Goal: Task Accomplishment & Management: Manage account settings

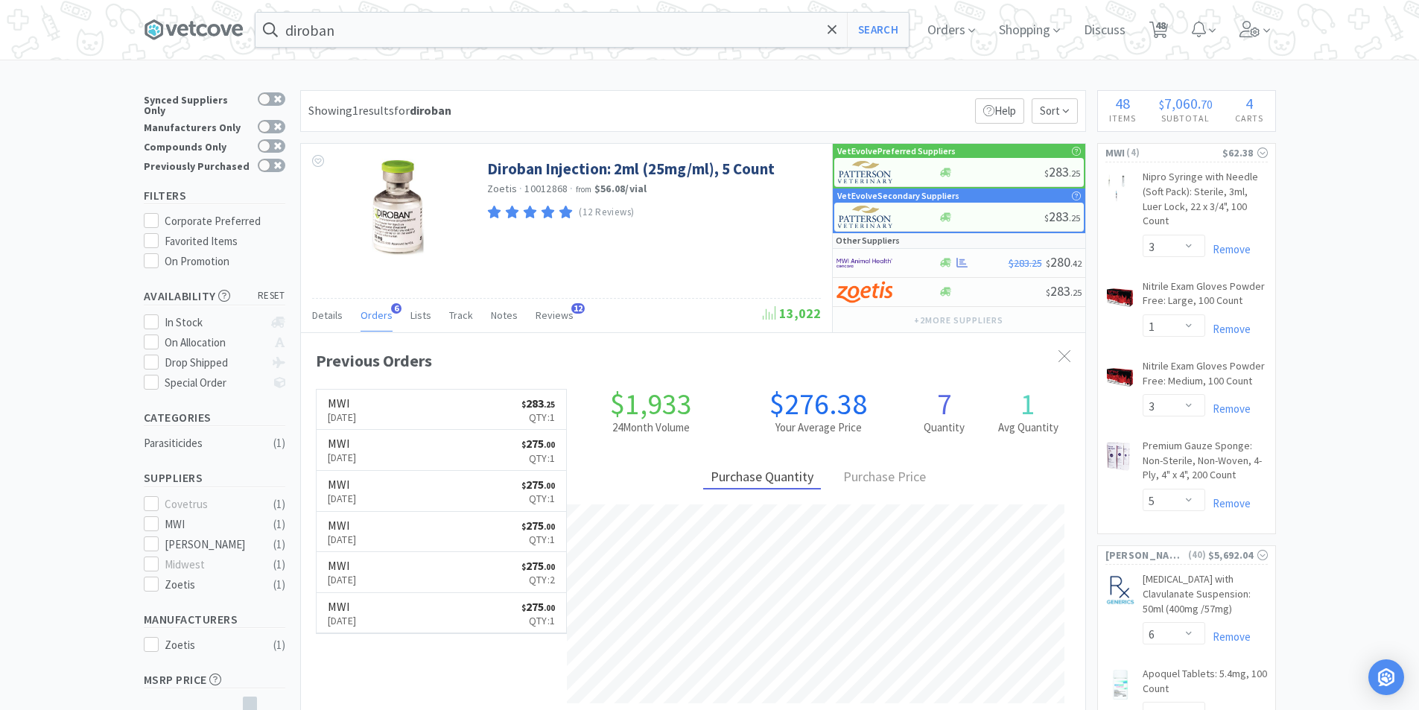
select select "3"
select select "1"
select select "3"
select select "5"
select select "6"
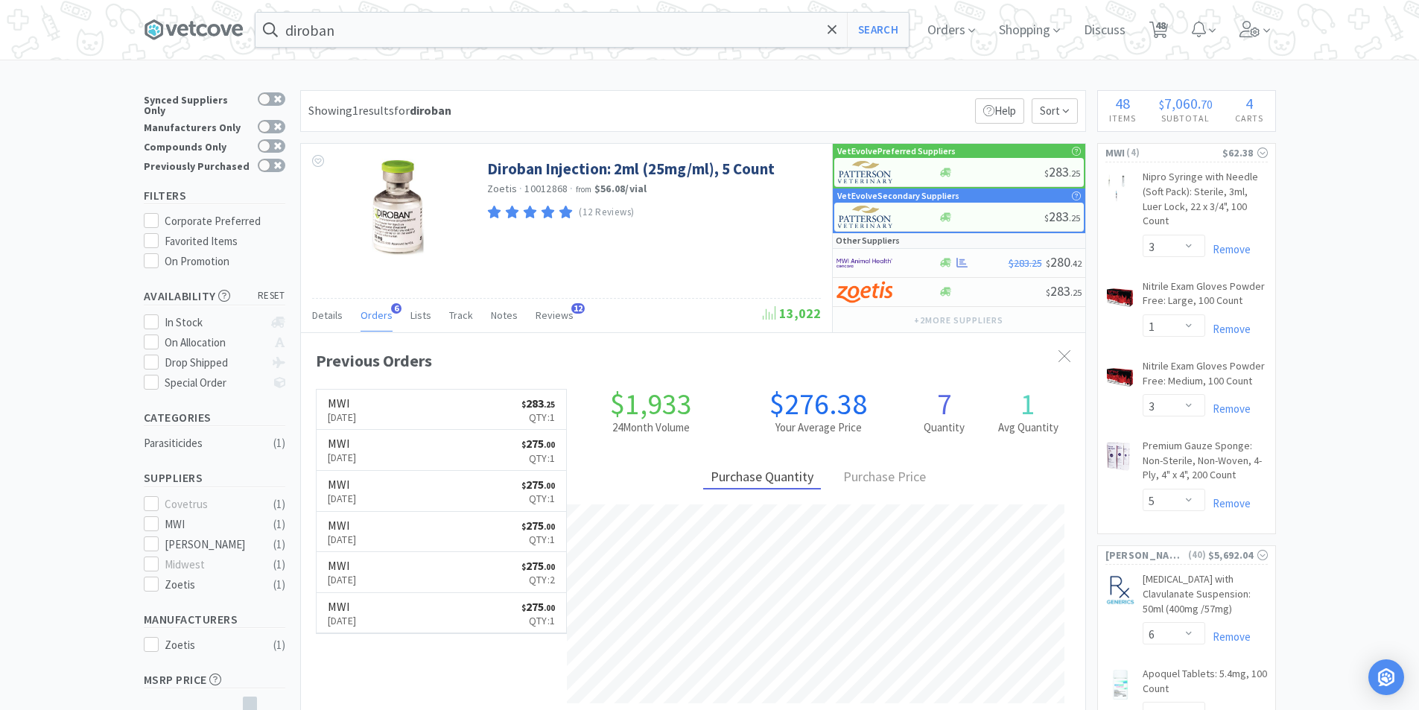
select select "1"
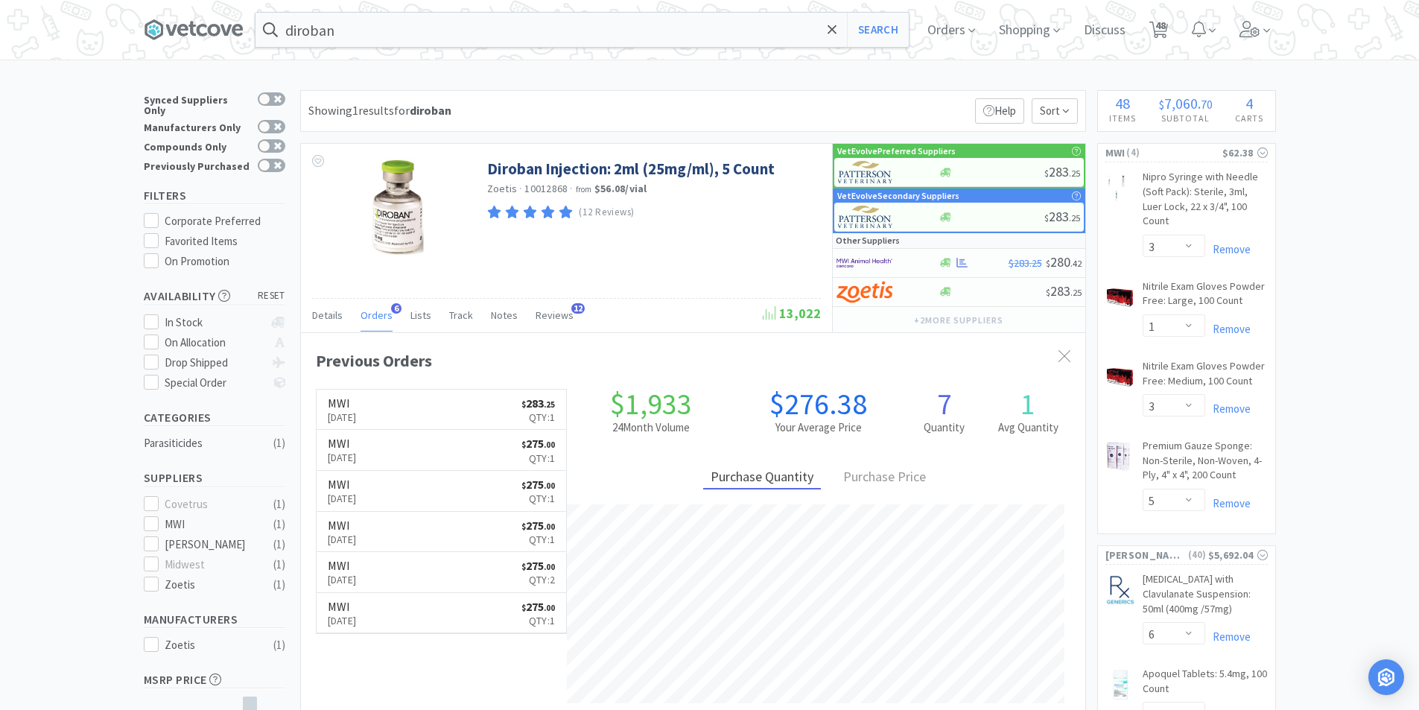
select select "1"
select select "5"
select select "1"
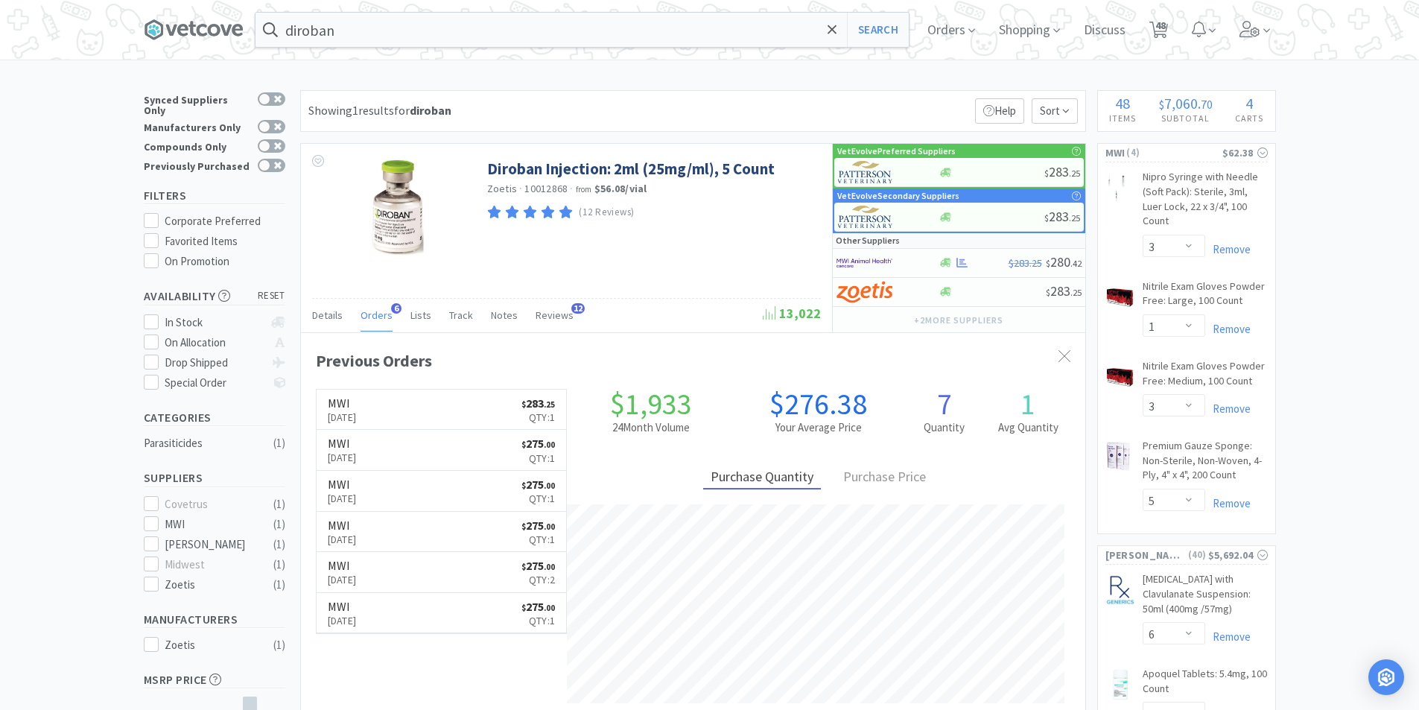
select select "1"
select select "2"
select select "1"
select select "3"
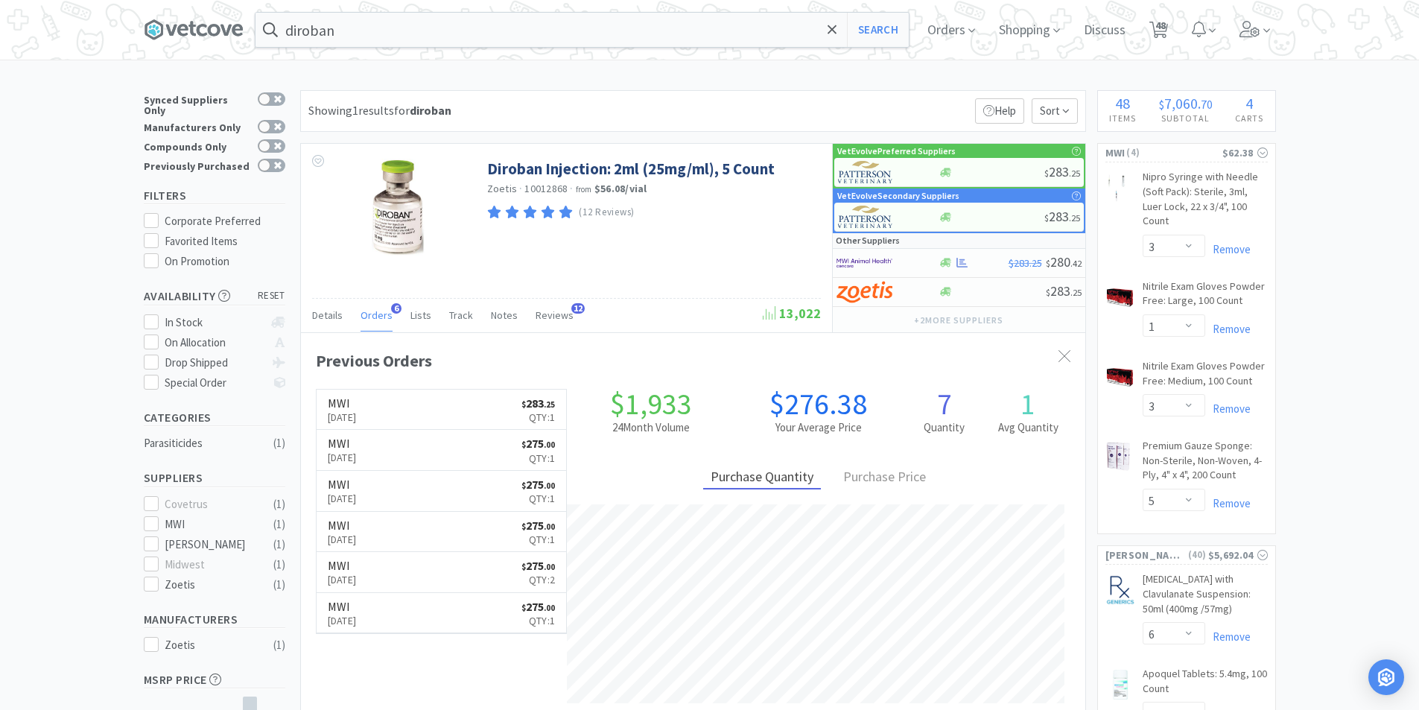
select select "1"
select select "4"
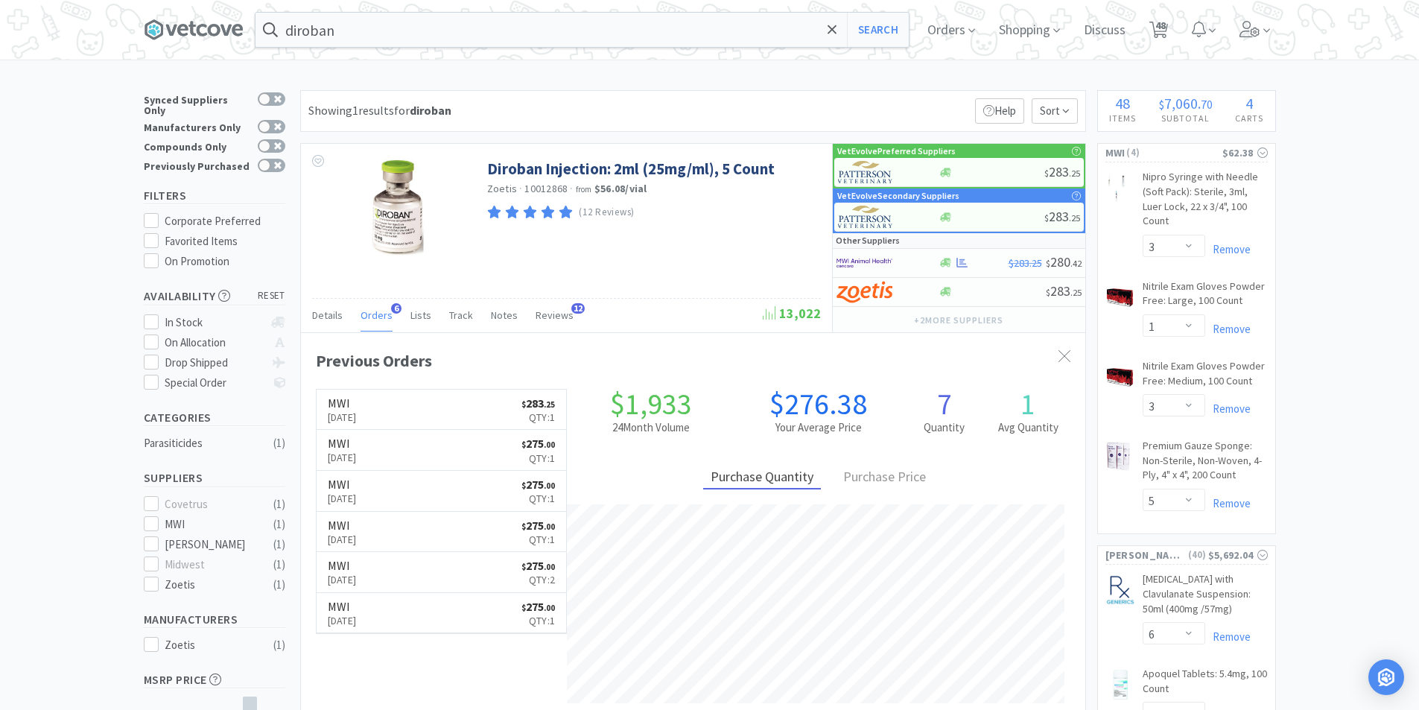
select select "5"
select select "1"
select select "2"
select select "1"
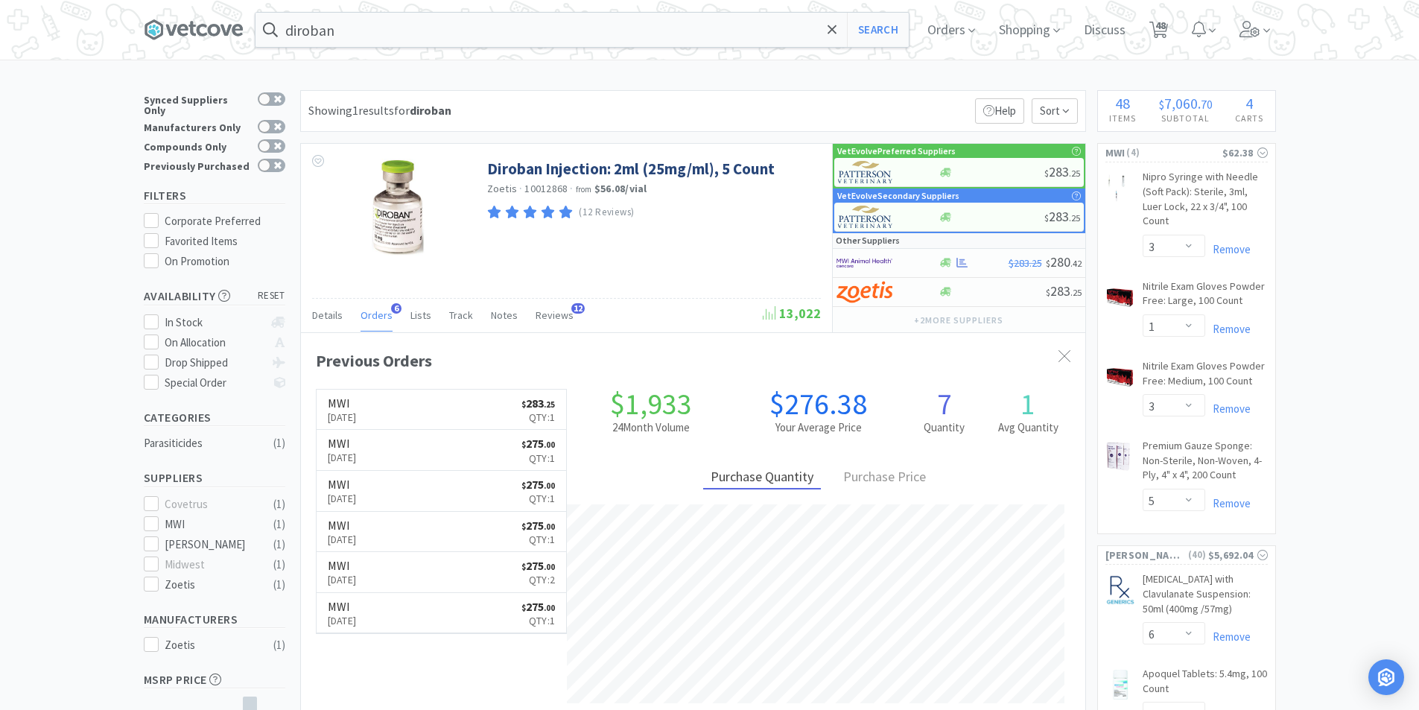
select select "1"
select select "2"
select select "1"
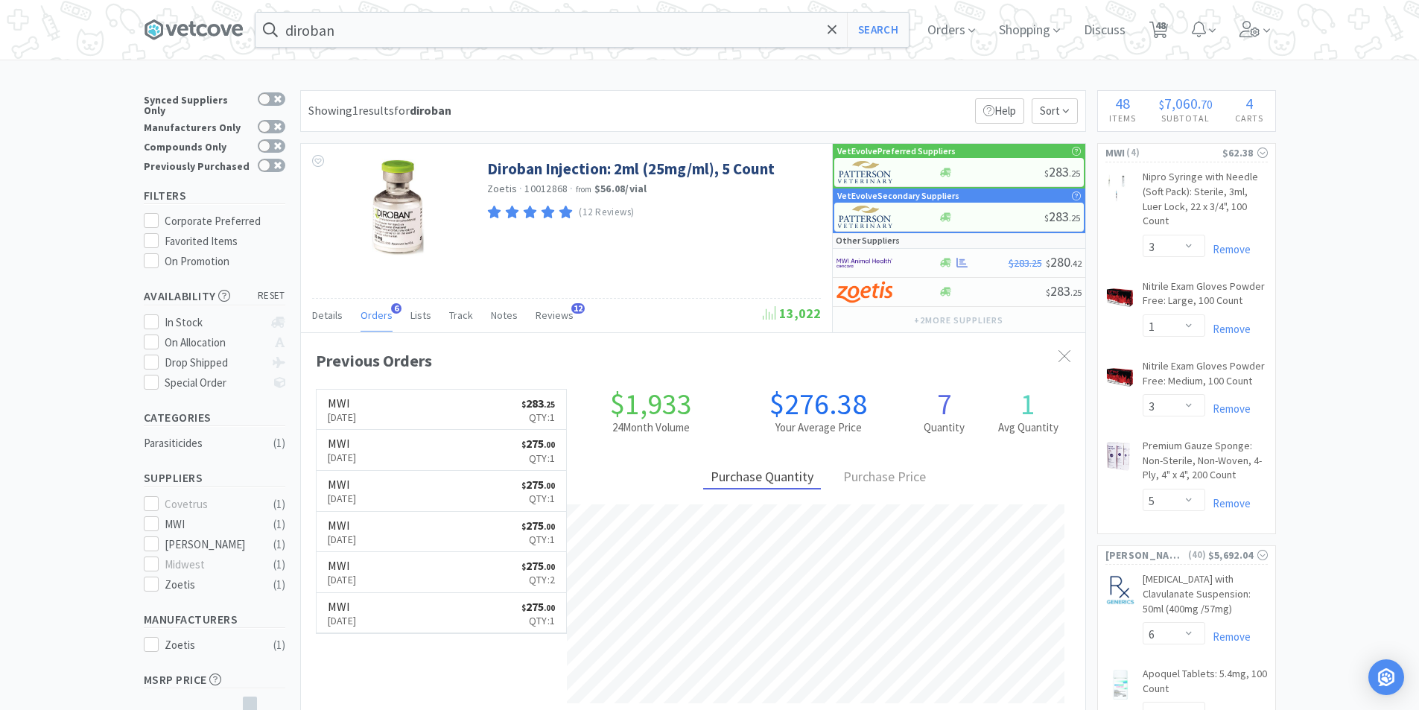
select select "1"
select select "2"
select select "1"
select select "2"
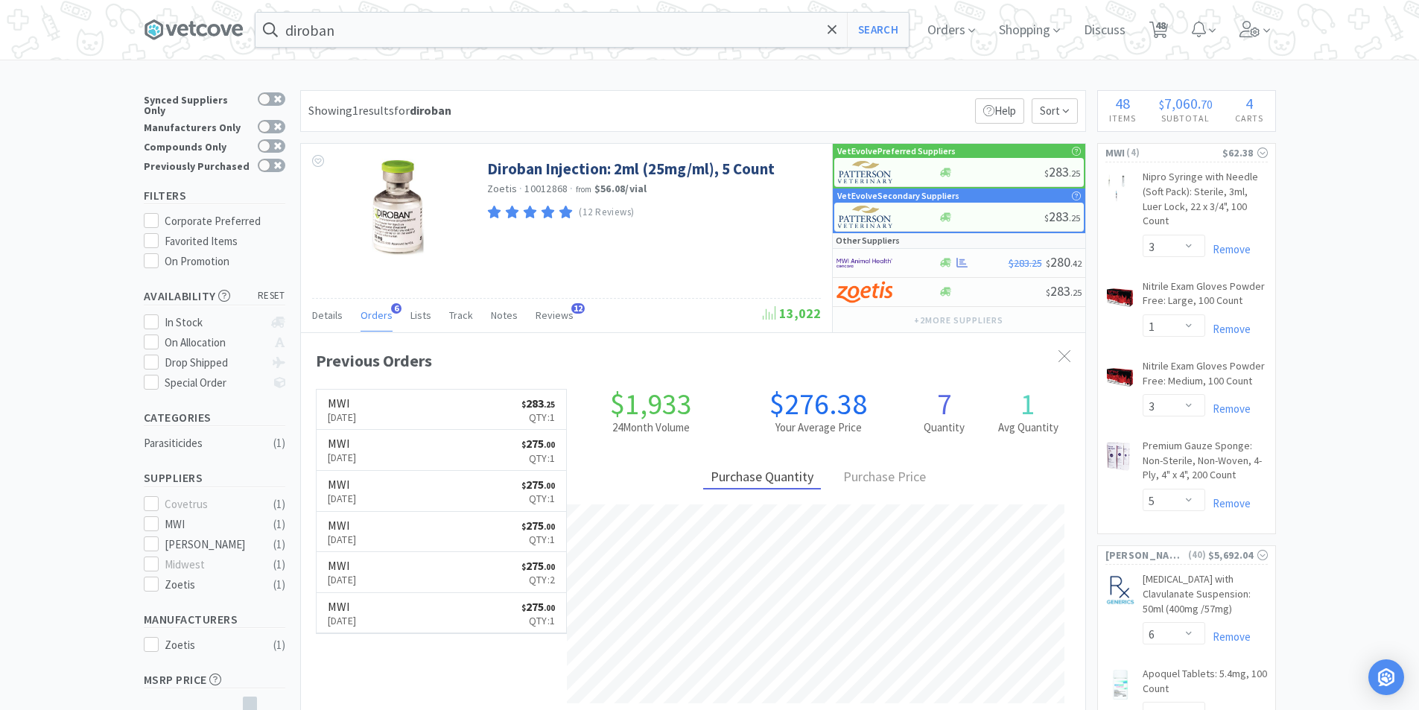
select select "1"
select select "3"
select select "1"
select select "4"
select select "1"
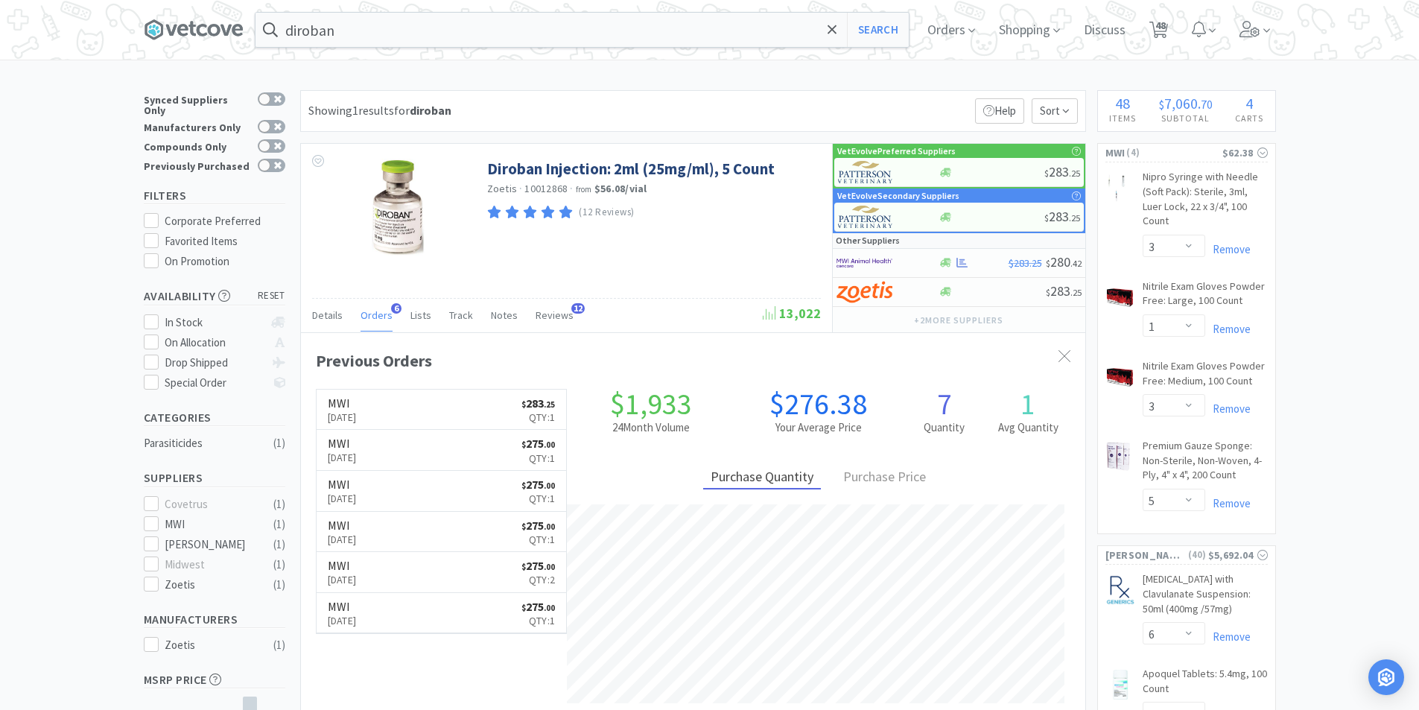
select select "1"
select select "5"
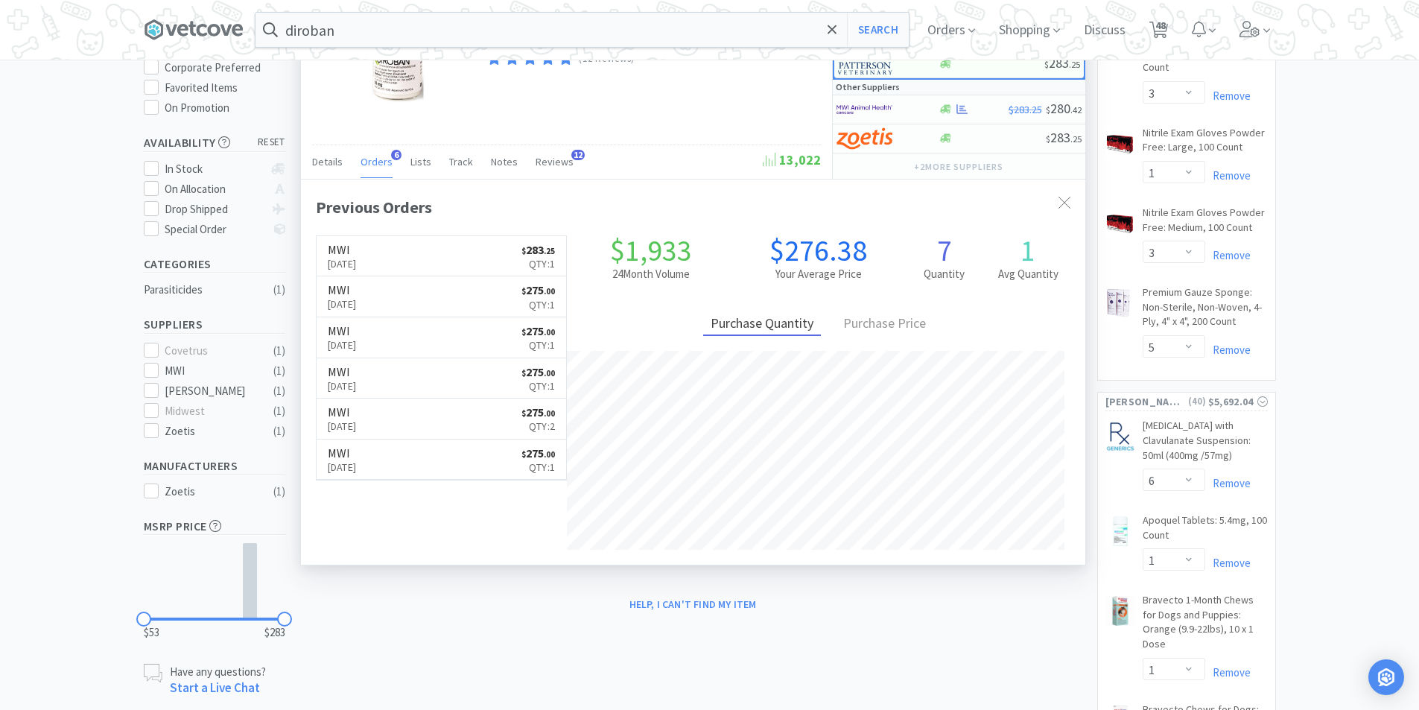
scroll to position [0, 0]
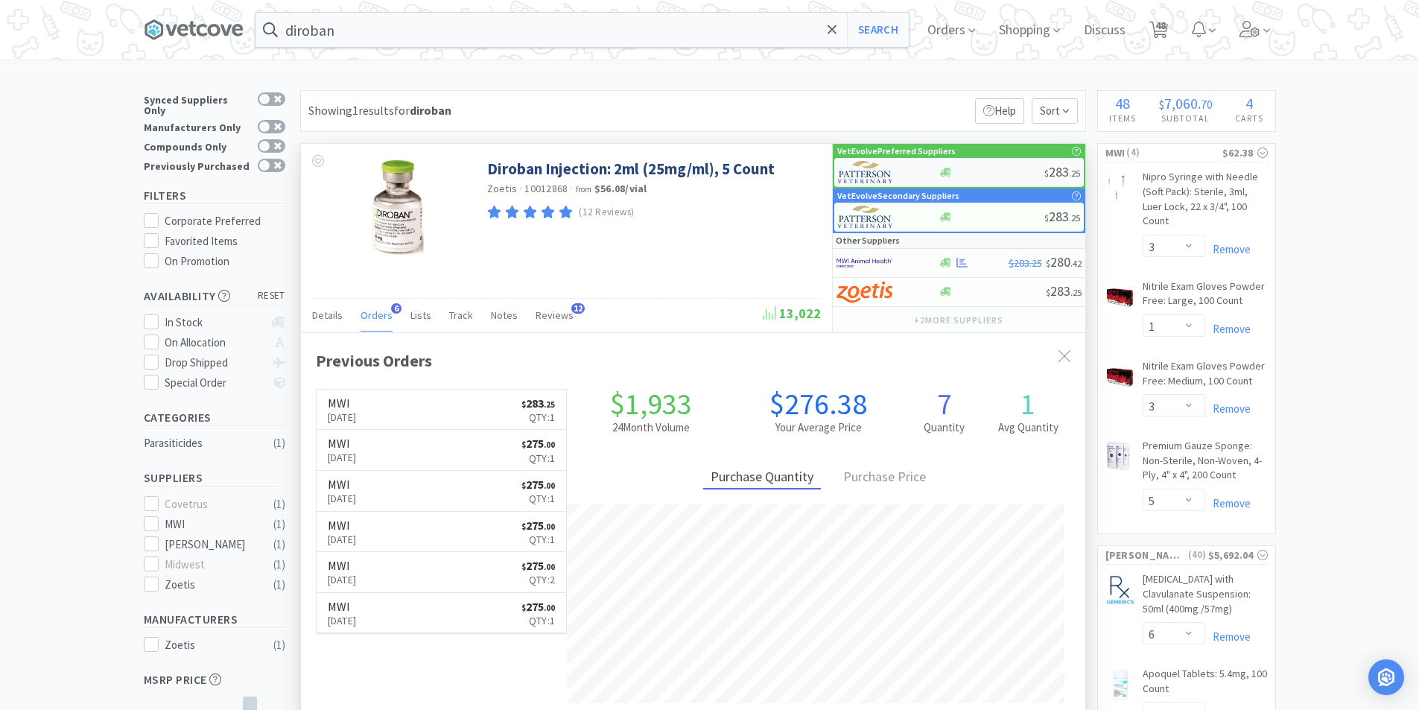
click at [900, 167] on div at bounding box center [879, 171] width 82 height 25
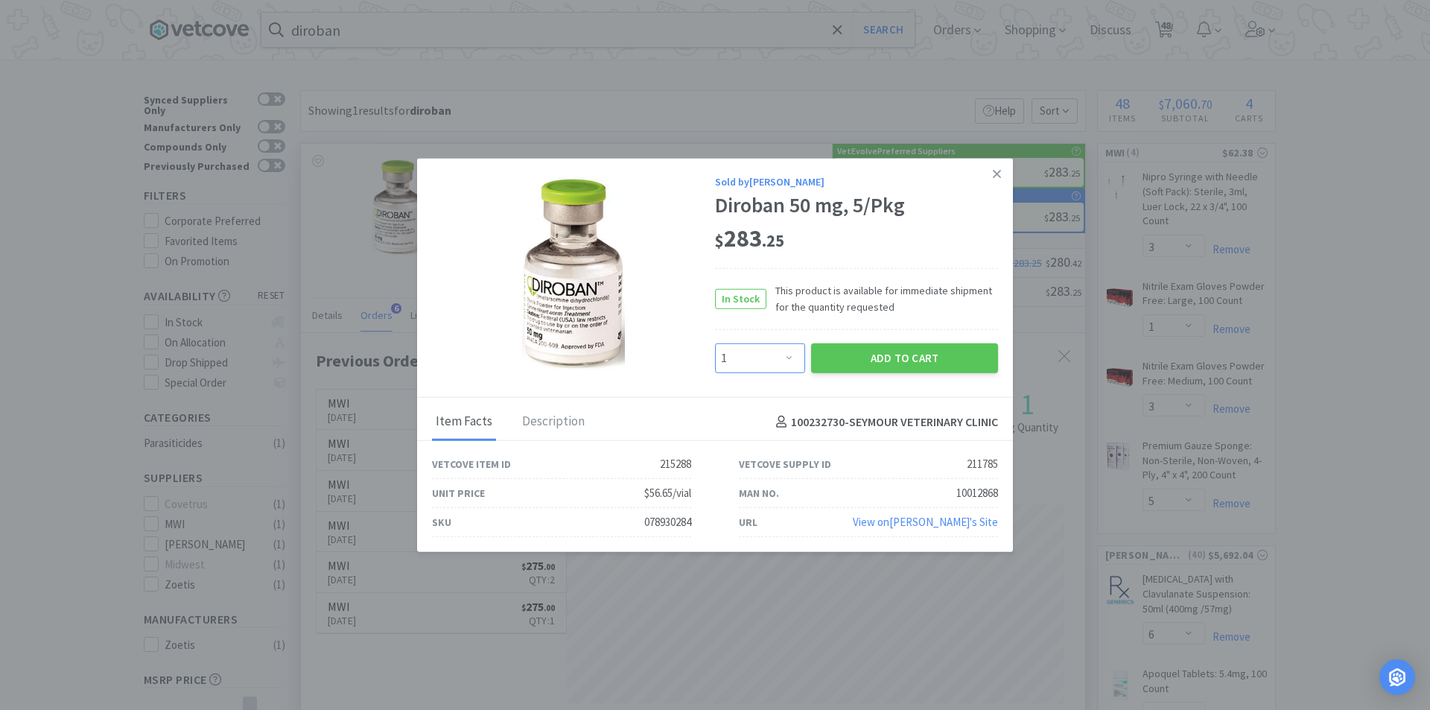
click at [792, 362] on select "Enter Quantity 1 2 3 4 5 6 7 8 9 10 11 12 13 14 15 16 17 18 19 20 Enter Quantity" at bounding box center [760, 358] width 90 height 30
select select "2"
click at [715, 343] on select "Enter Quantity 1 2 3 4 5 6 7 8 9 10 11 12 13 14 15 16 17 18 19 20 Enter Quantity" at bounding box center [760, 358] width 90 height 30
click at [917, 366] on button "Add to Cart" at bounding box center [904, 358] width 187 height 30
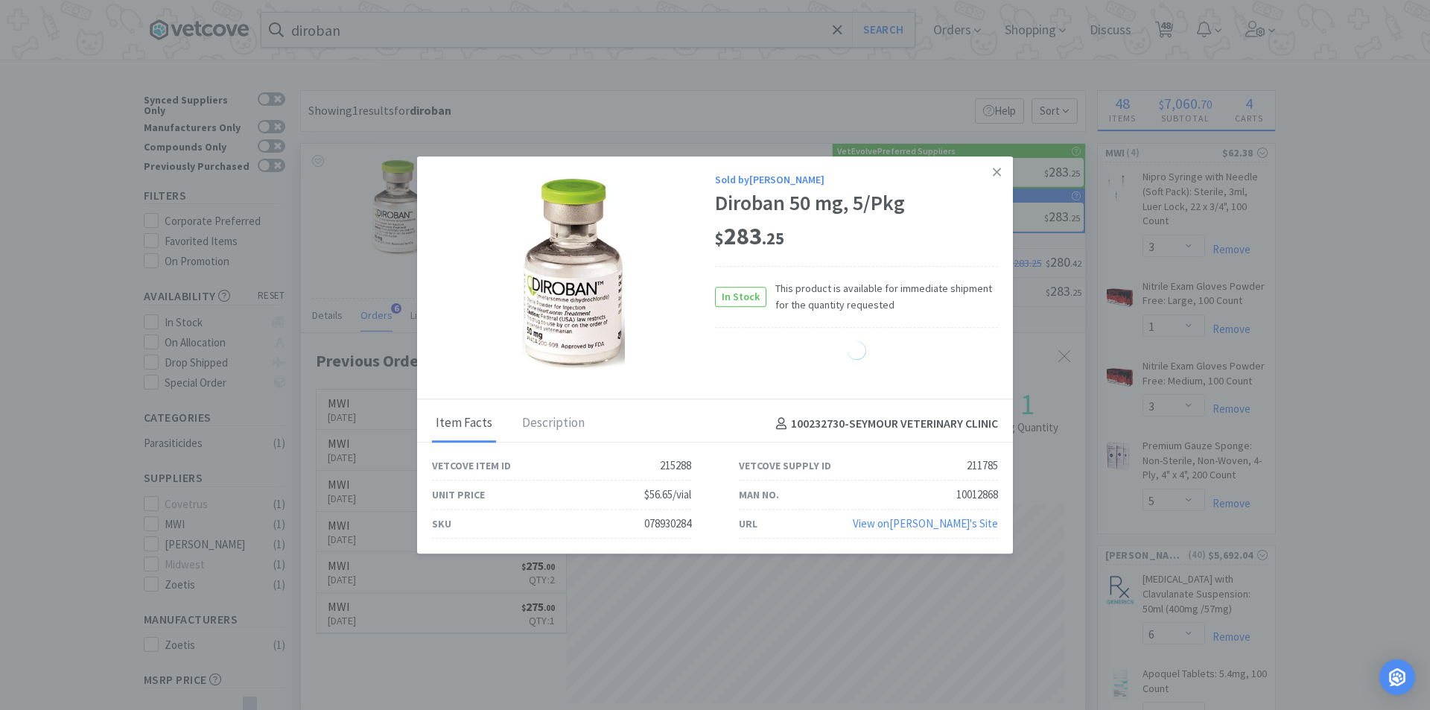
select select "2"
select select "3"
select select "1"
select select "4"
select select "5"
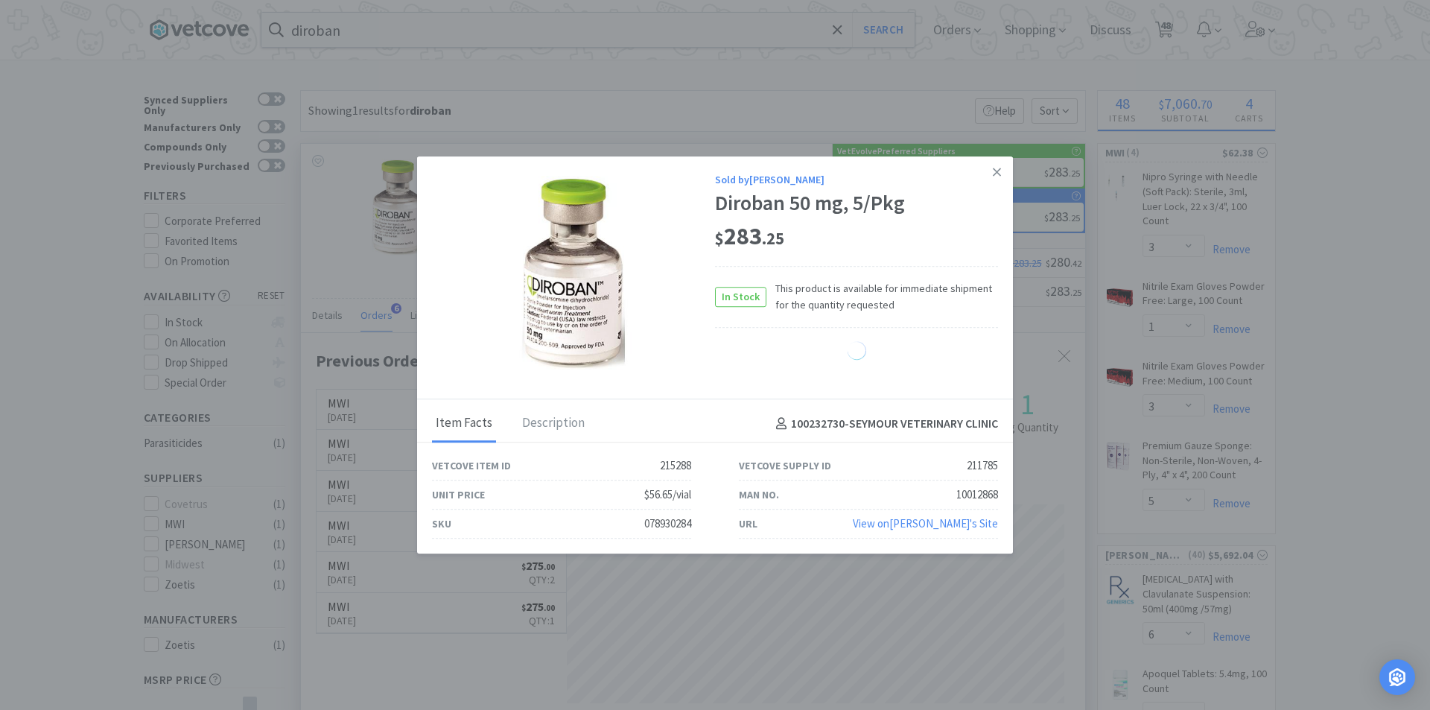
select select "1"
select select "2"
select select "1"
select select "2"
select select "1"
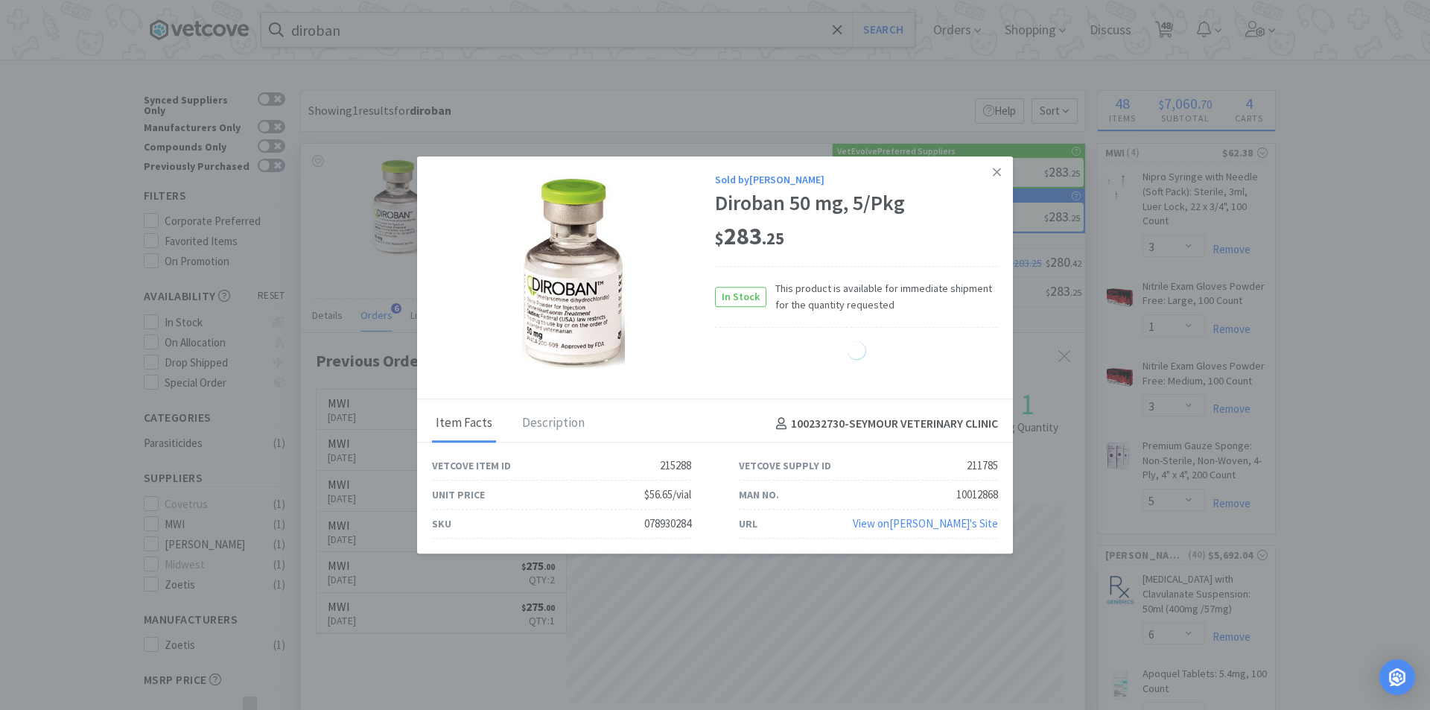
select select "2"
select select "1"
select select "2"
select select "1"
select select "3"
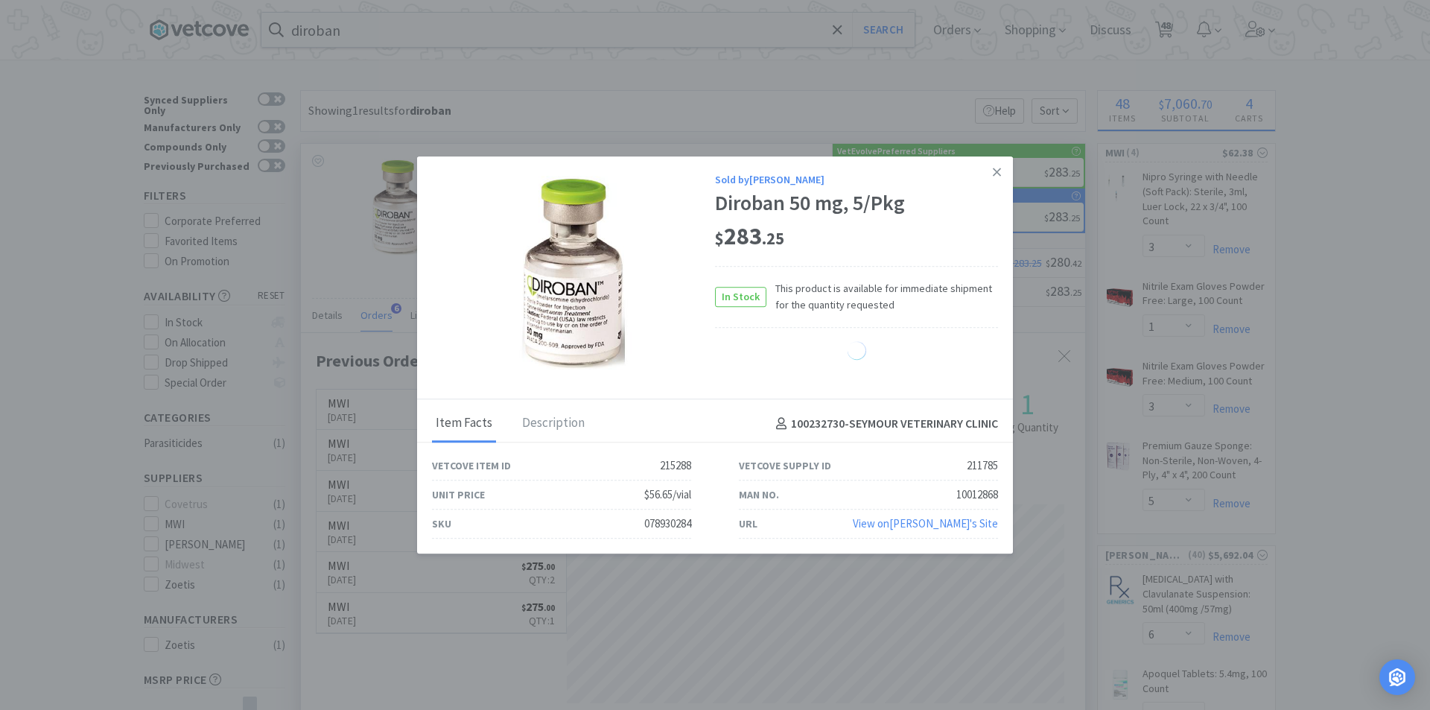
select select "1"
select select "4"
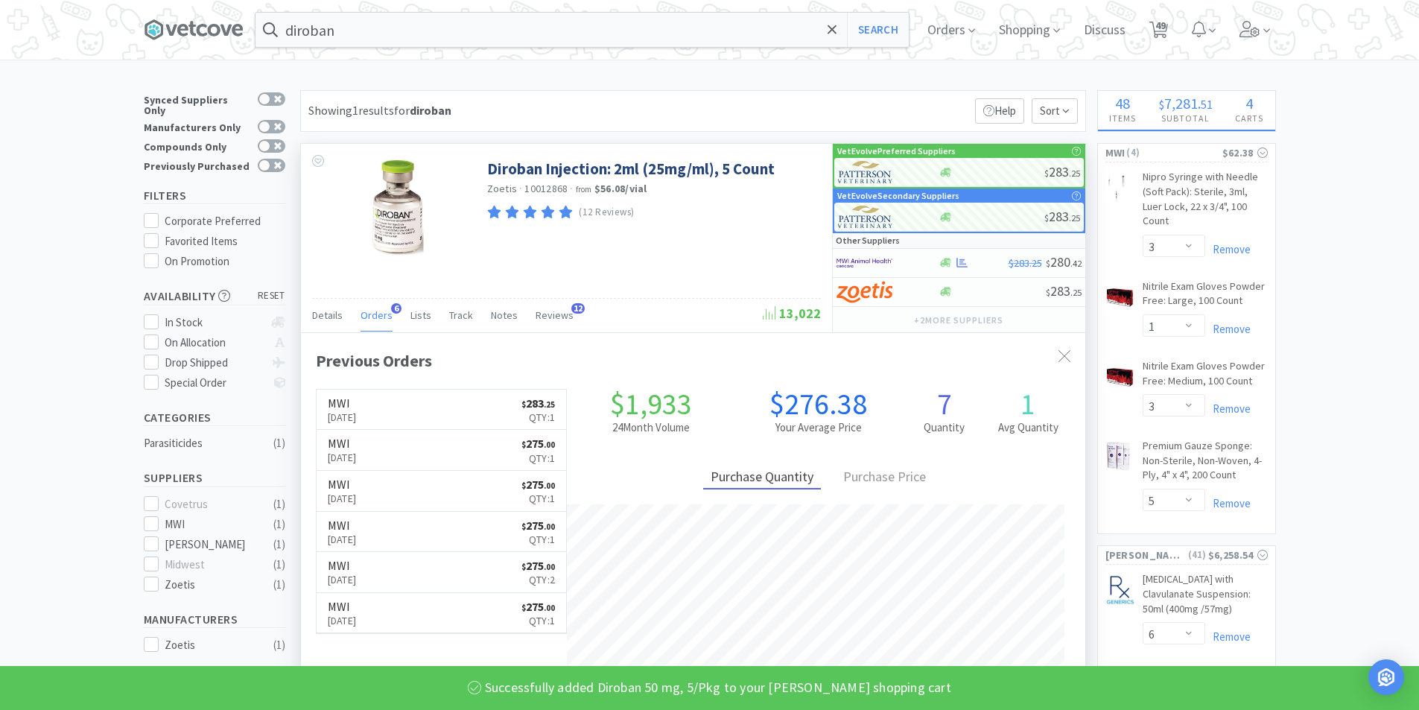
scroll to position [386, 784]
click at [1195, 123] on h4 "Subtotal" at bounding box center [1185, 118] width 77 height 14
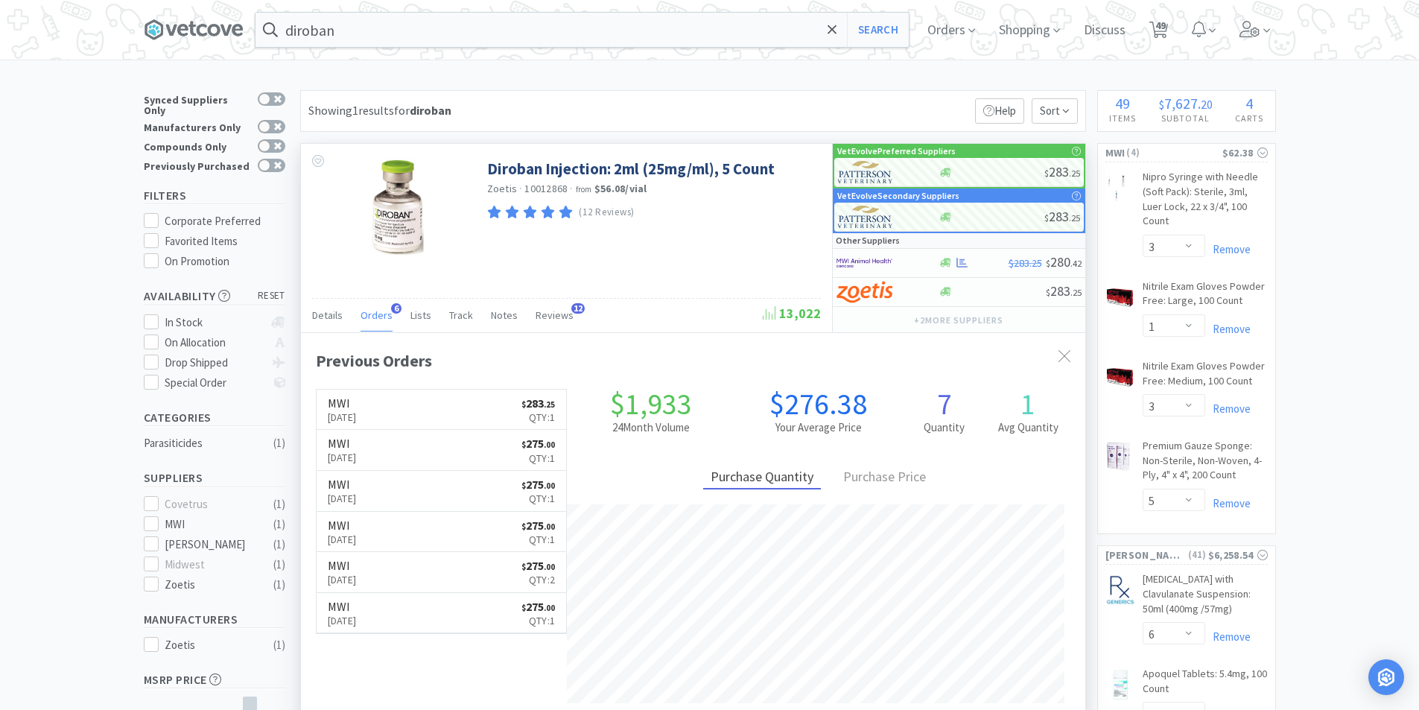
click at [1121, 126] on div "49 Items $ 7,627 . 20 Subtotal 4 Carts" at bounding box center [1186, 111] width 177 height 40
click at [1161, 113] on h4 "Subtotal" at bounding box center [1185, 118] width 77 height 14
click at [971, 20] on span "Orders" at bounding box center [951, 30] width 60 height 60
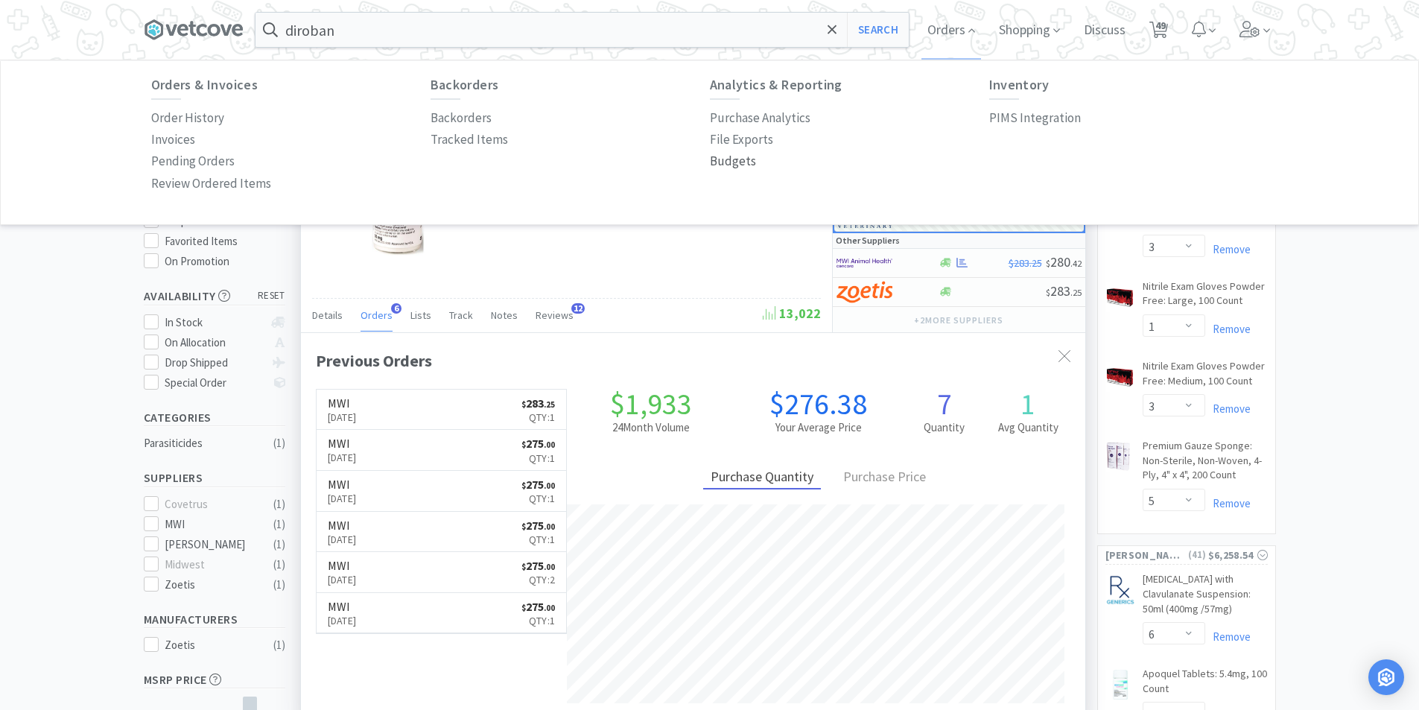
click at [732, 162] on p "Budgets" at bounding box center [733, 161] width 46 height 20
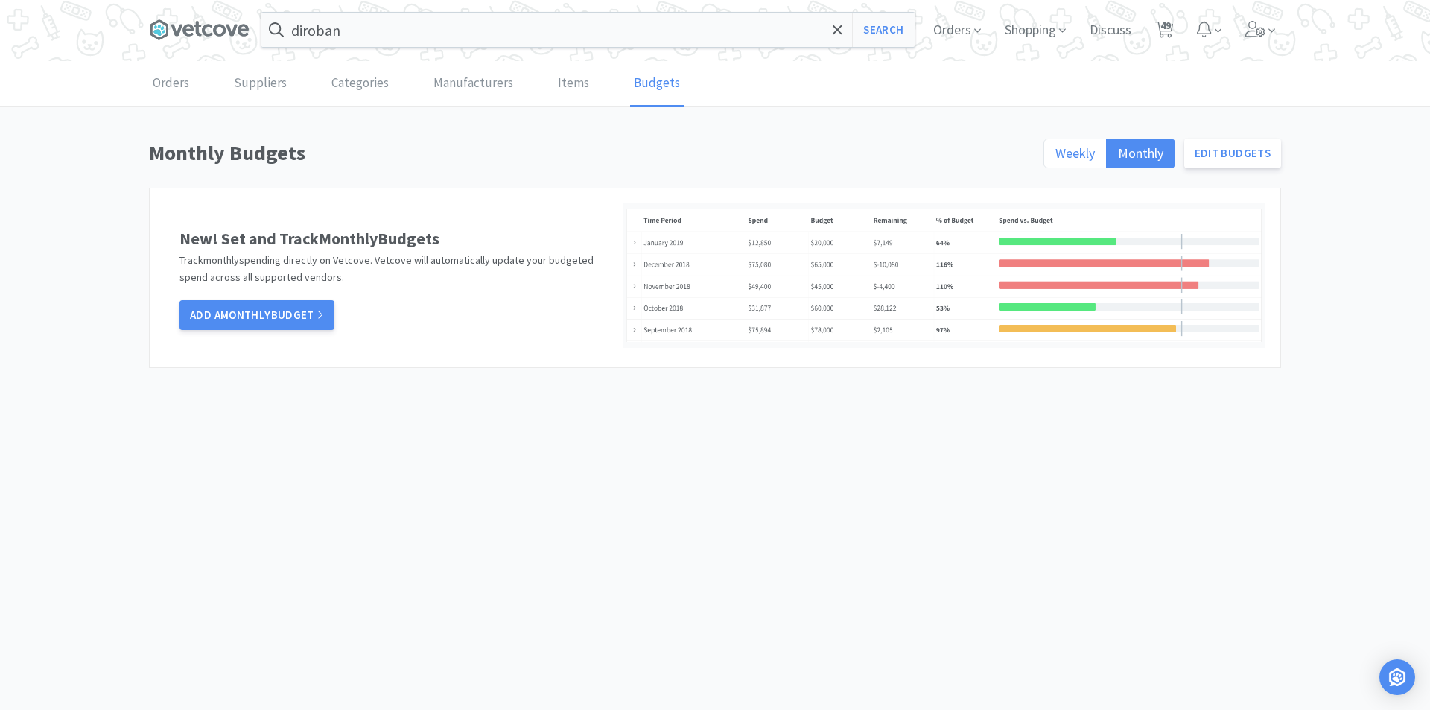
click at [1093, 153] on span "Weekly" at bounding box center [1074, 152] width 39 height 17
click at [1055, 158] on input "Weekly" at bounding box center [1055, 158] width 0 height 0
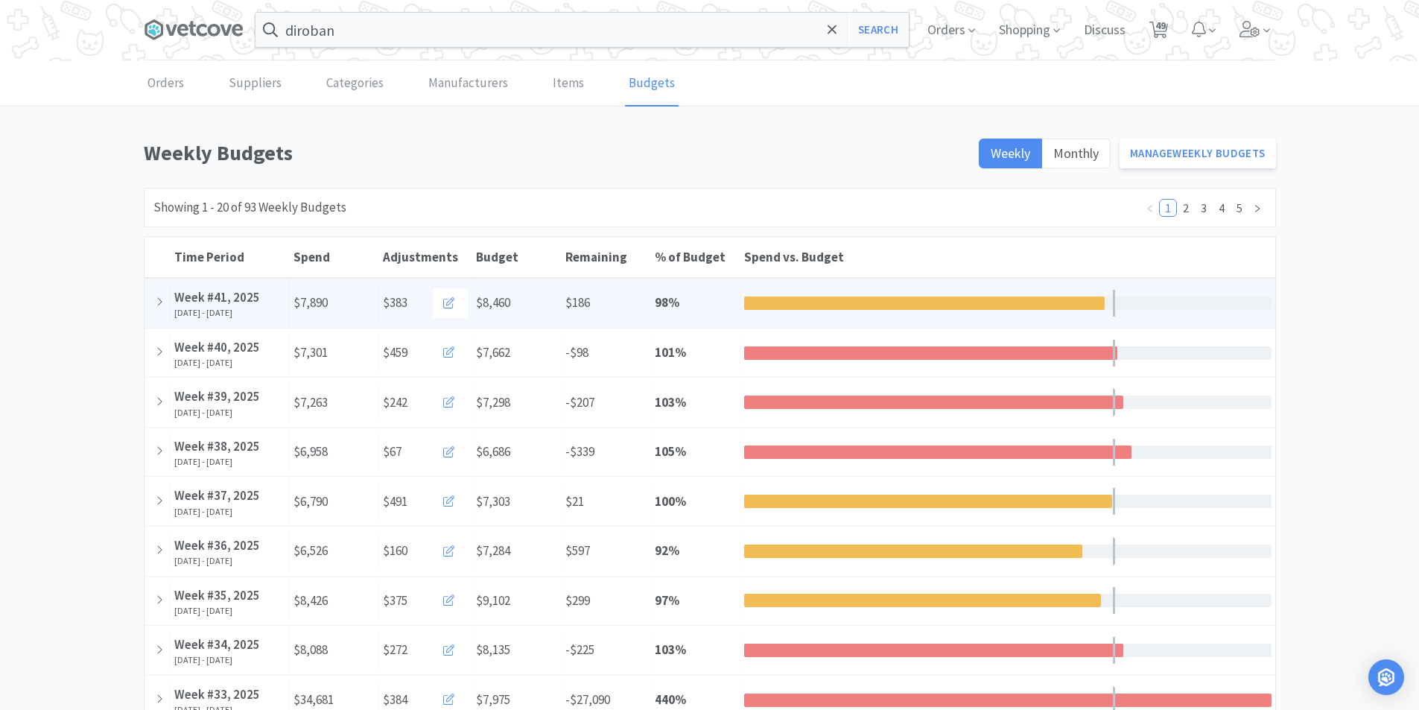
click at [497, 307] on span "$8,460" at bounding box center [493, 302] width 34 height 16
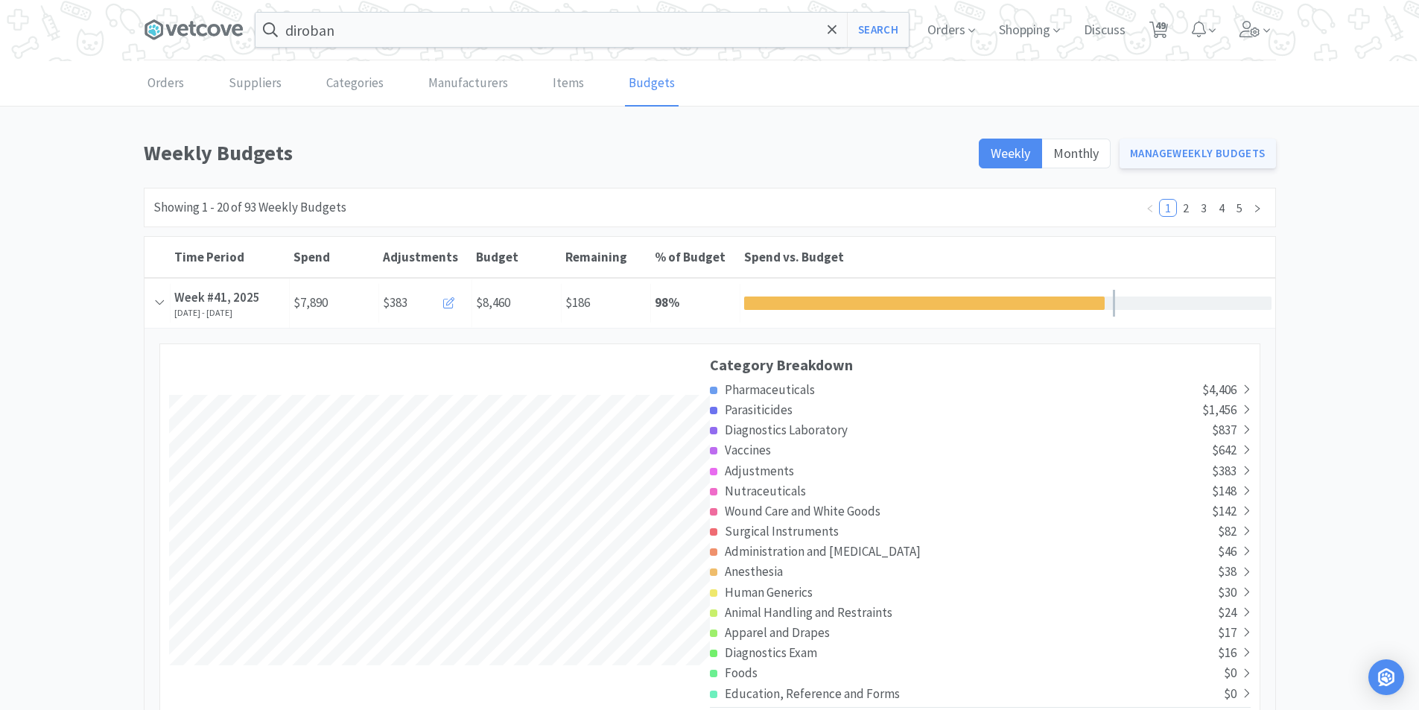
click at [1160, 156] on link "Manage Weekly Budgets" at bounding box center [1197, 154] width 156 height 30
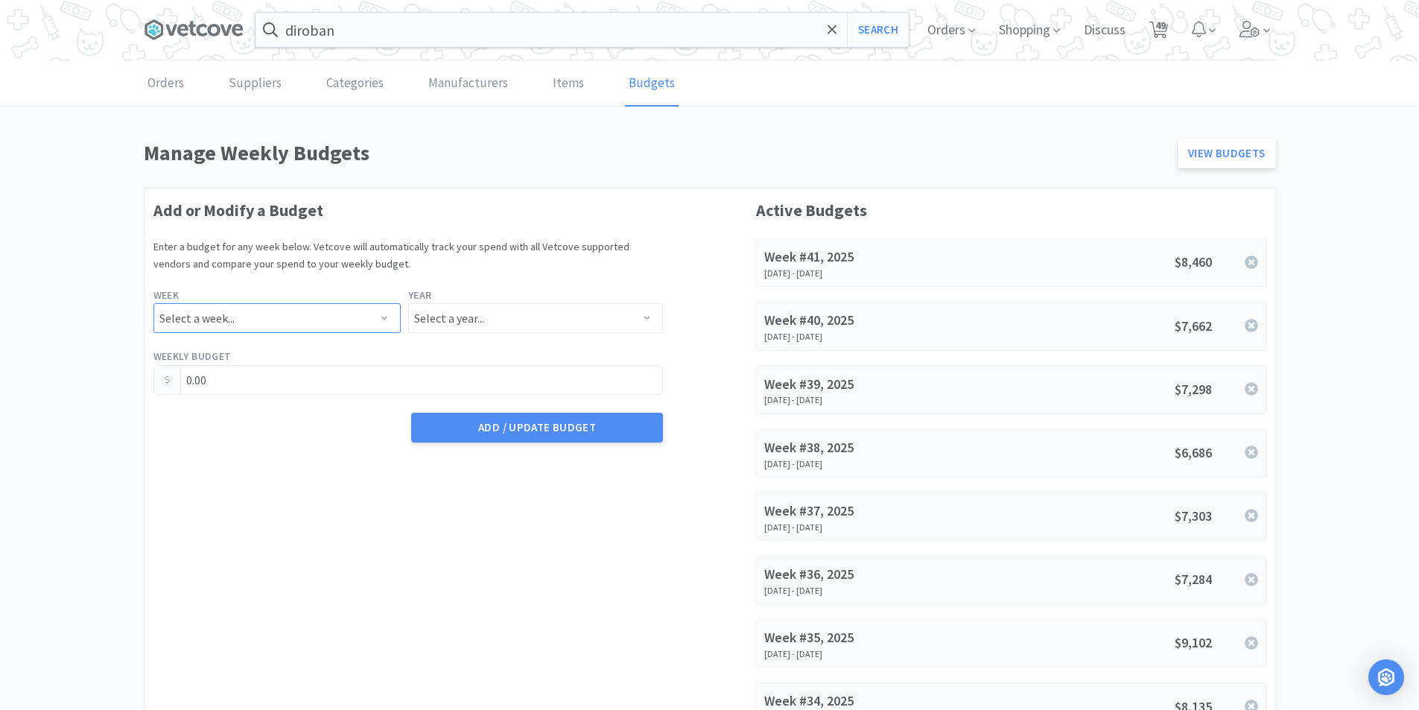
click at [357, 312] on select "Select a week... Week 1 ([DATE] - [DATE]) Week 2 ([DATE] - [DATE]) Week 3 ([DAT…" at bounding box center [276, 318] width 247 height 30
drag, startPoint x: 511, startPoint y: 193, endPoint x: 510, endPoint y: 202, distance: 9.0
click at [275, 315] on select "Select a week... Week 1 ([DATE] - [DATE]) Week 2 ([DATE] - [DATE]) Week 3 ([DAT…" at bounding box center [276, 318] width 247 height 30
select select "42"
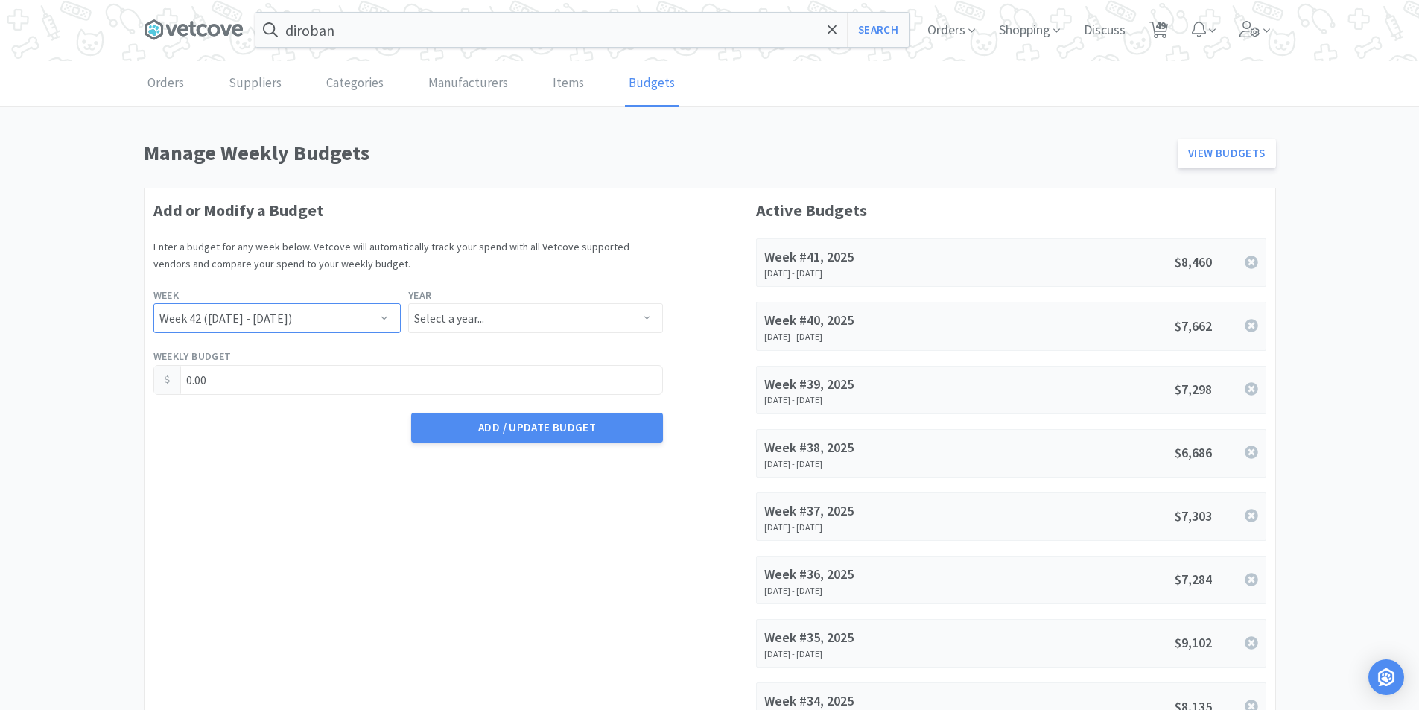
click at [153, 303] on select "Select a week... Week 1 ([DATE] - [DATE]) Week 2 ([DATE] - [DATE]) Week 3 ([DAT…" at bounding box center [276, 318] width 247 height 30
click at [537, 311] on select "Select a year... 2023 2024 2025 2026 2027 2028 2029 2030 2031 2032 2033 2034" at bounding box center [535, 318] width 255 height 30
select select "2025"
click at [408, 303] on select "Select a year... 2023 2024 2025 2026 2027 2028 2029 2030 2031 2032 2033 2034" at bounding box center [535, 318] width 255 height 30
drag, startPoint x: 231, startPoint y: 381, endPoint x: 129, endPoint y: 396, distance: 103.2
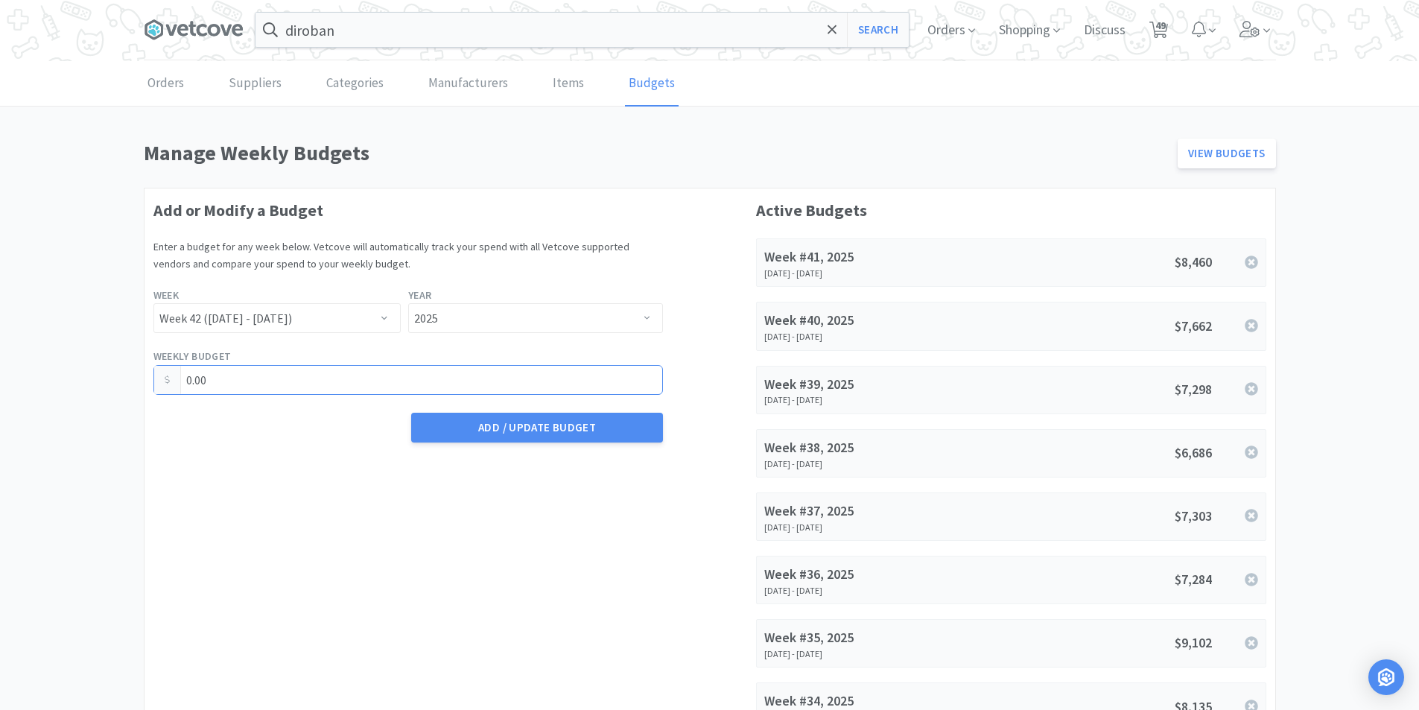
type input "7,639.43"
click at [502, 428] on button "Add / Update Budget" at bounding box center [537, 428] width 252 height 30
click at [1144, 36] on span "49" at bounding box center [1158, 30] width 31 height 60
select select "5"
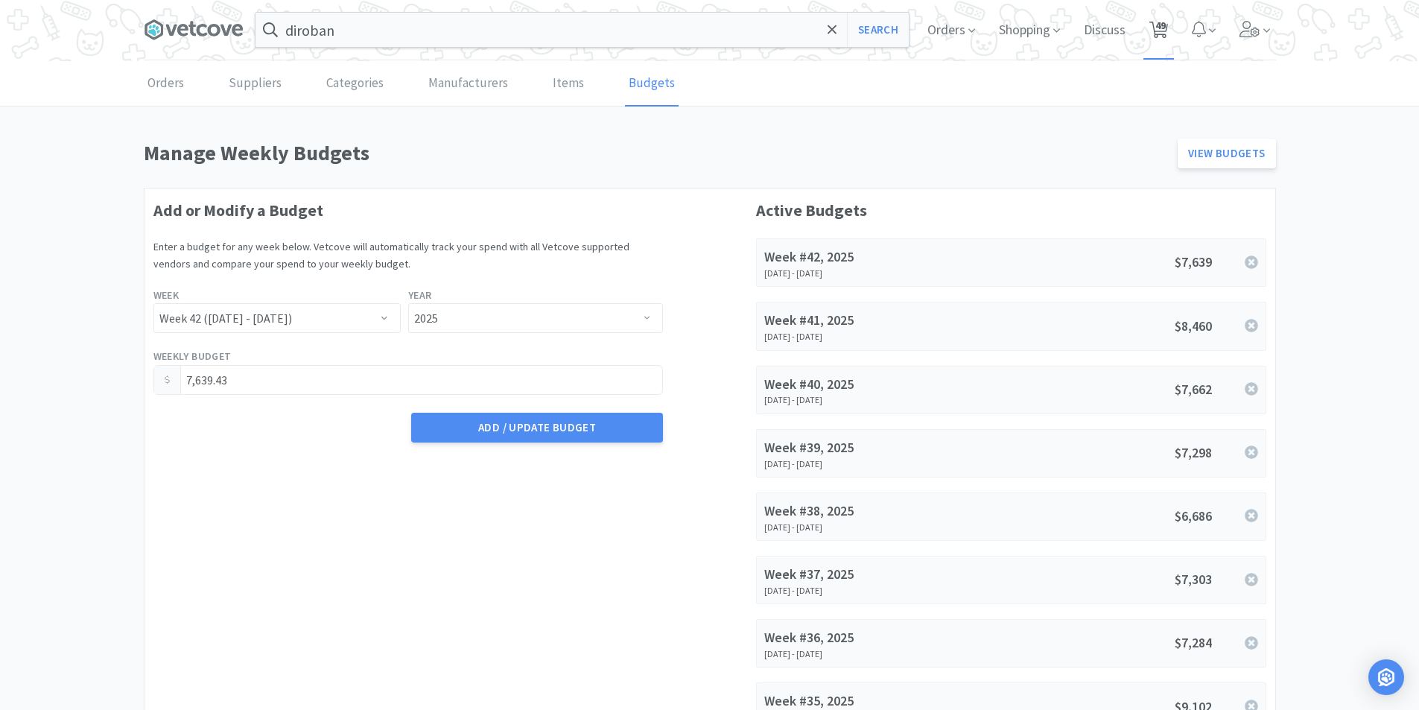
select select "1"
select select "3"
select select "1"
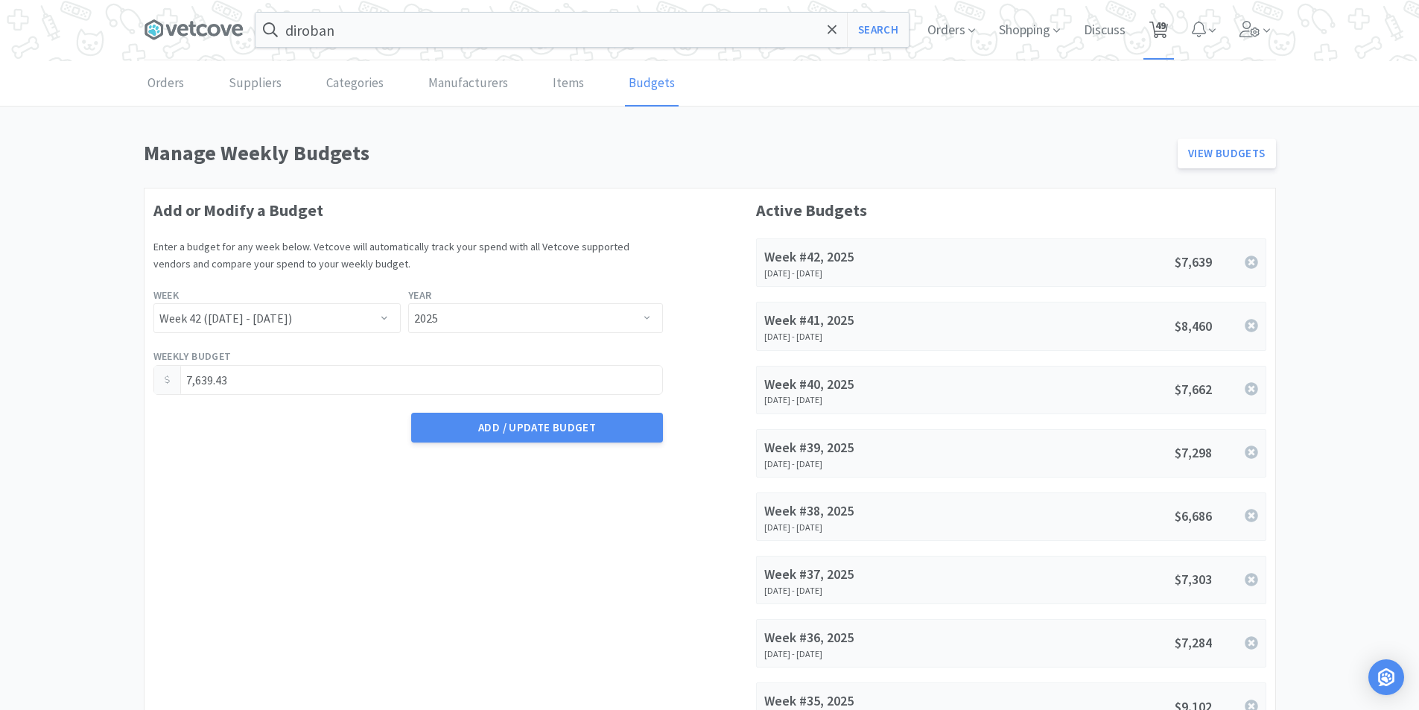
select select "3"
select select "5"
select select "6"
select select "1"
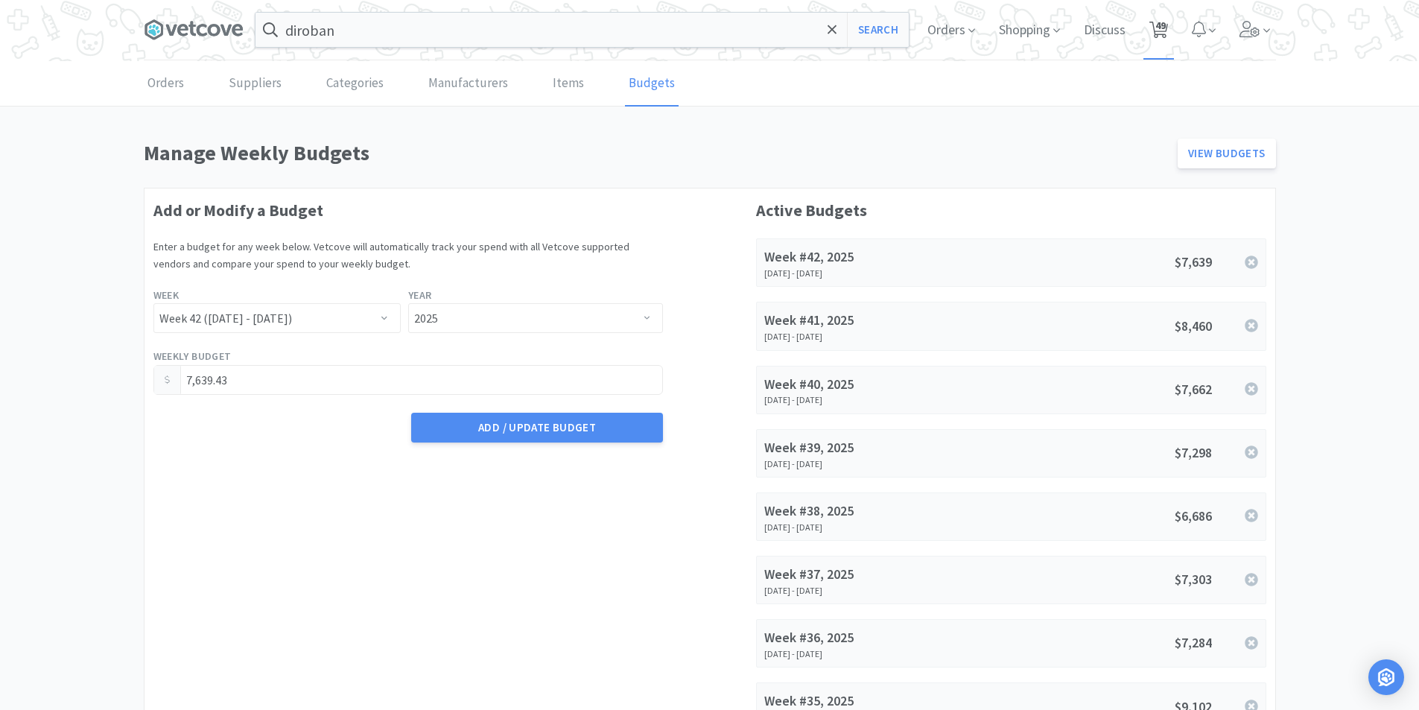
select select "1"
select select "5"
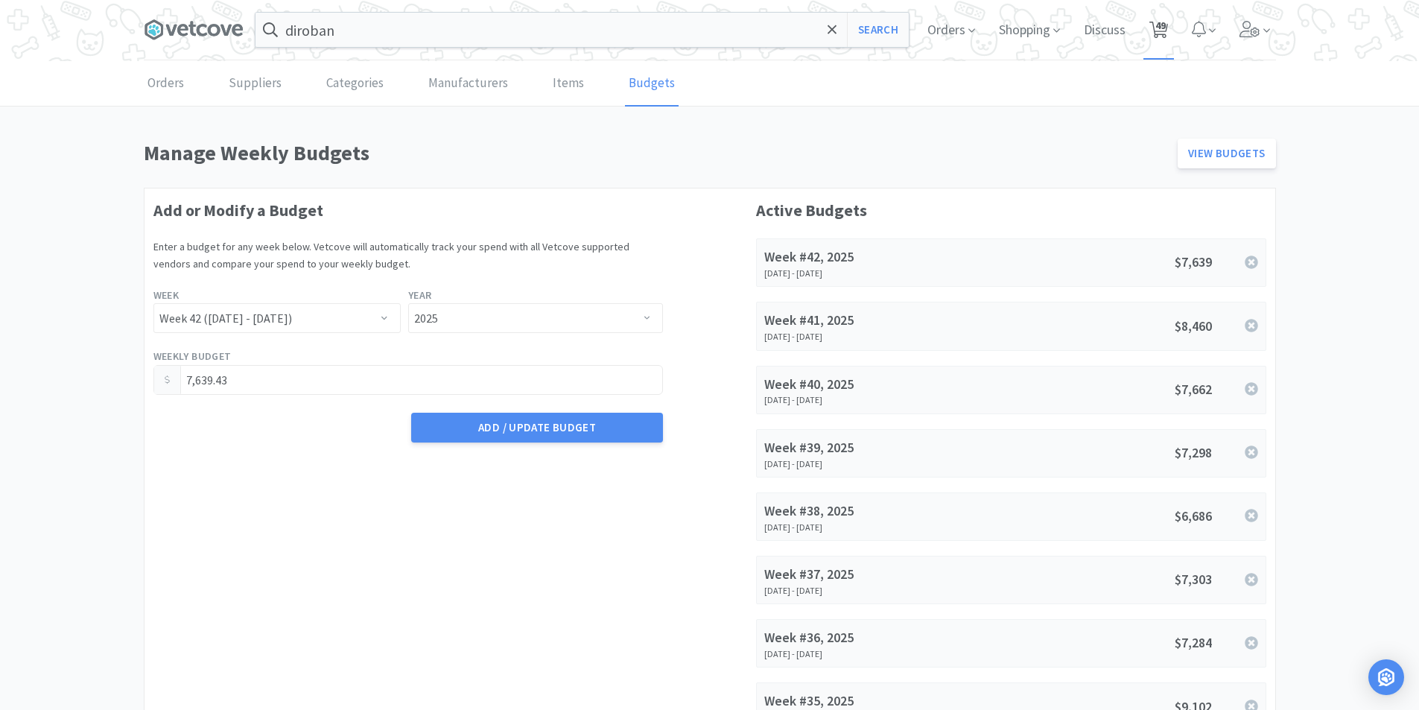
select select "5"
select select "1"
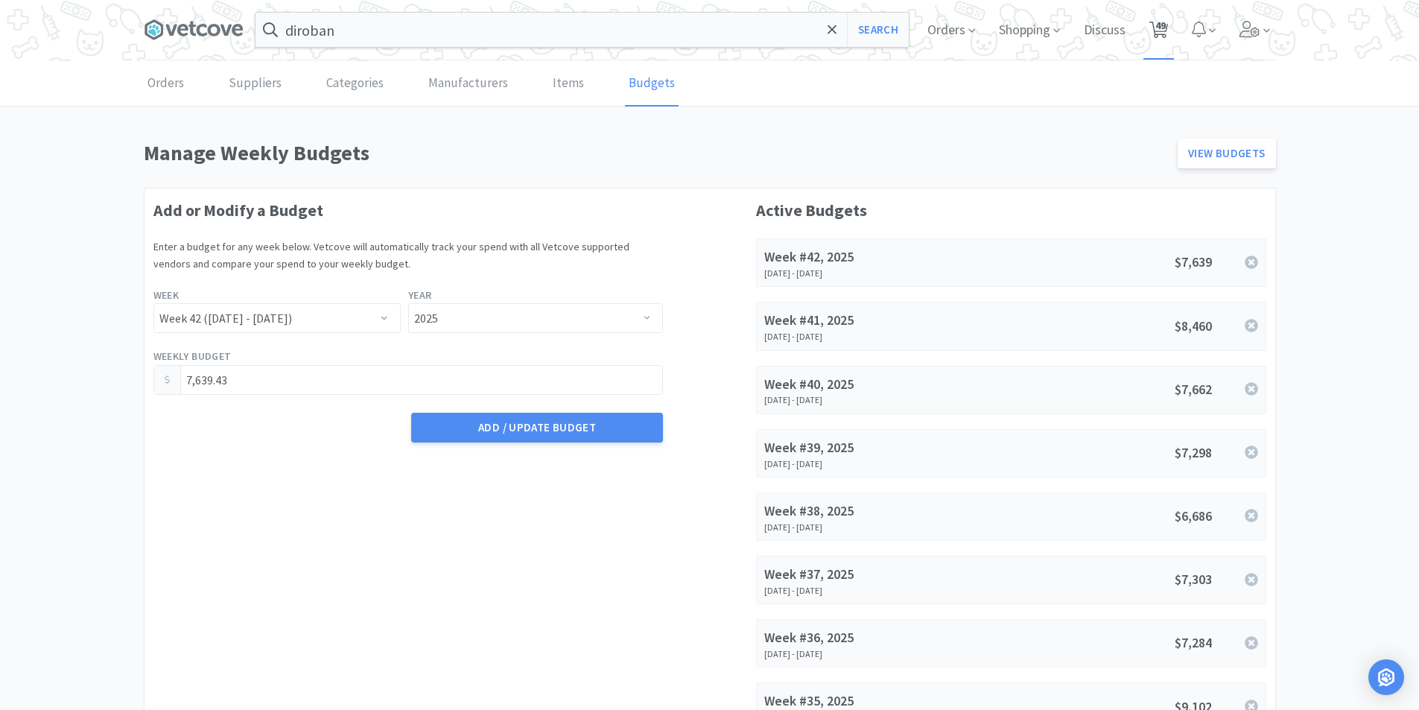
select select "2"
select select "1"
select select "2"
select select "3"
select select "1"
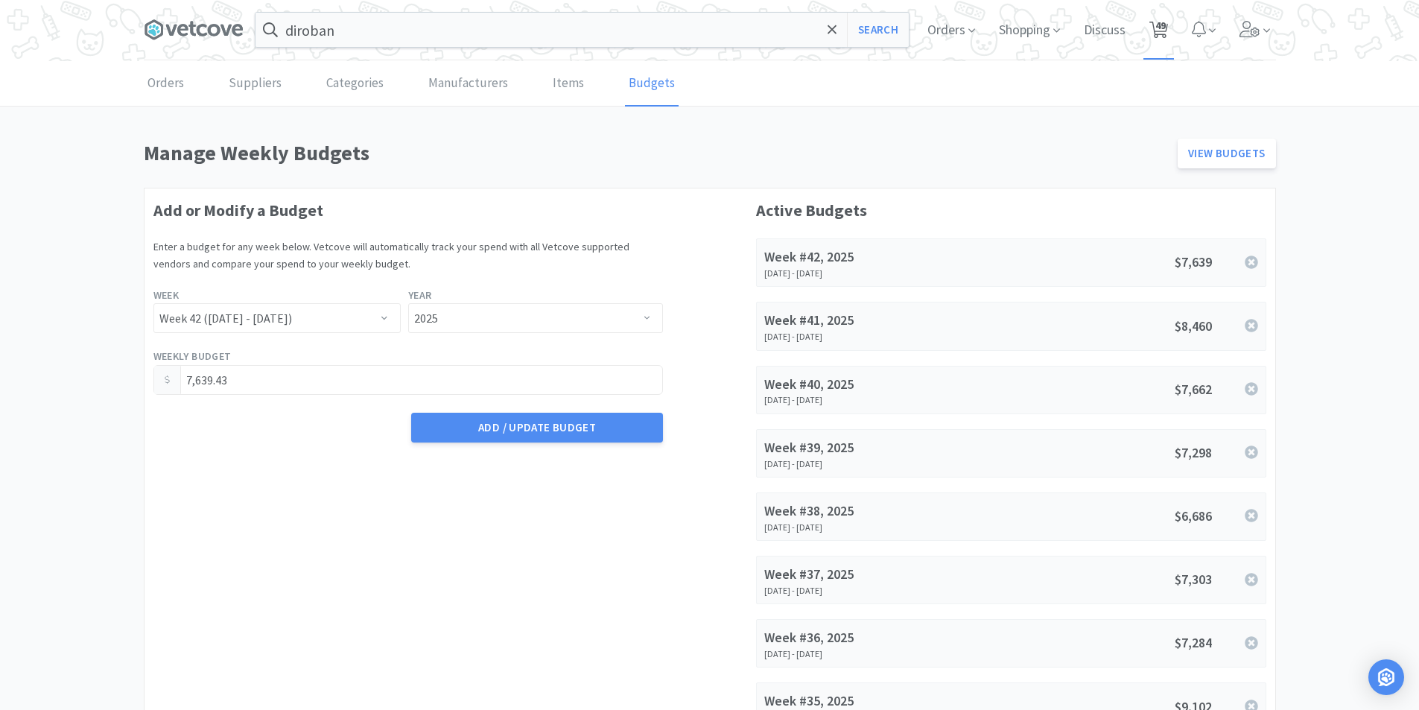
select select "1"
select select "4"
select select "5"
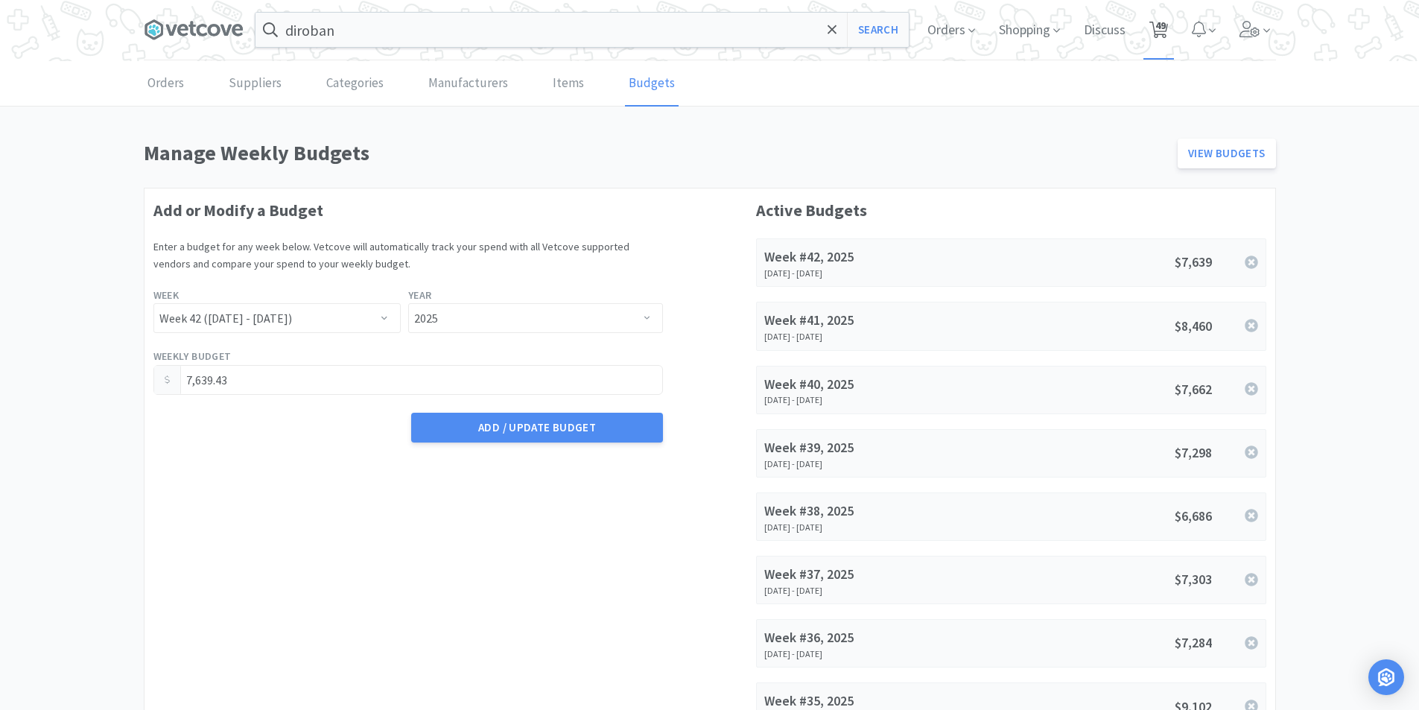
select select "5"
select select "1"
select select "2"
select select "1"
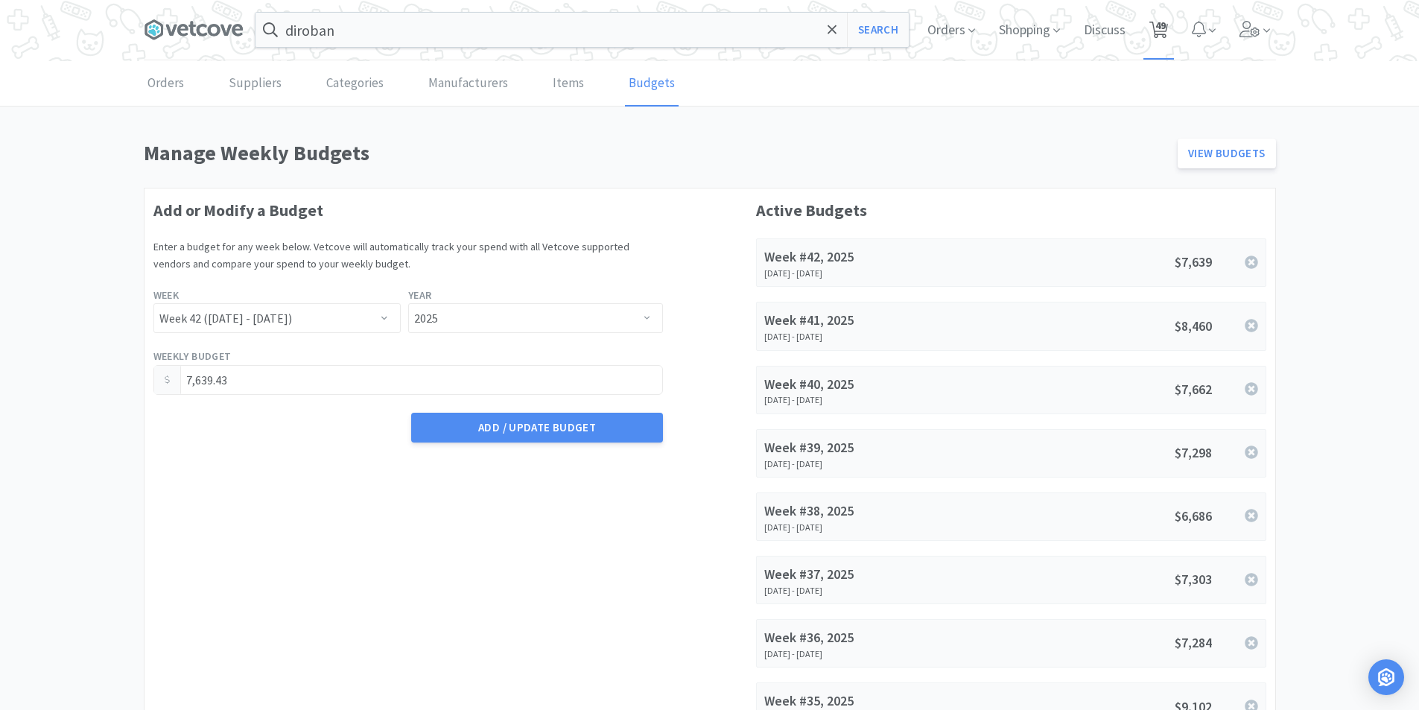
select select "1"
select select "2"
select select "1"
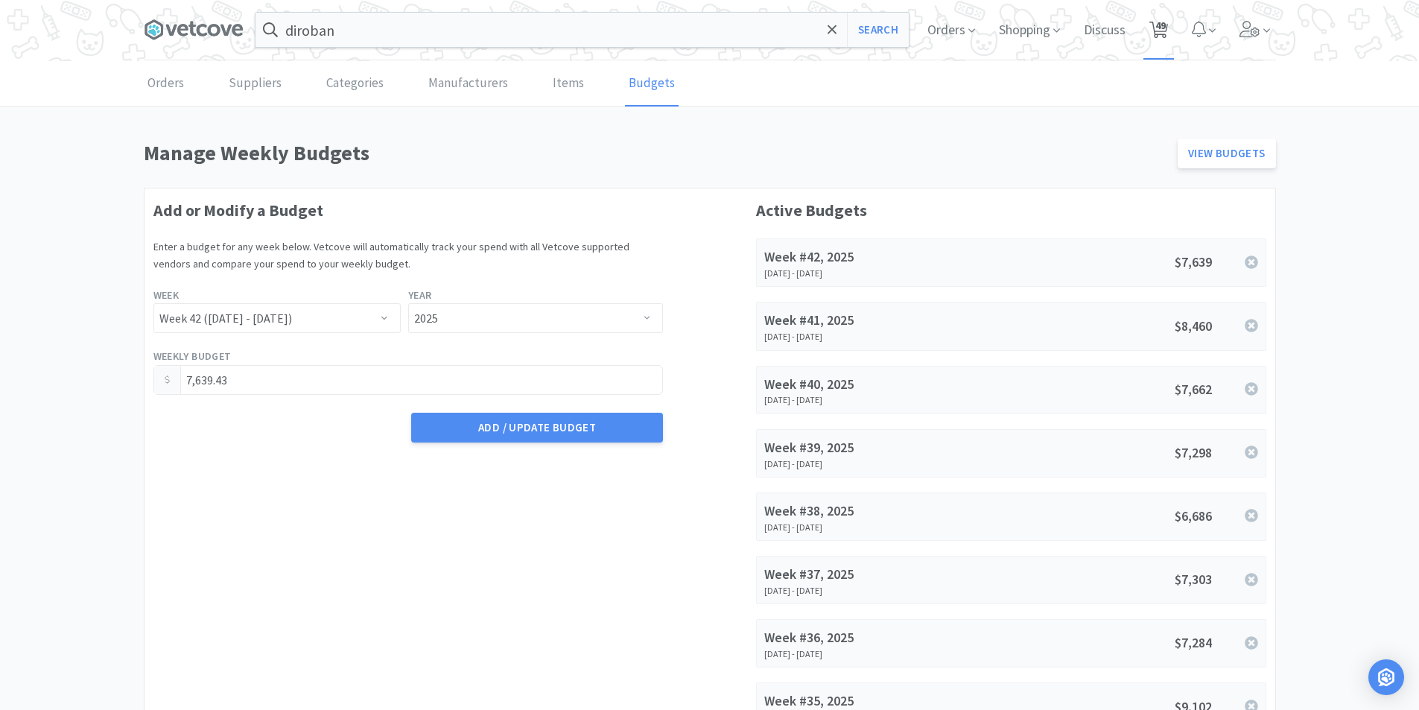
select select "2"
select select "1"
select select "2"
select select "1"
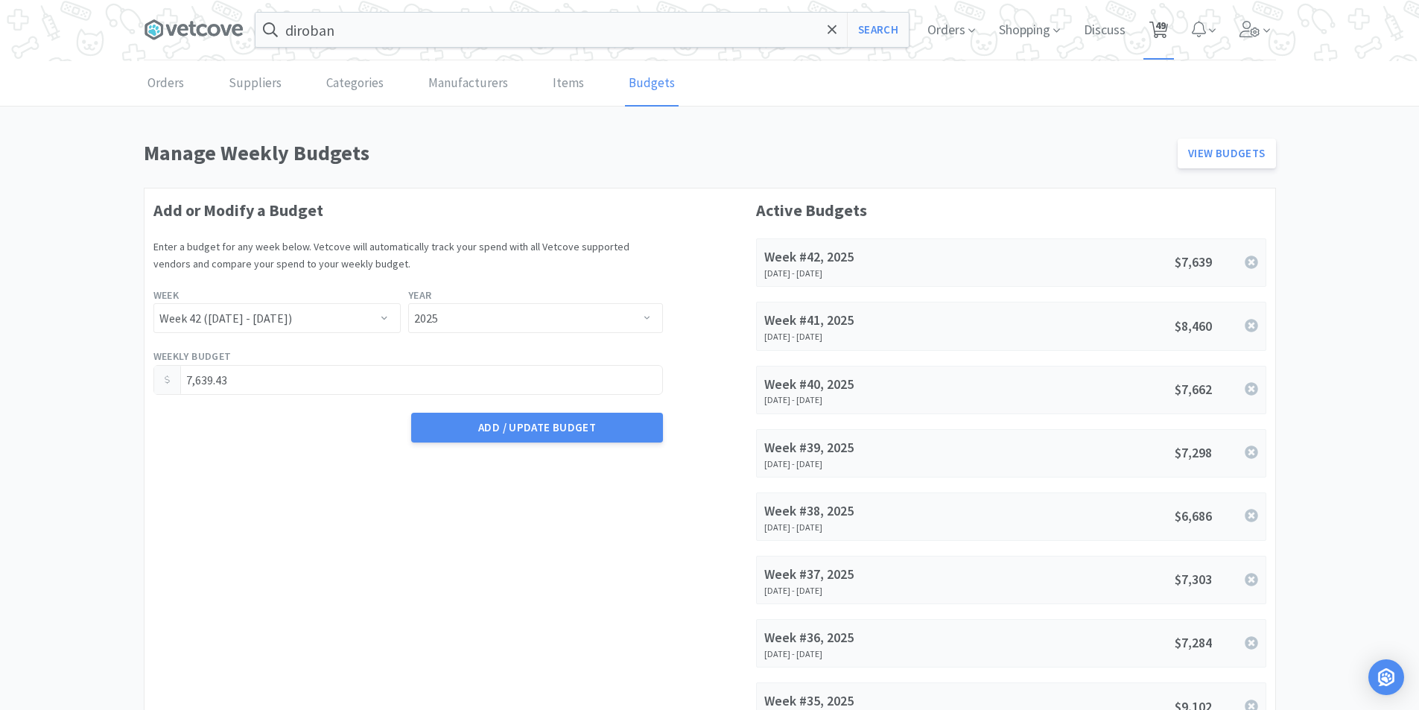
select select "3"
select select "1"
select select "4"
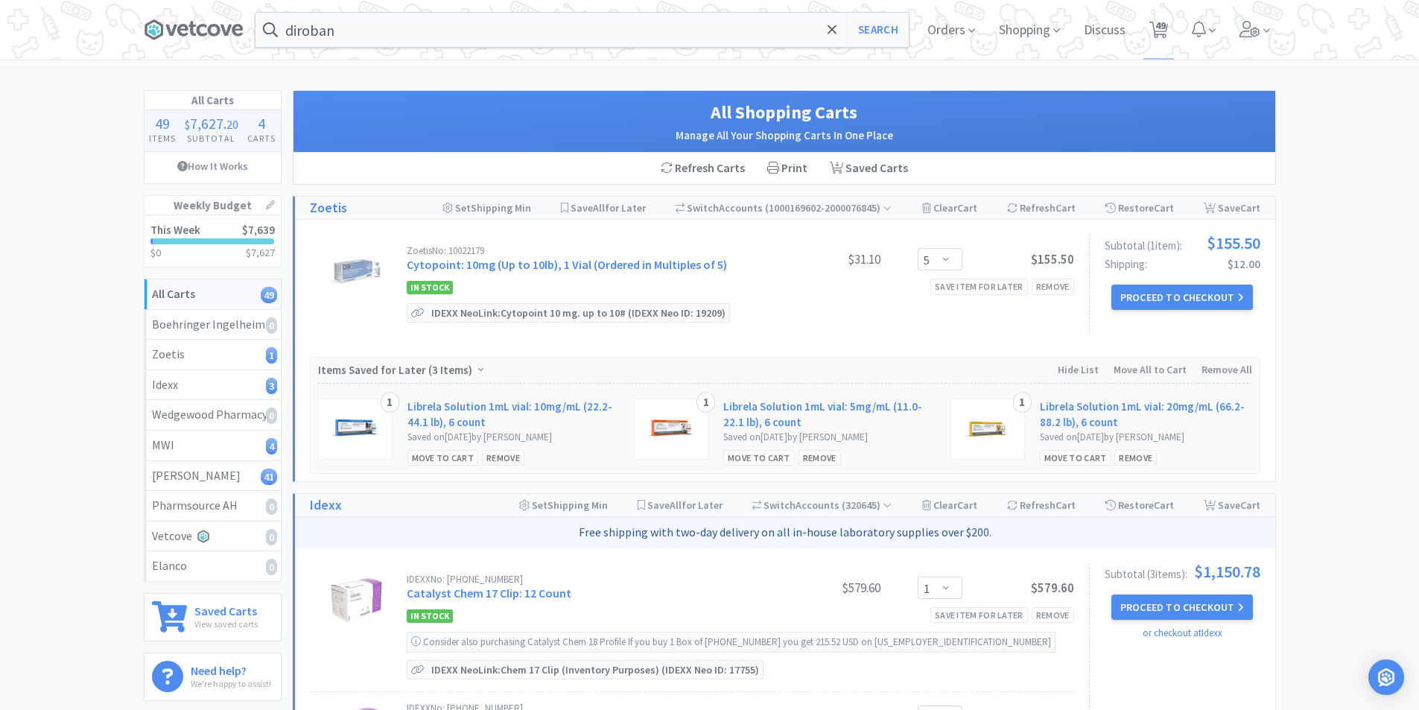
click at [188, 238] on div at bounding box center [214, 241] width 122 height 6
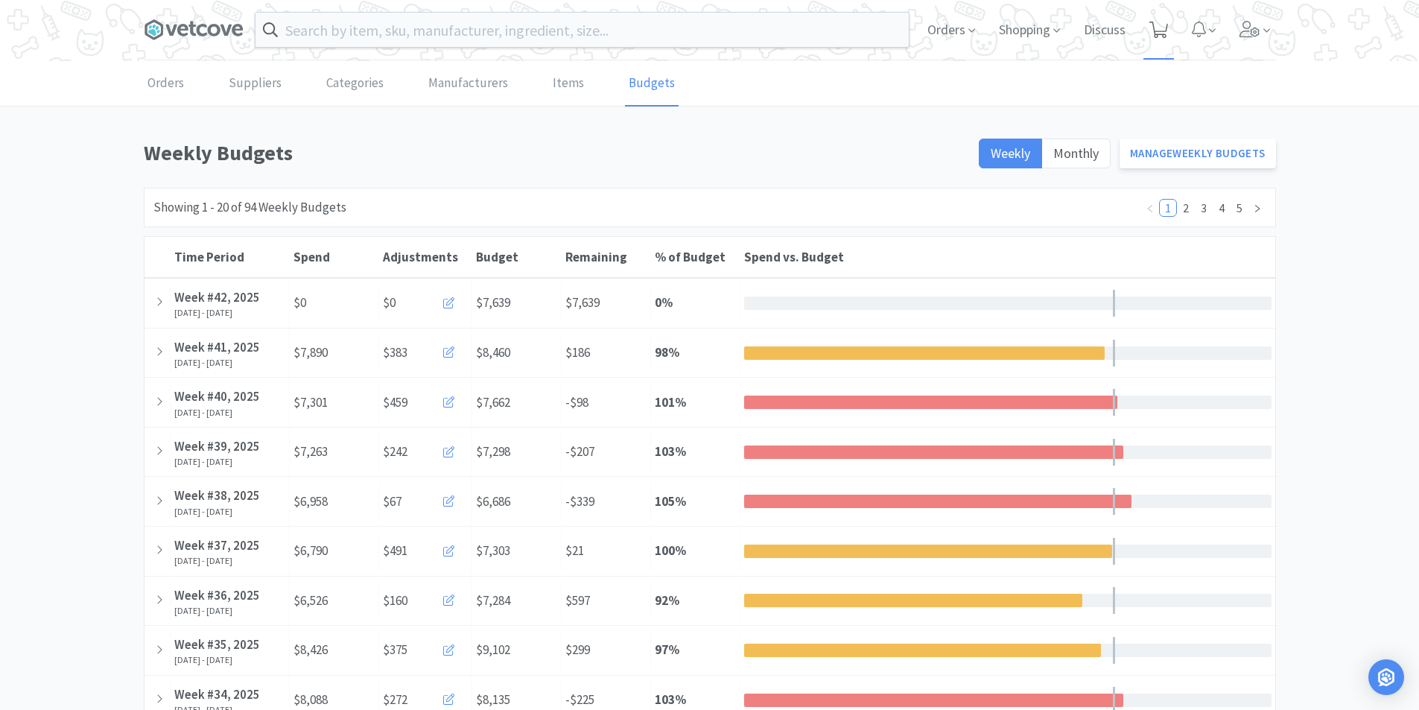
click at [1160, 27] on icon at bounding box center [1158, 30] width 19 height 16
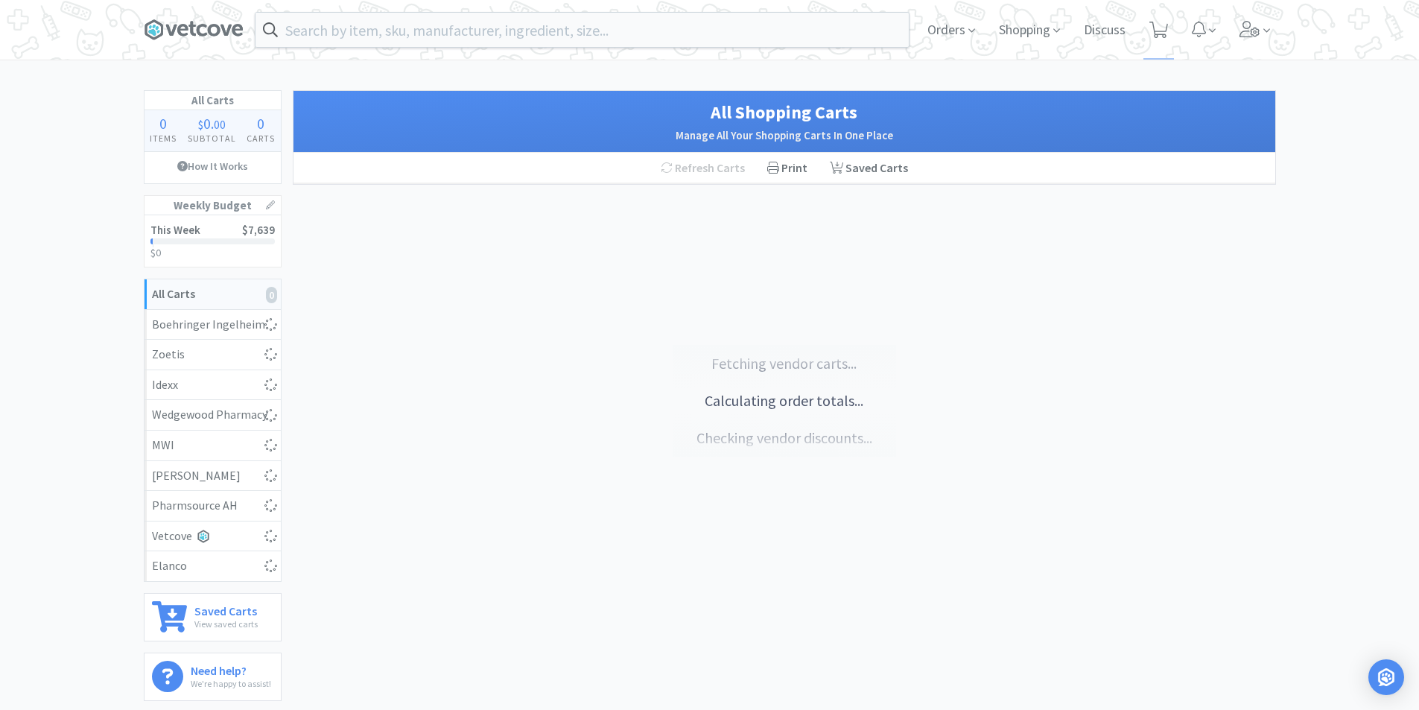
select select "6"
select select "1"
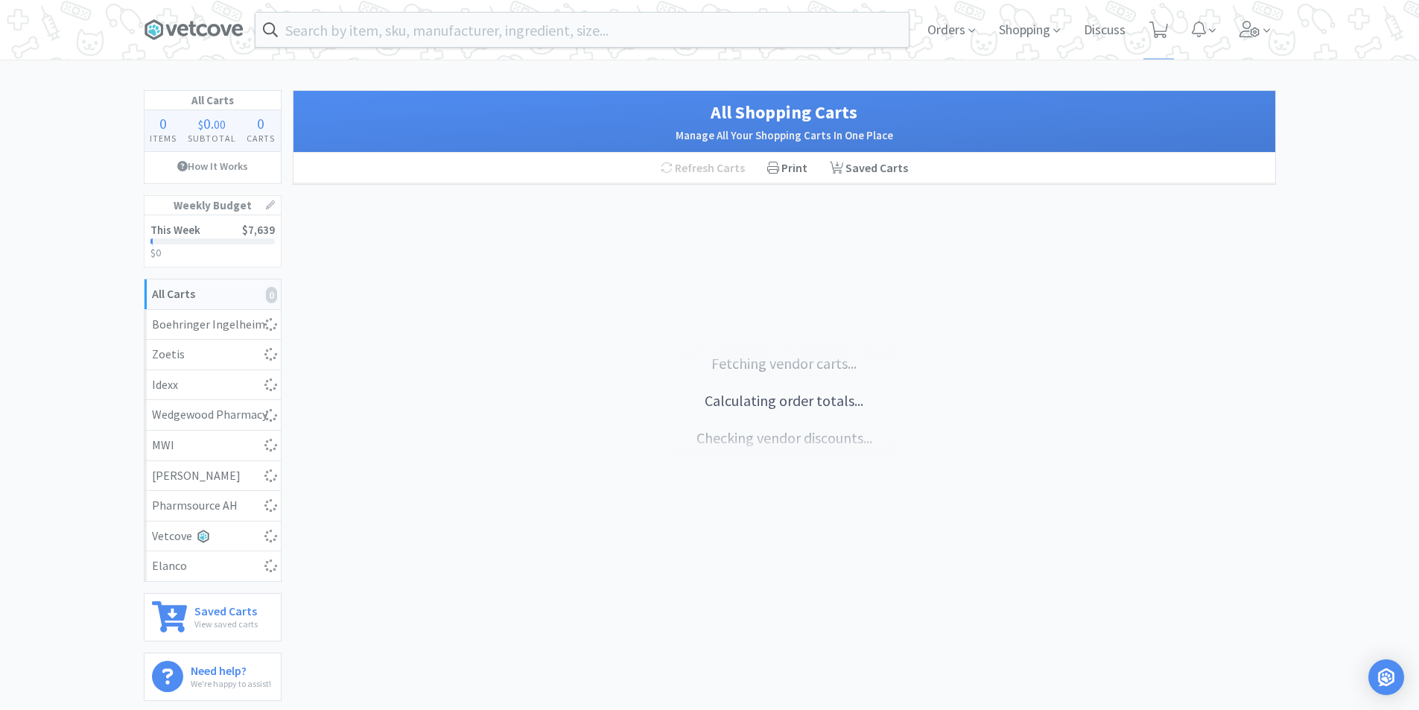
select select "1"
select select "5"
select select "1"
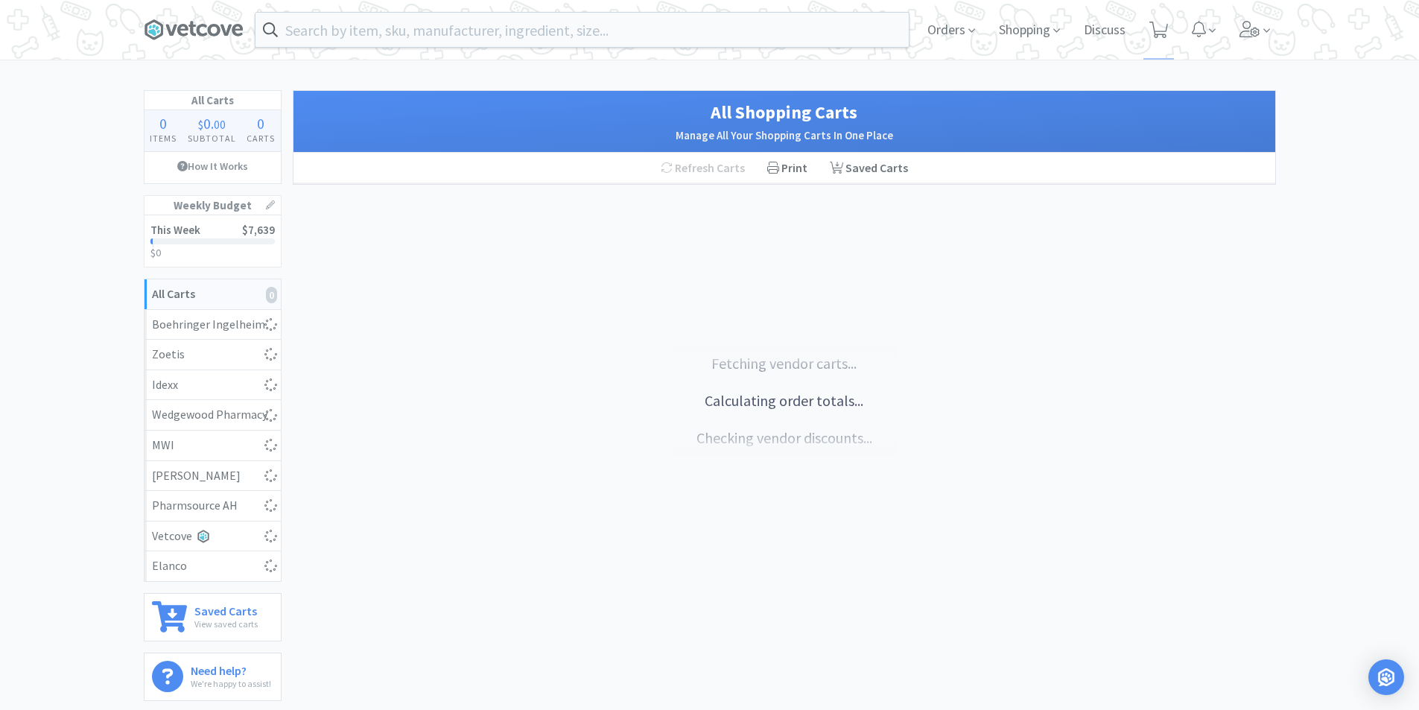
select select "1"
select select "2"
select select "1"
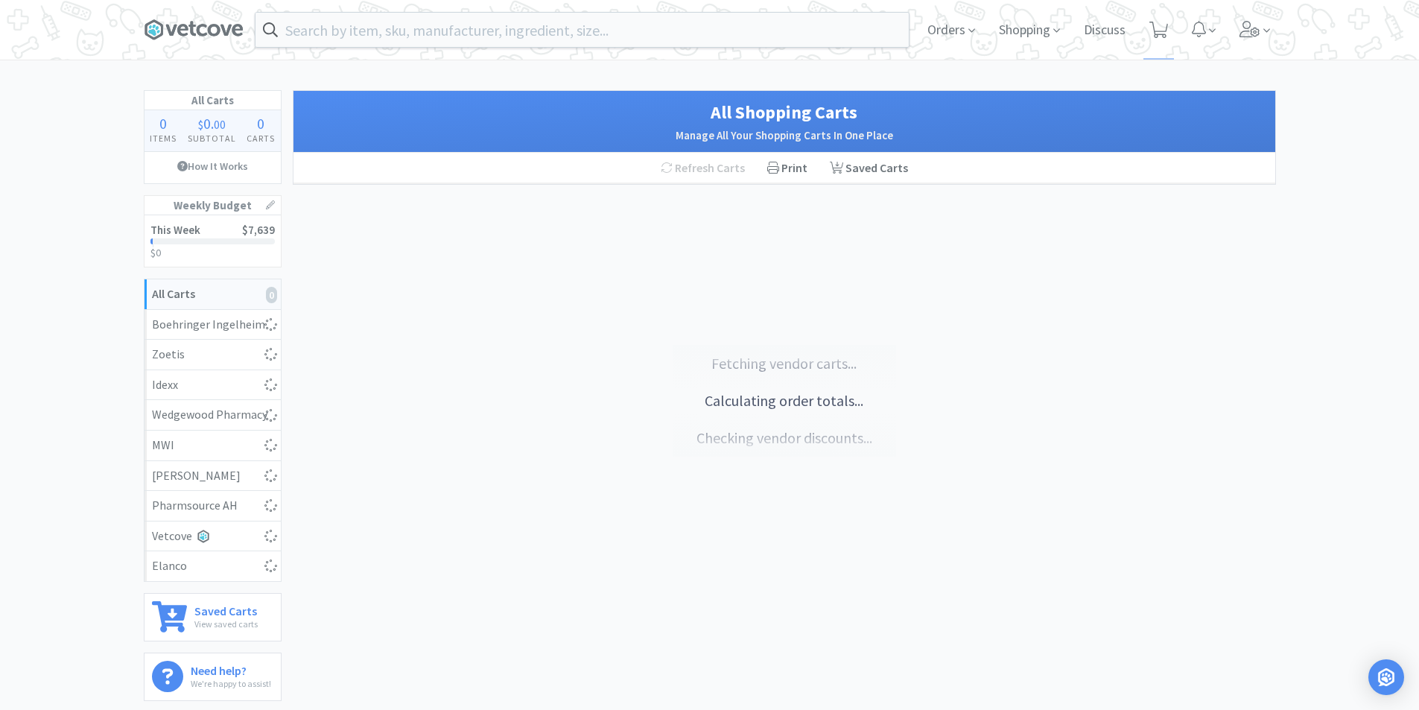
select select "3"
select select "1"
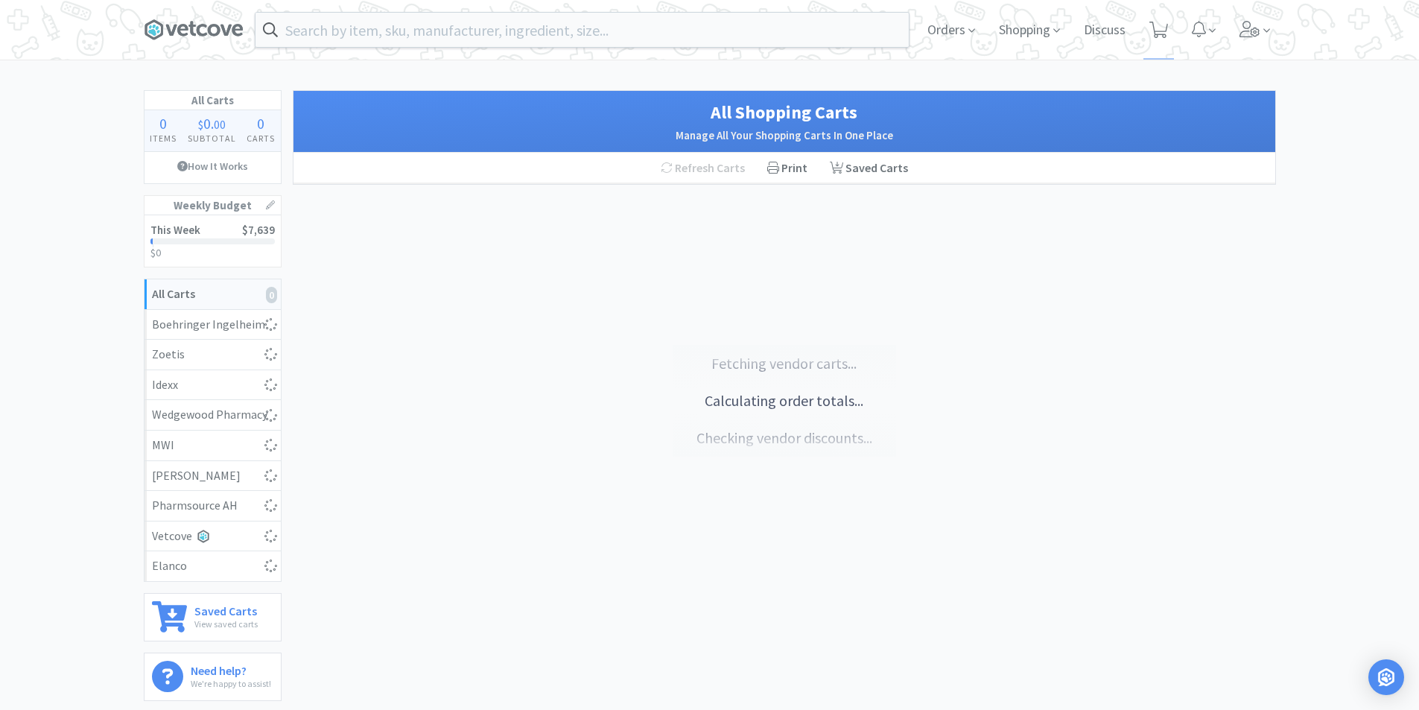
select select "4"
select select "5"
select select "1"
select select "2"
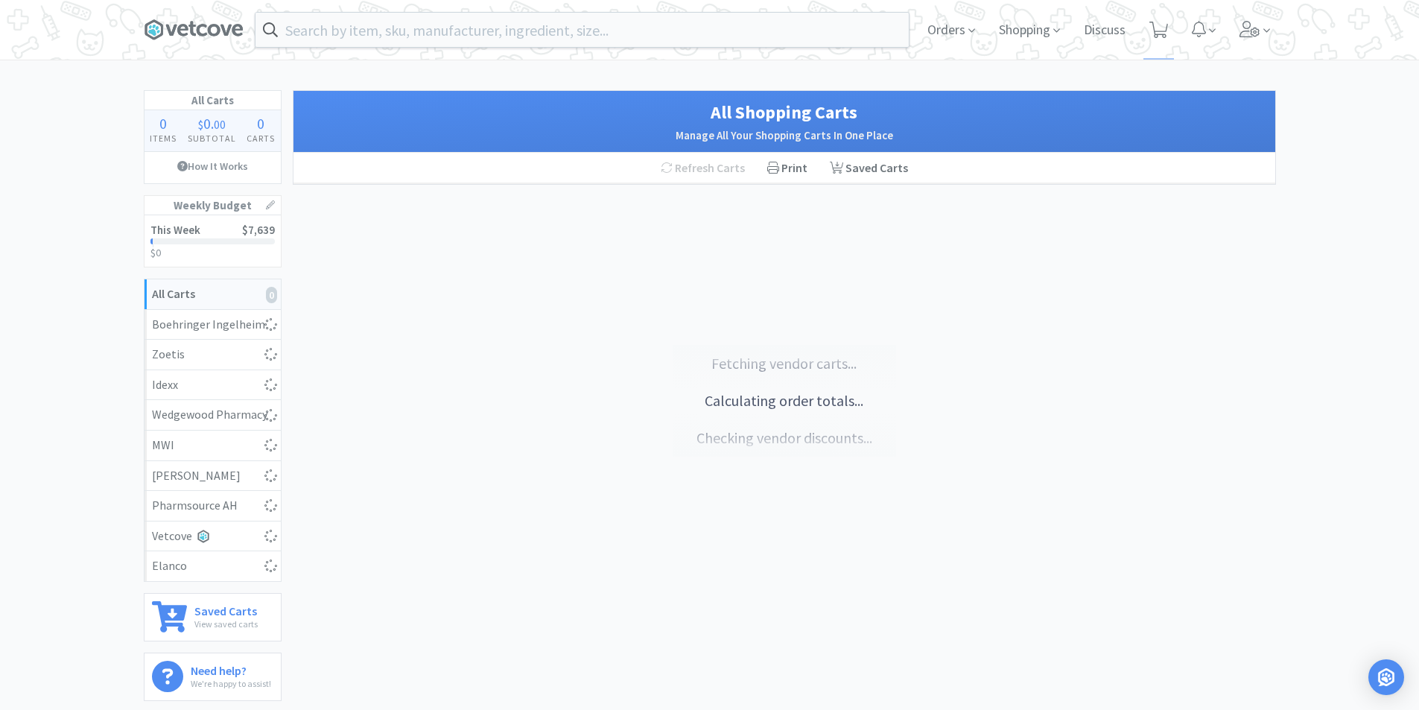
select select "1"
select select "2"
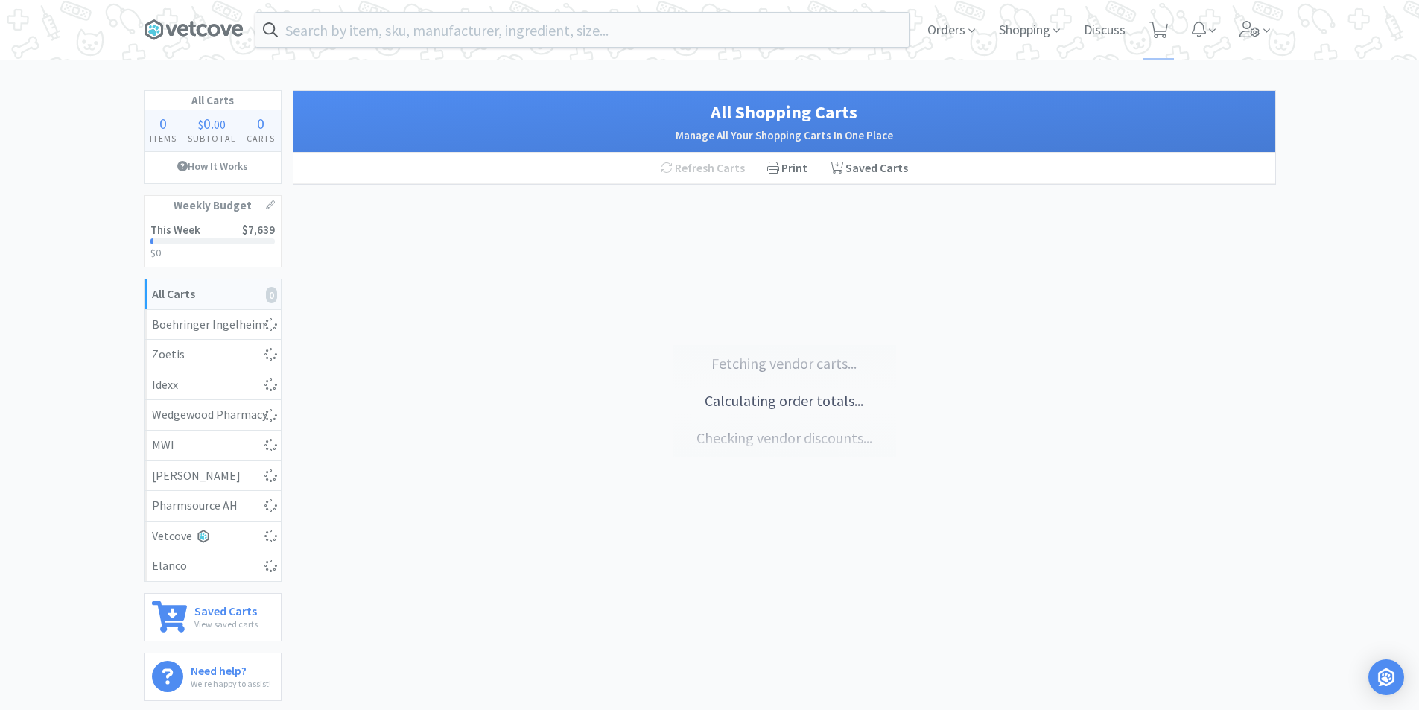
select select "1"
select select "2"
select select "1"
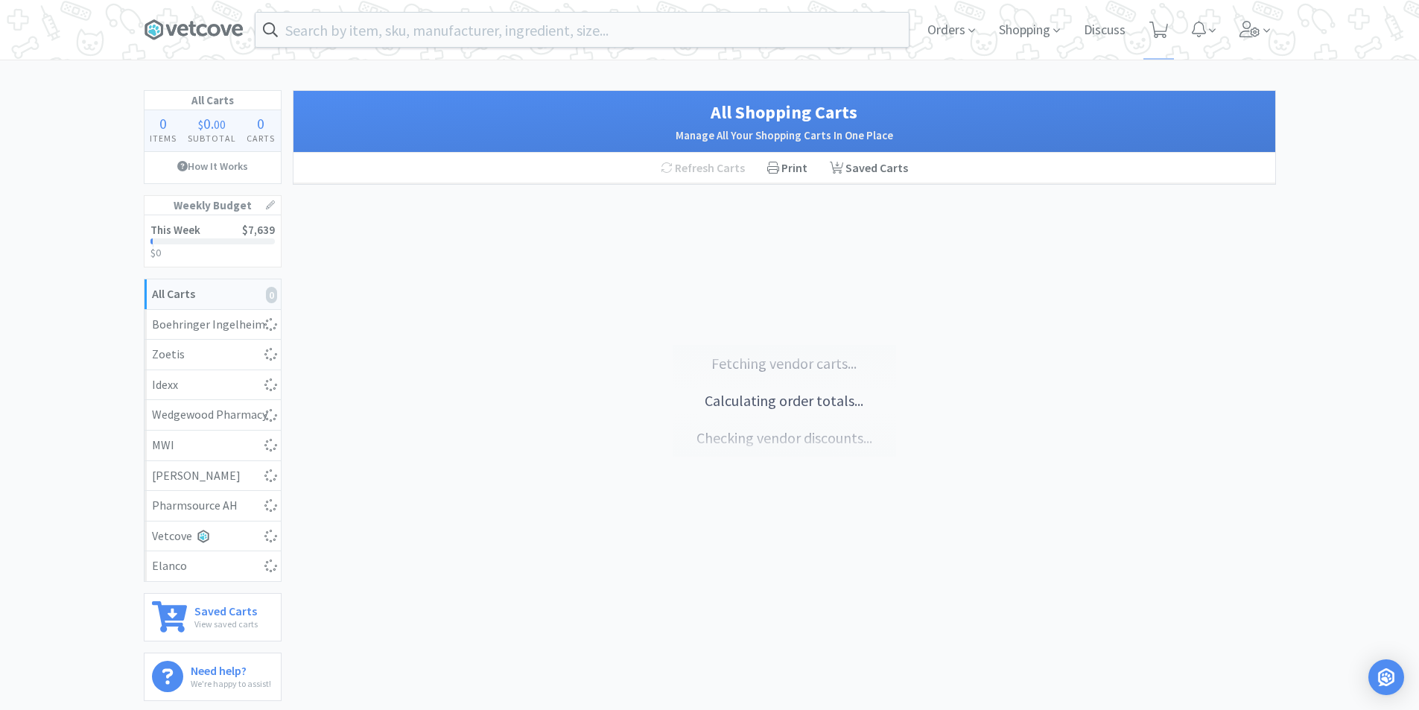
select select "2"
select select "1"
select select "3"
select select "1"
select select "4"
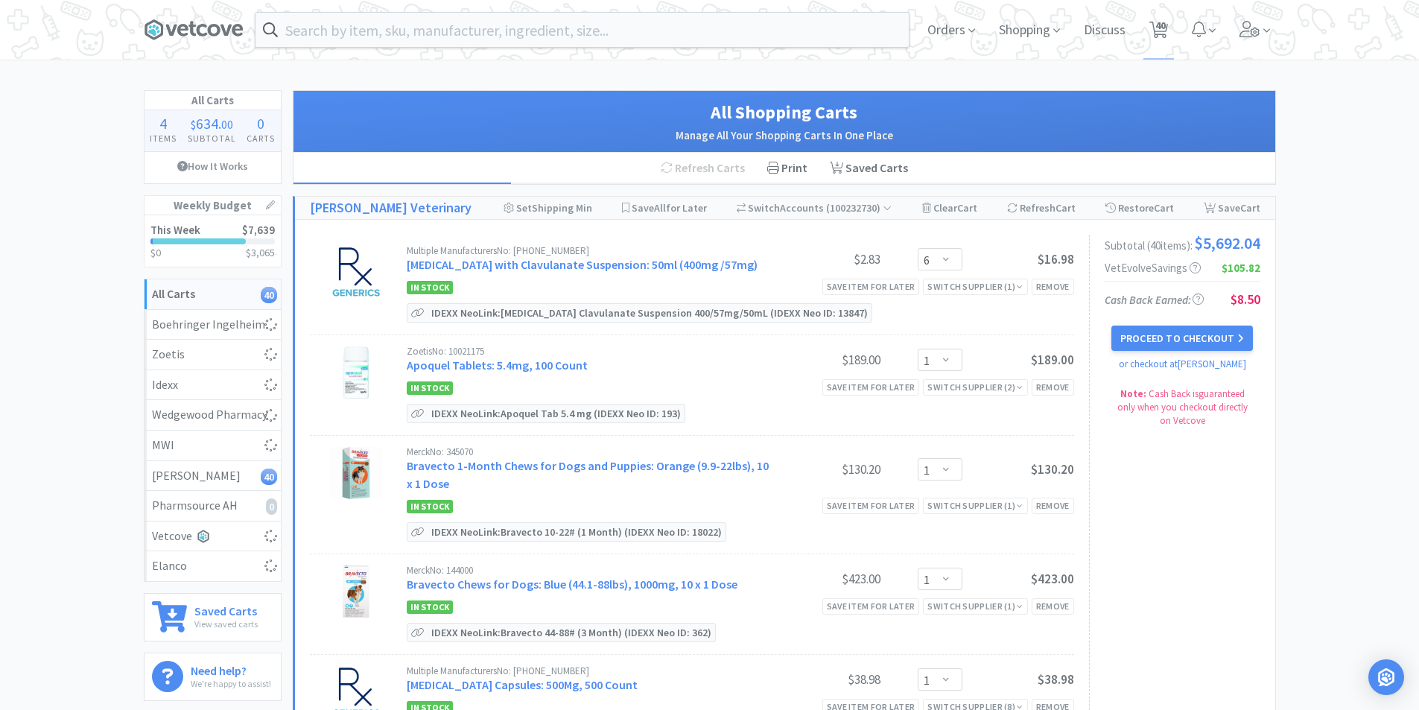
select select "5"
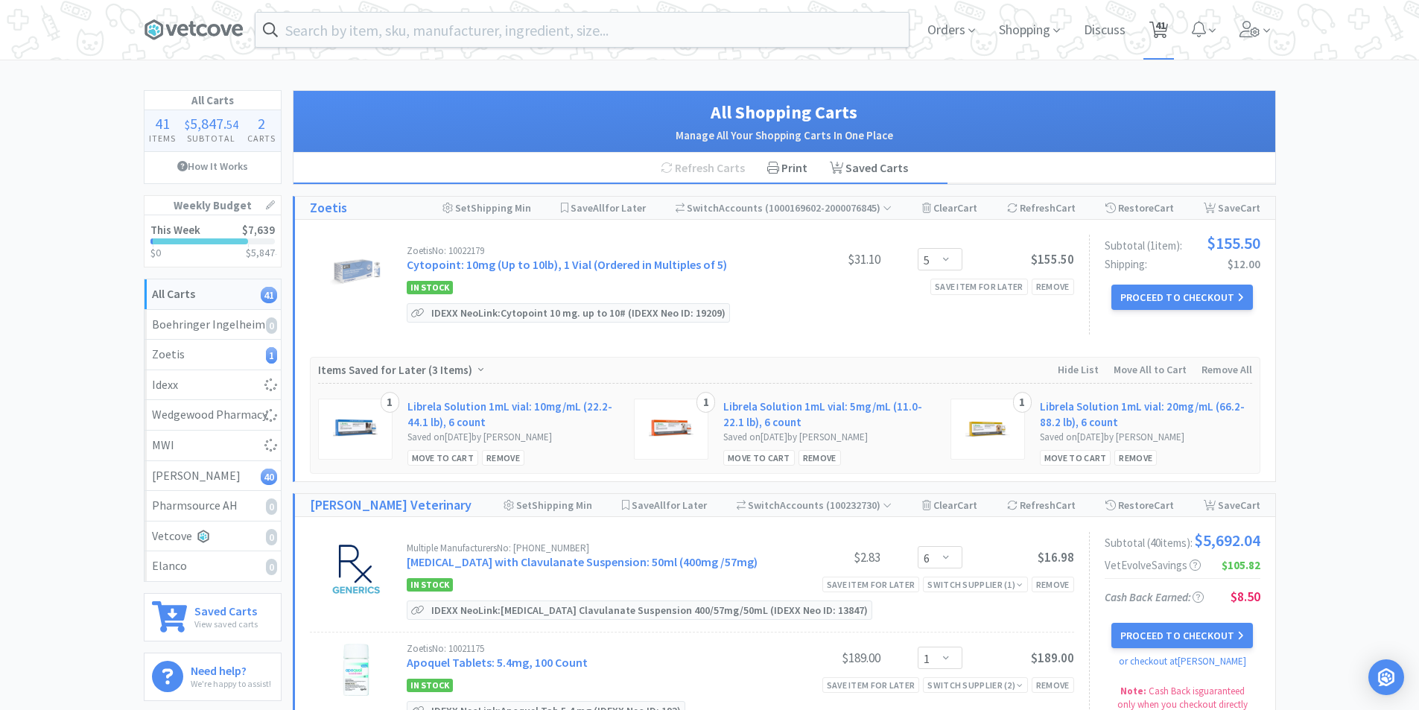
select select "3"
select select "1"
select select "3"
select select "5"
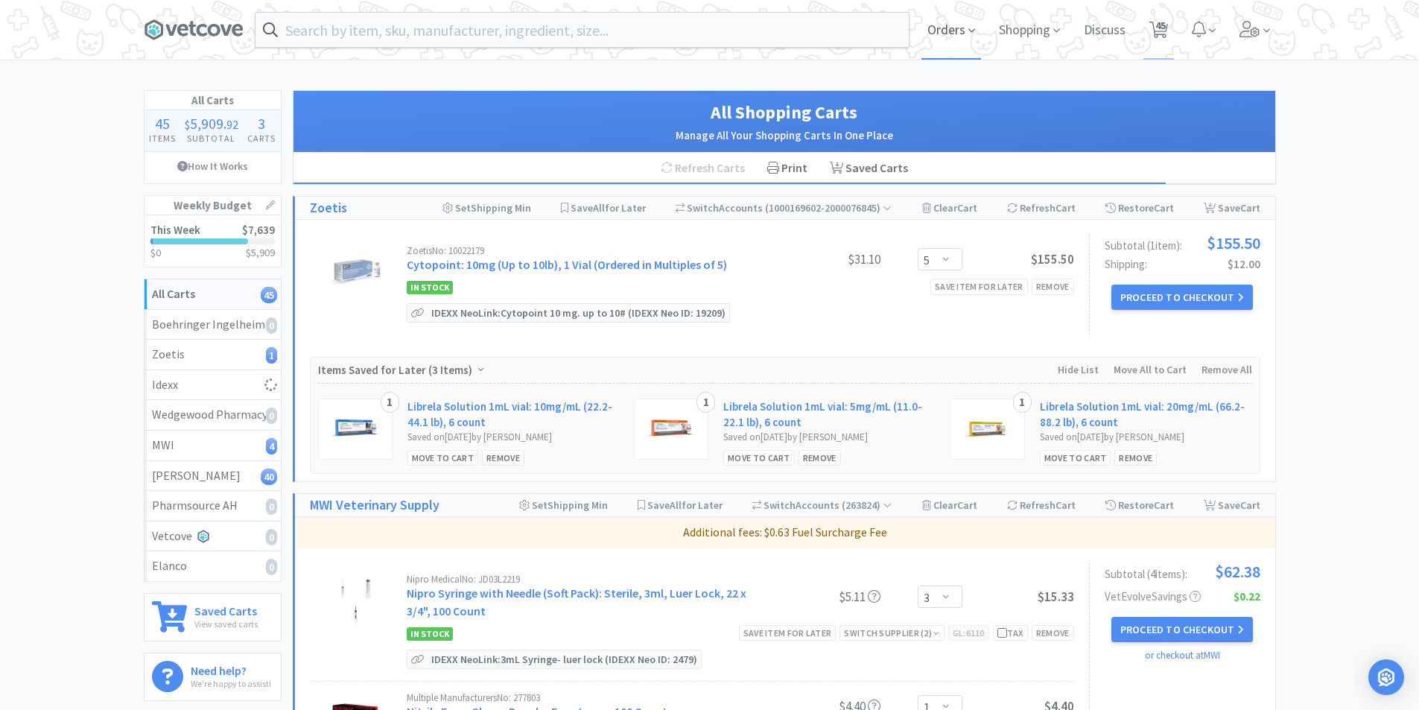
click at [953, 39] on span "Orders" at bounding box center [951, 30] width 60 height 60
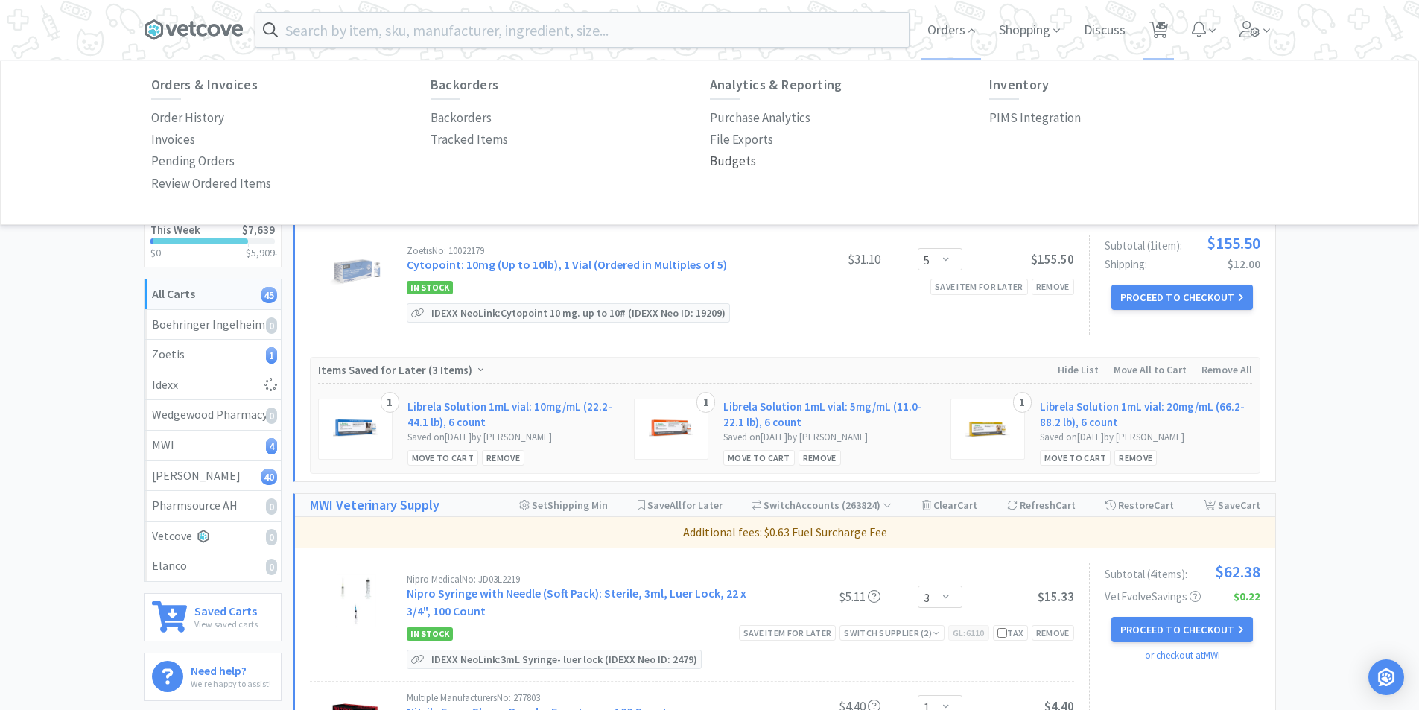
click at [720, 159] on p "Budgets" at bounding box center [733, 161] width 46 height 20
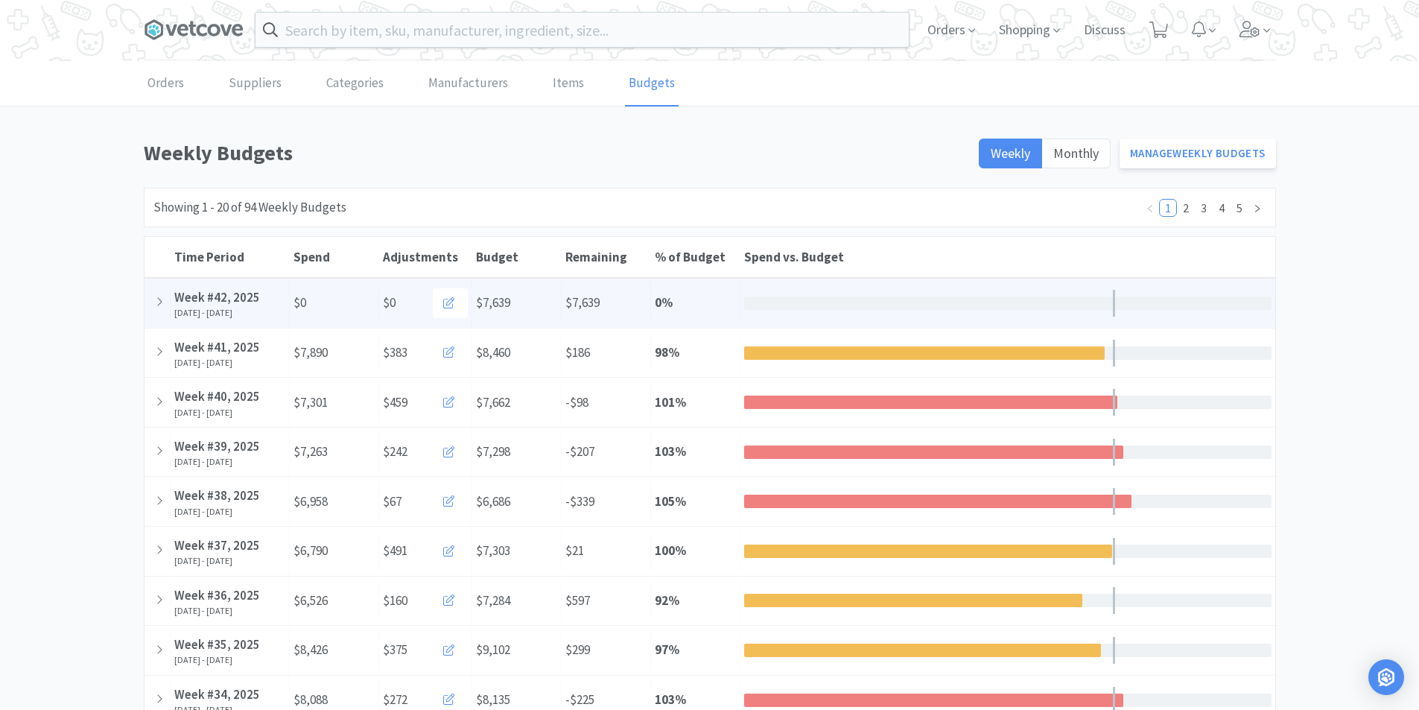
click at [909, 305] on div at bounding box center [1007, 302] width 527 height 13
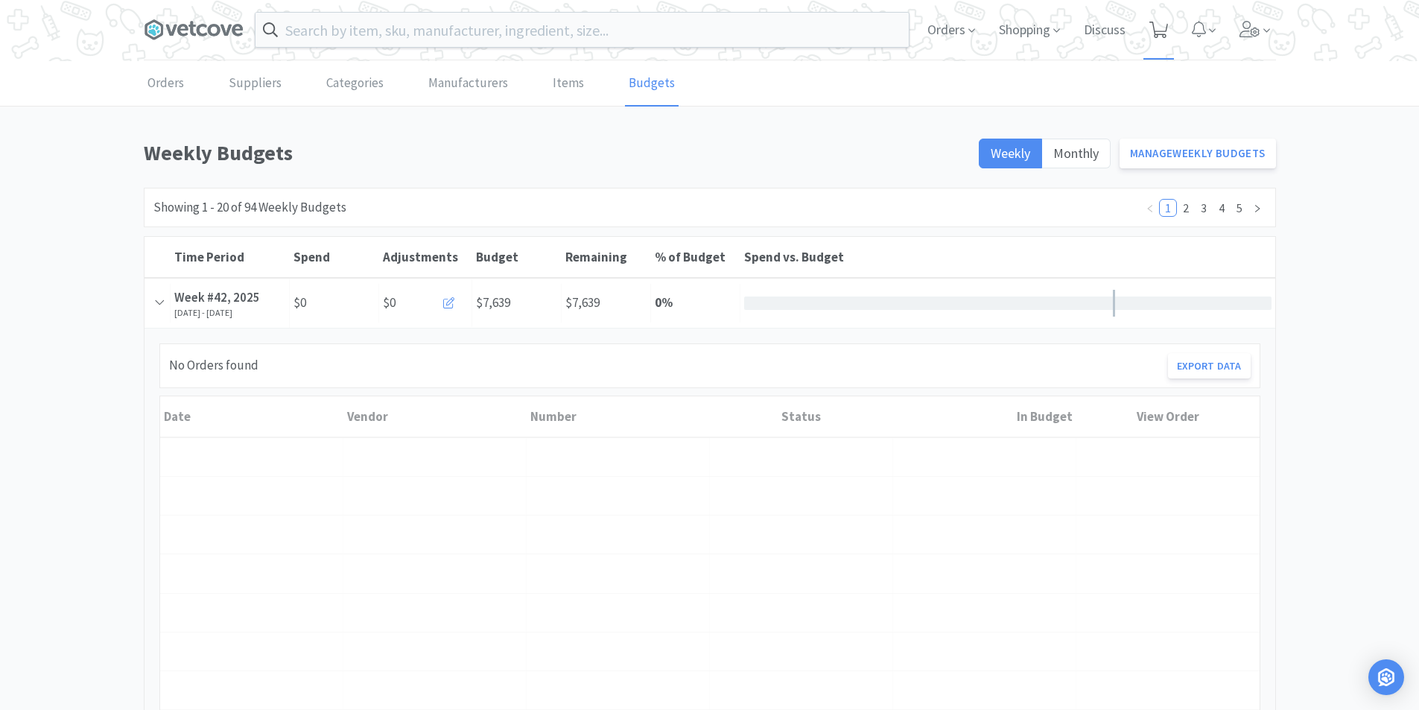
click at [1155, 29] on icon at bounding box center [1158, 30] width 19 height 16
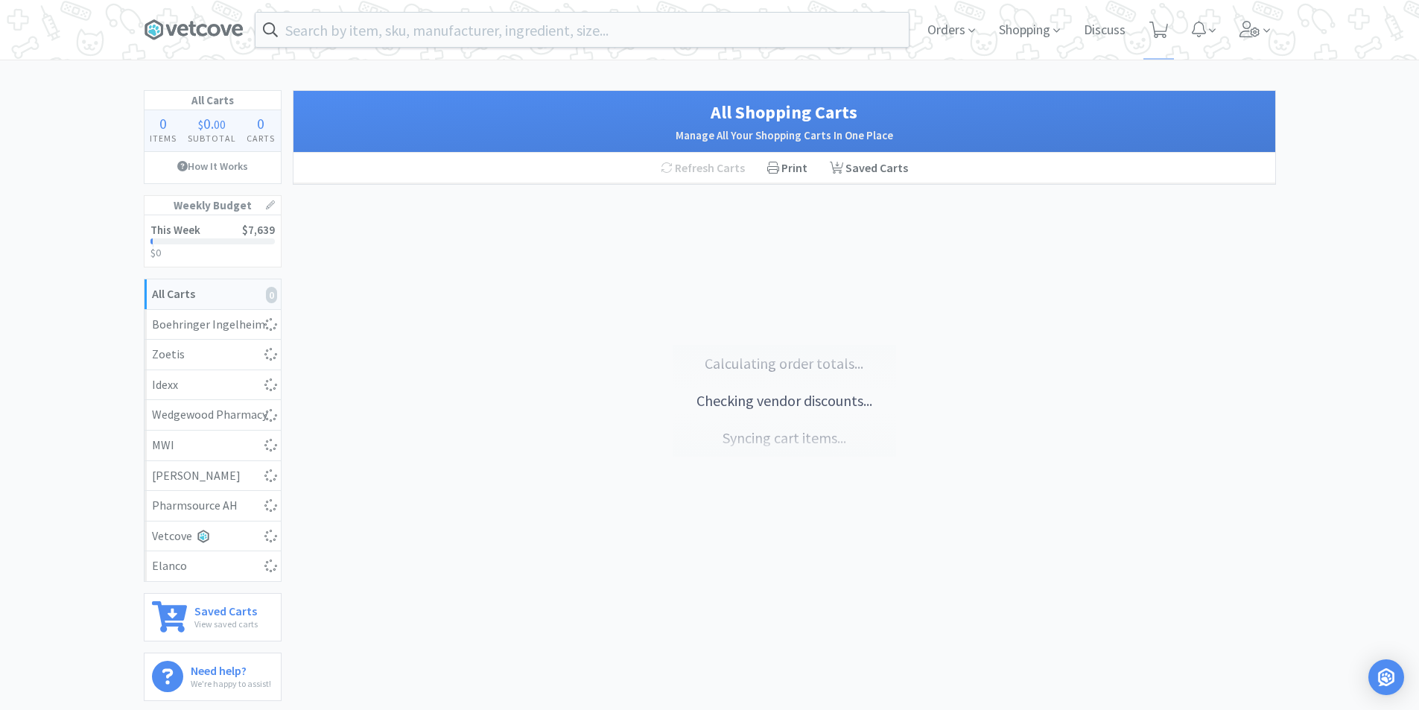
select select "5"
select select "3"
select select "1"
select select "3"
select select "5"
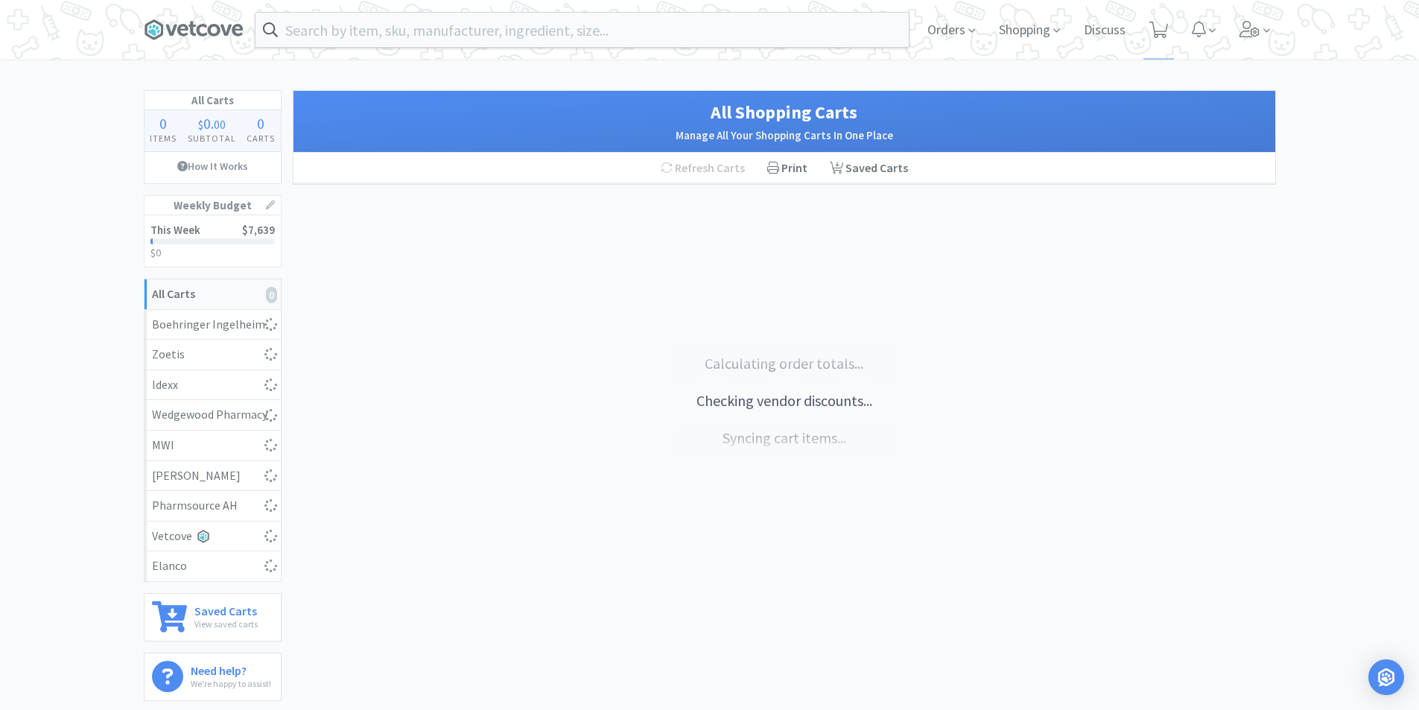
select select "6"
select select "1"
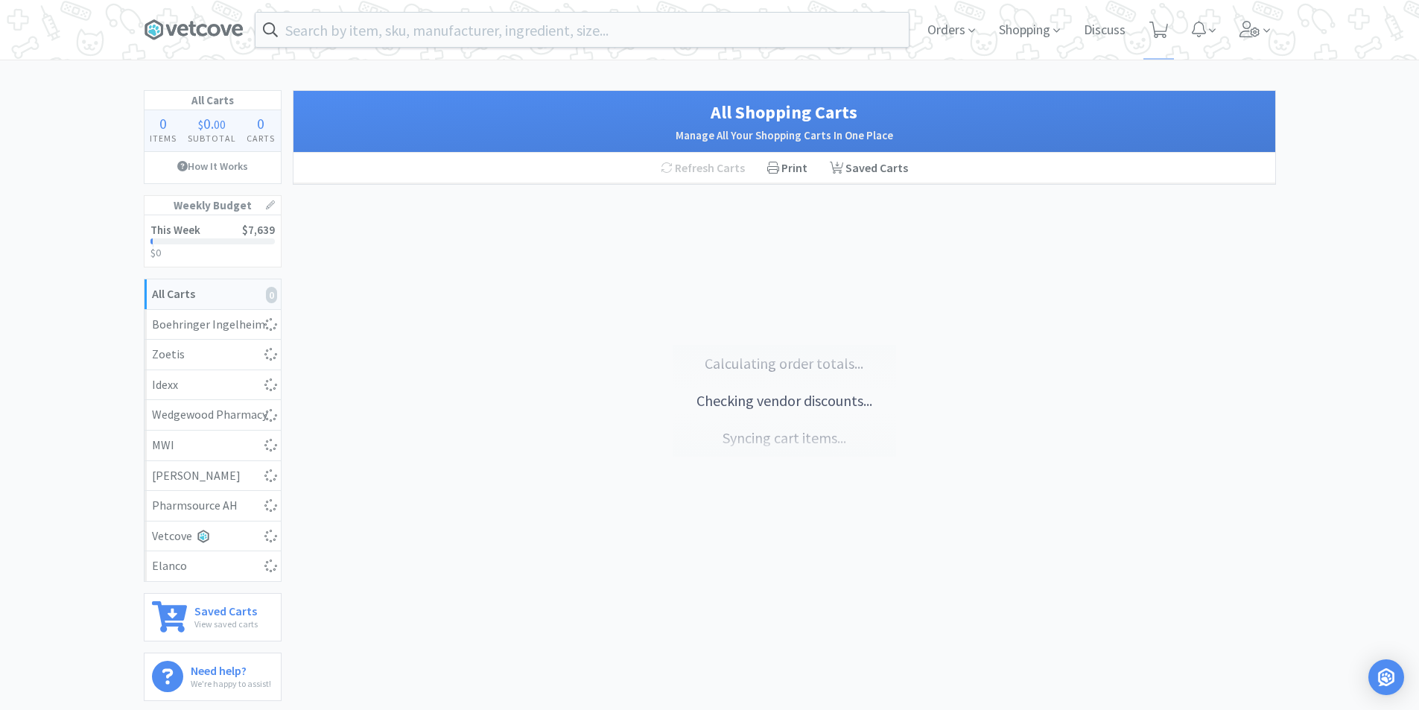
select select "1"
select select "5"
select select "1"
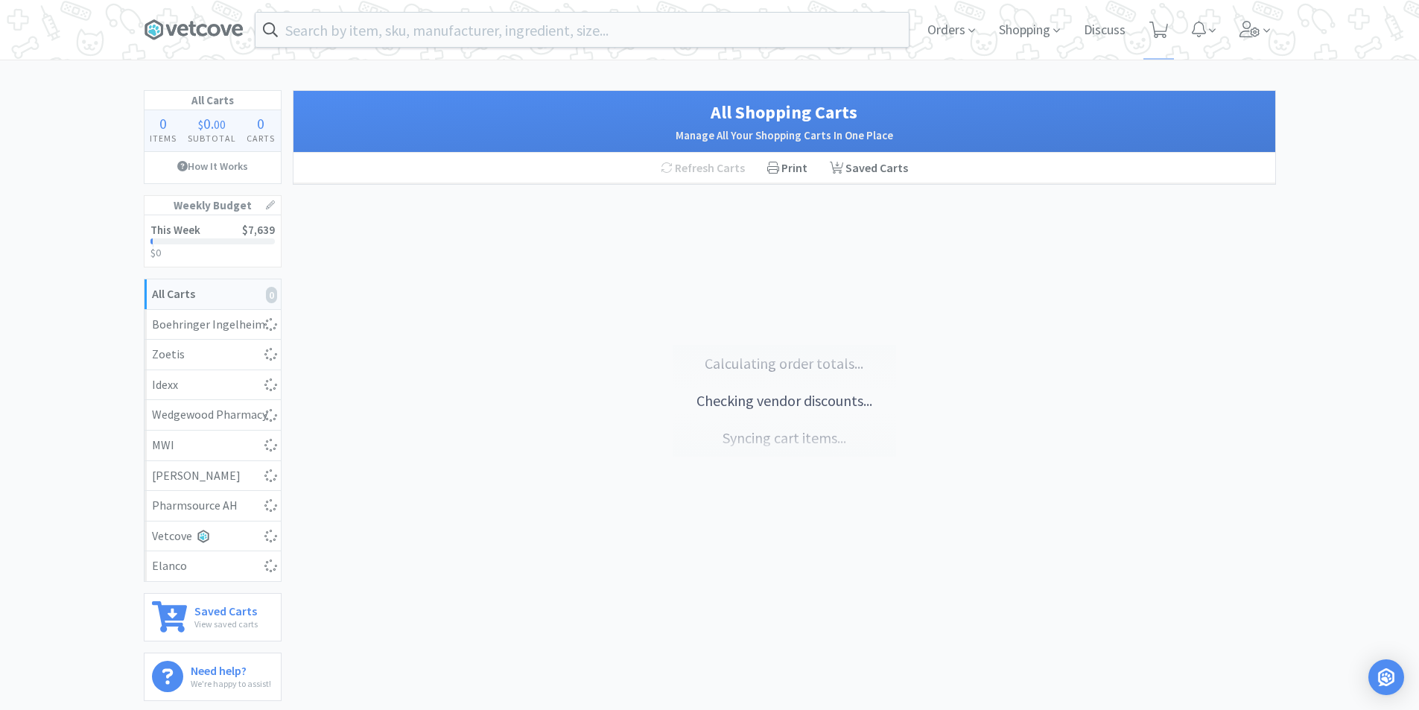
select select "1"
select select "2"
select select "1"
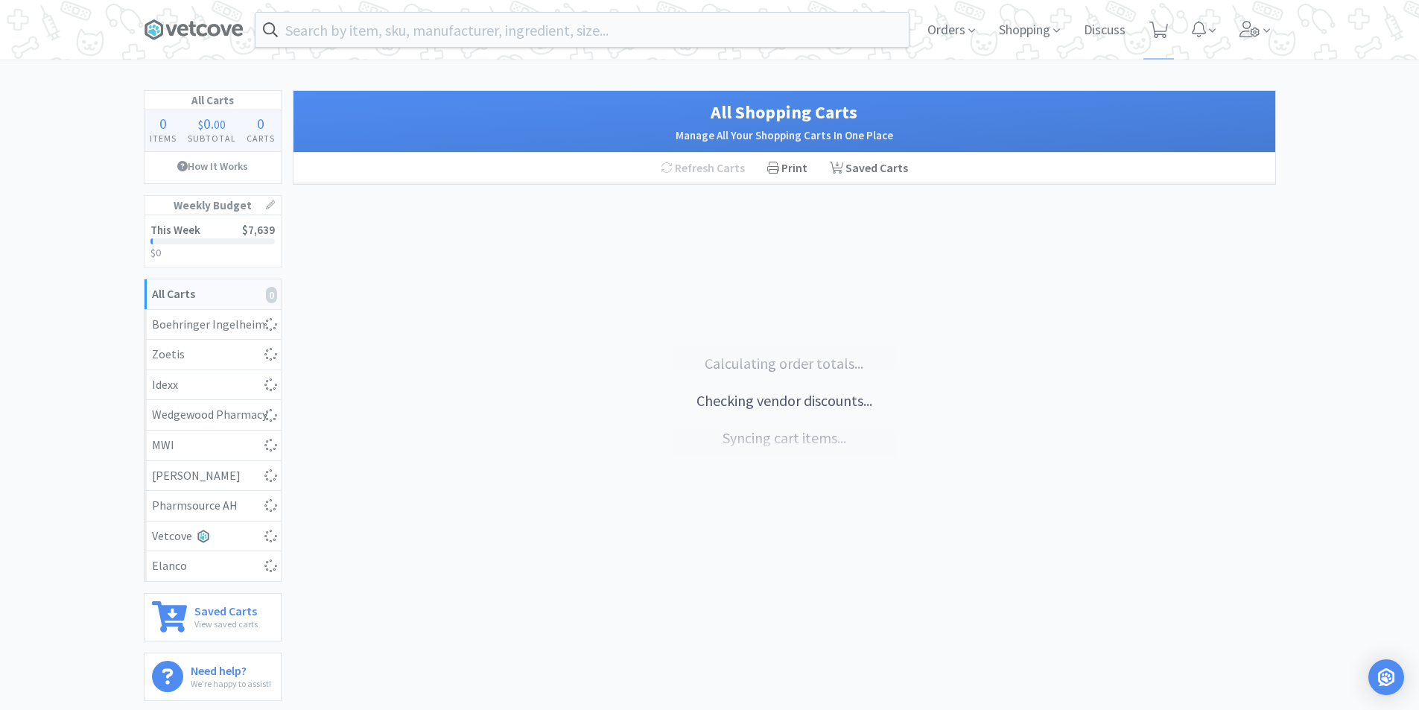
select select "3"
select select "1"
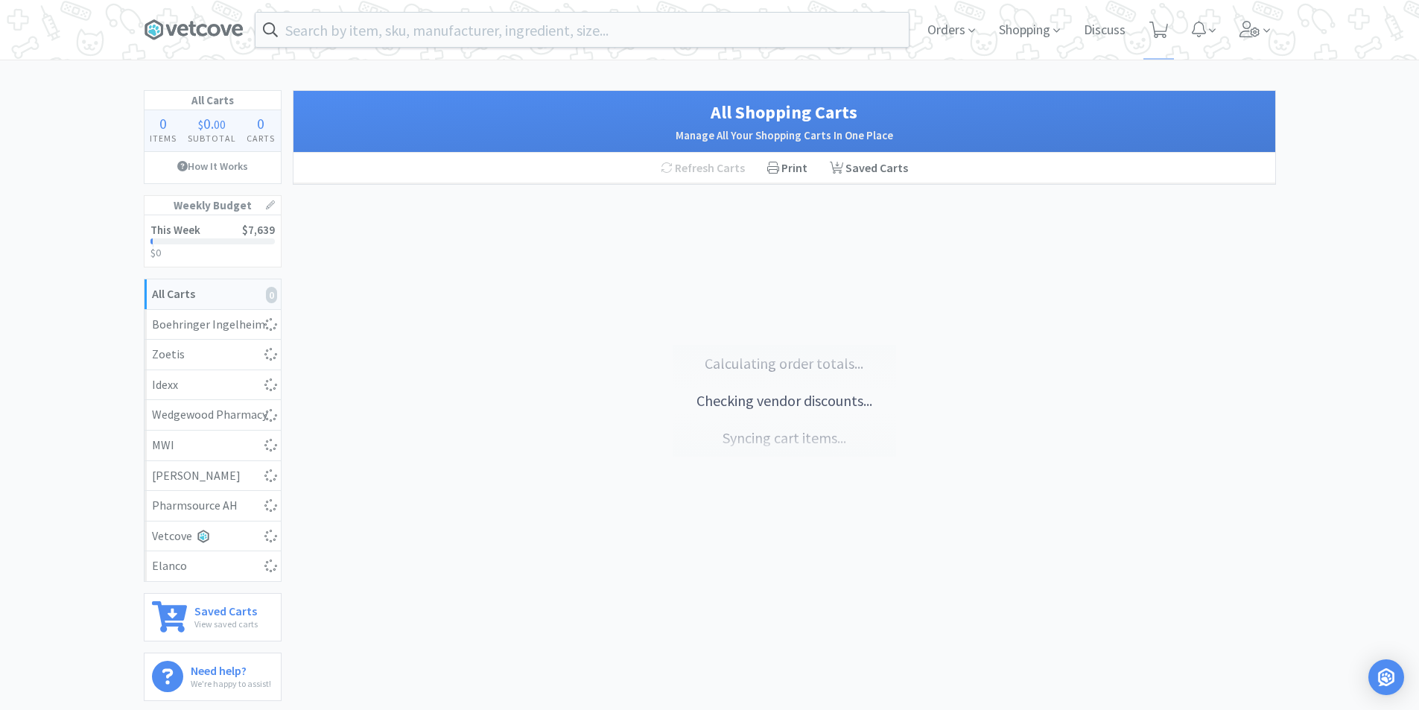
select select "4"
select select "5"
select select "1"
select select "2"
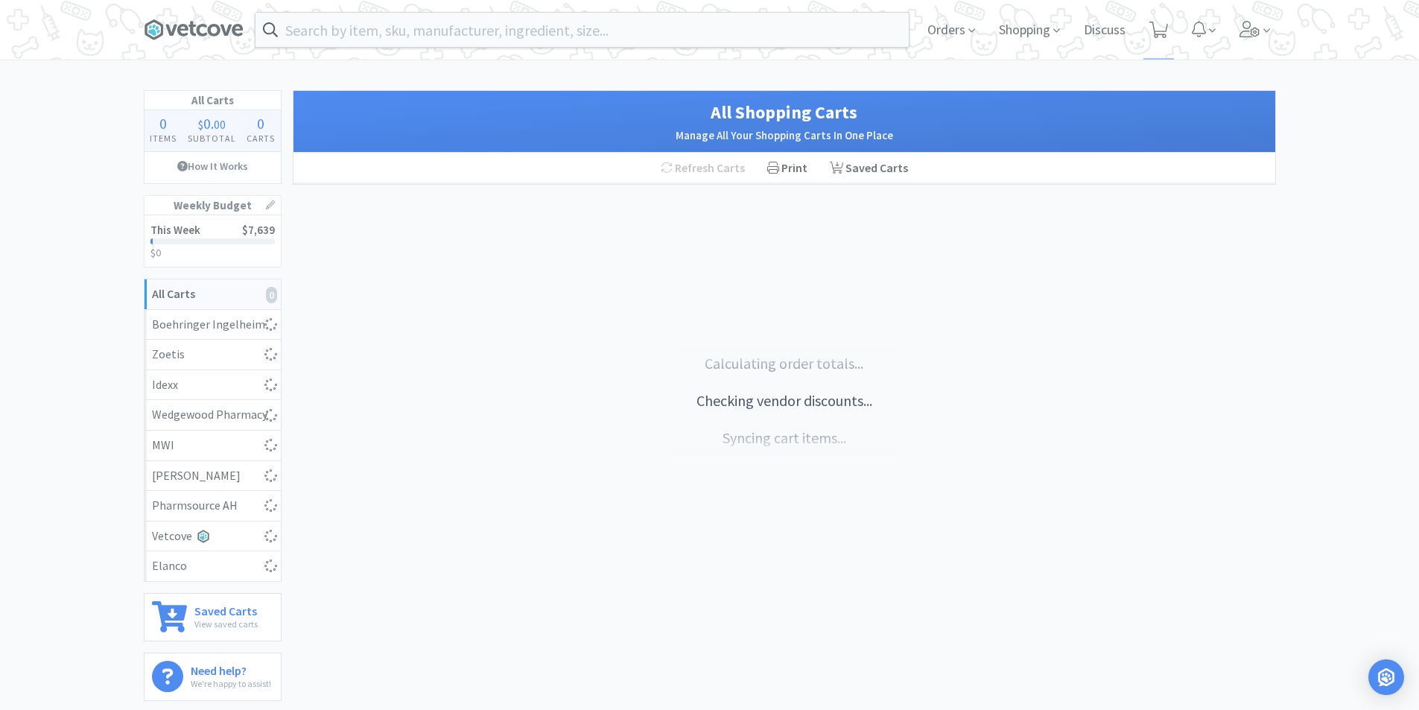
select select "1"
select select "2"
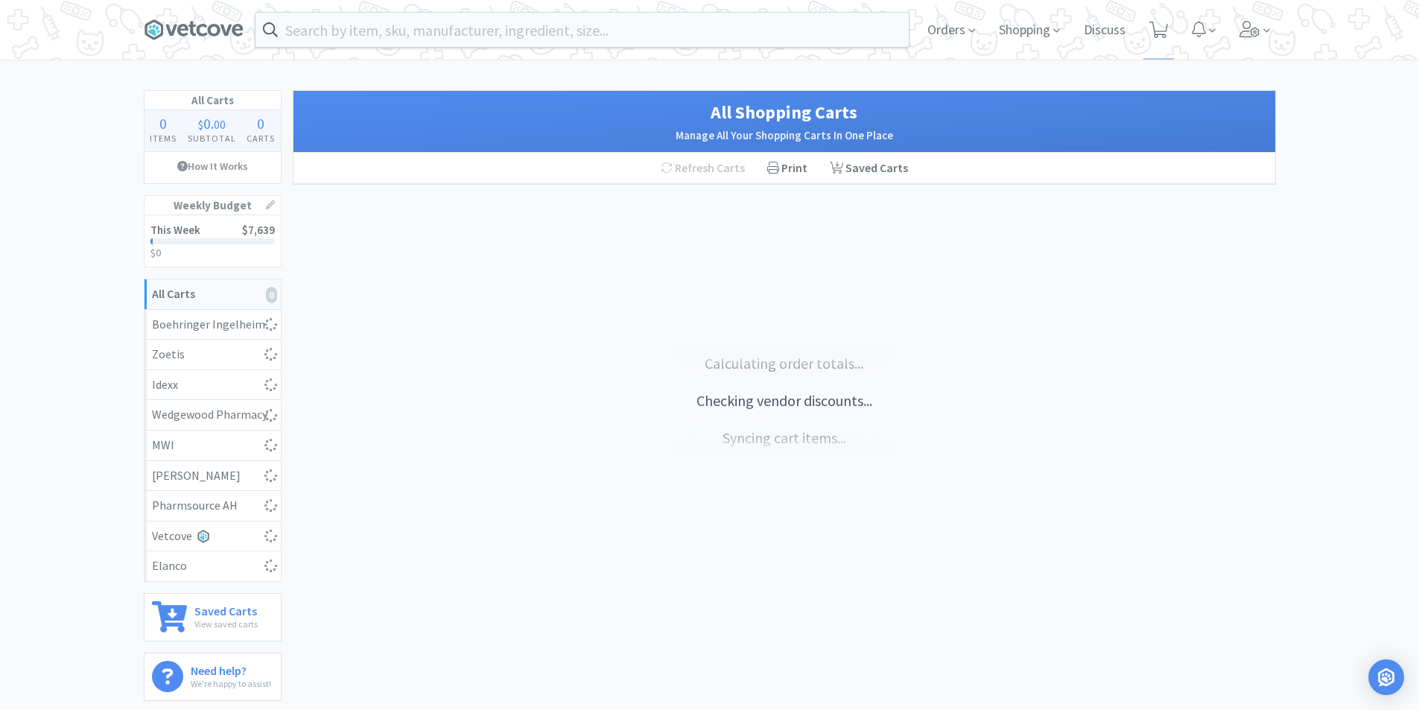
select select "1"
select select "2"
select select "1"
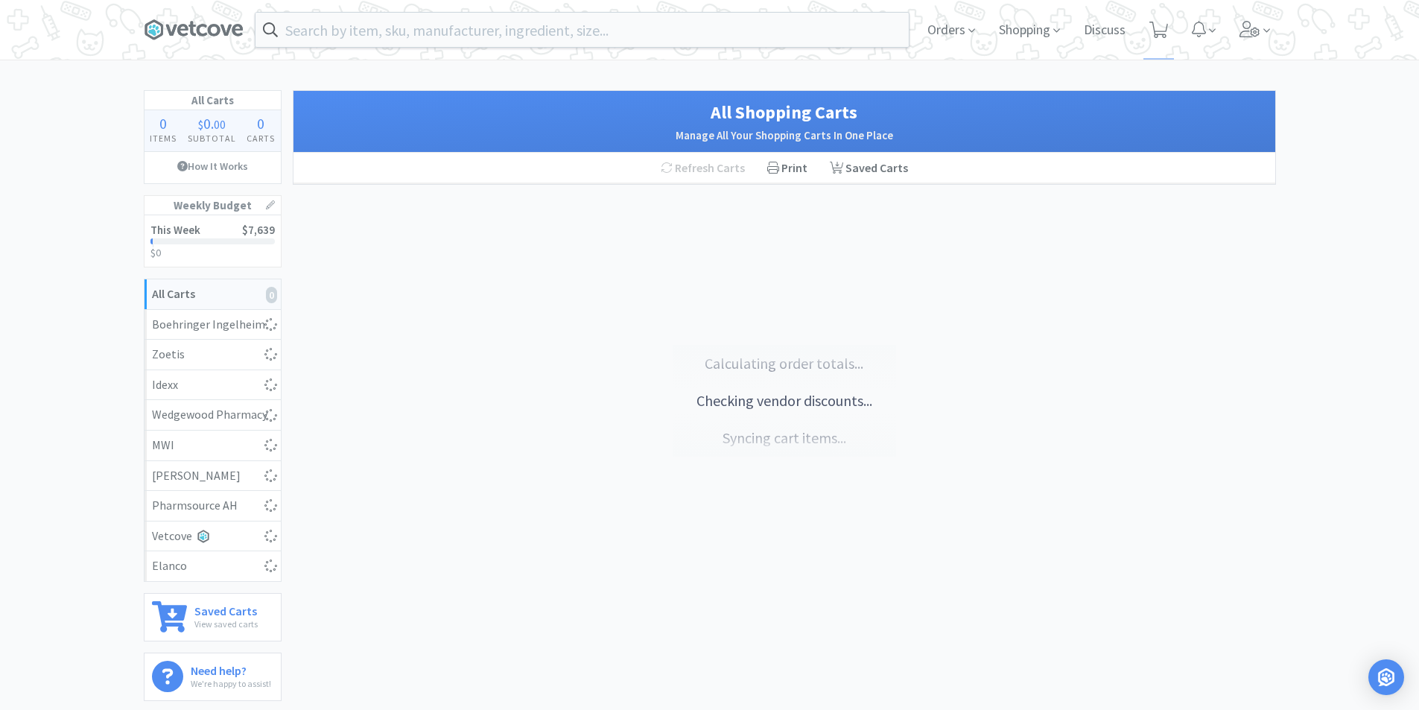
select select "2"
select select "1"
select select "3"
select select "1"
select select "4"
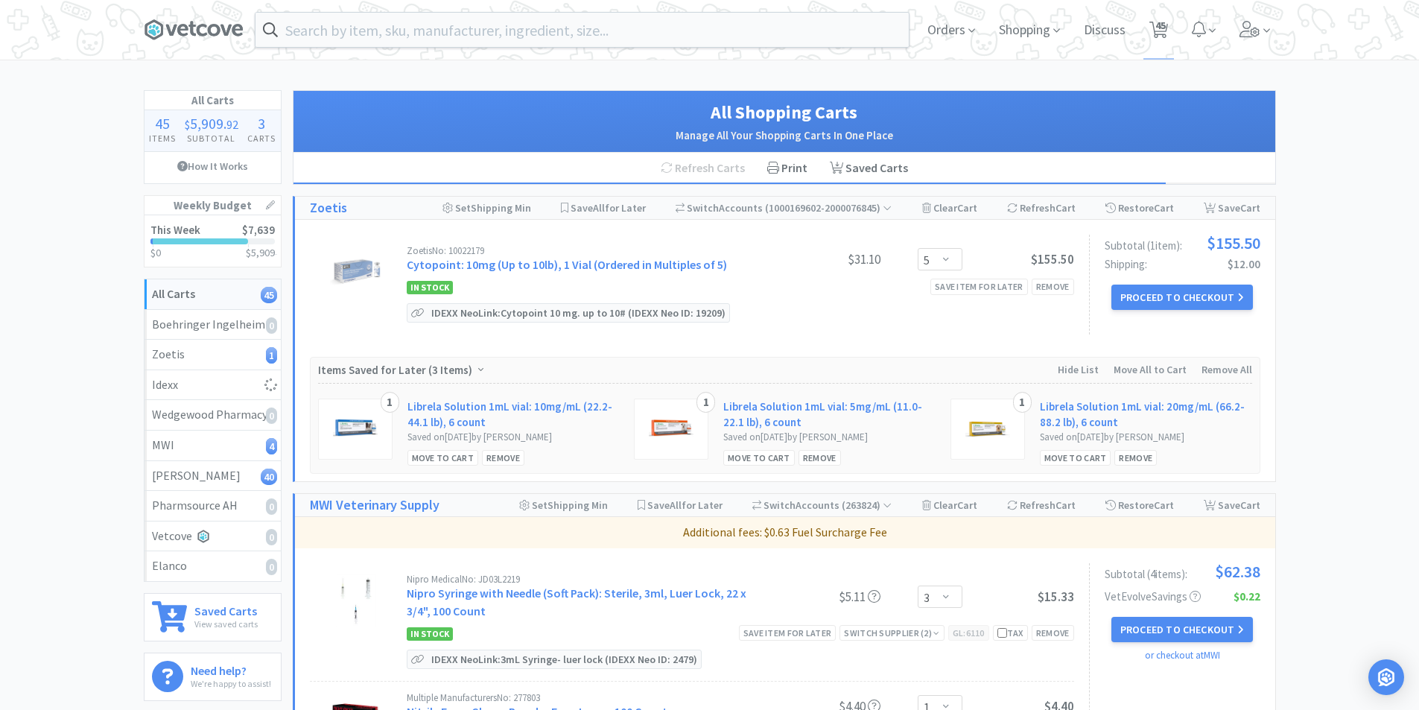
select select "1"
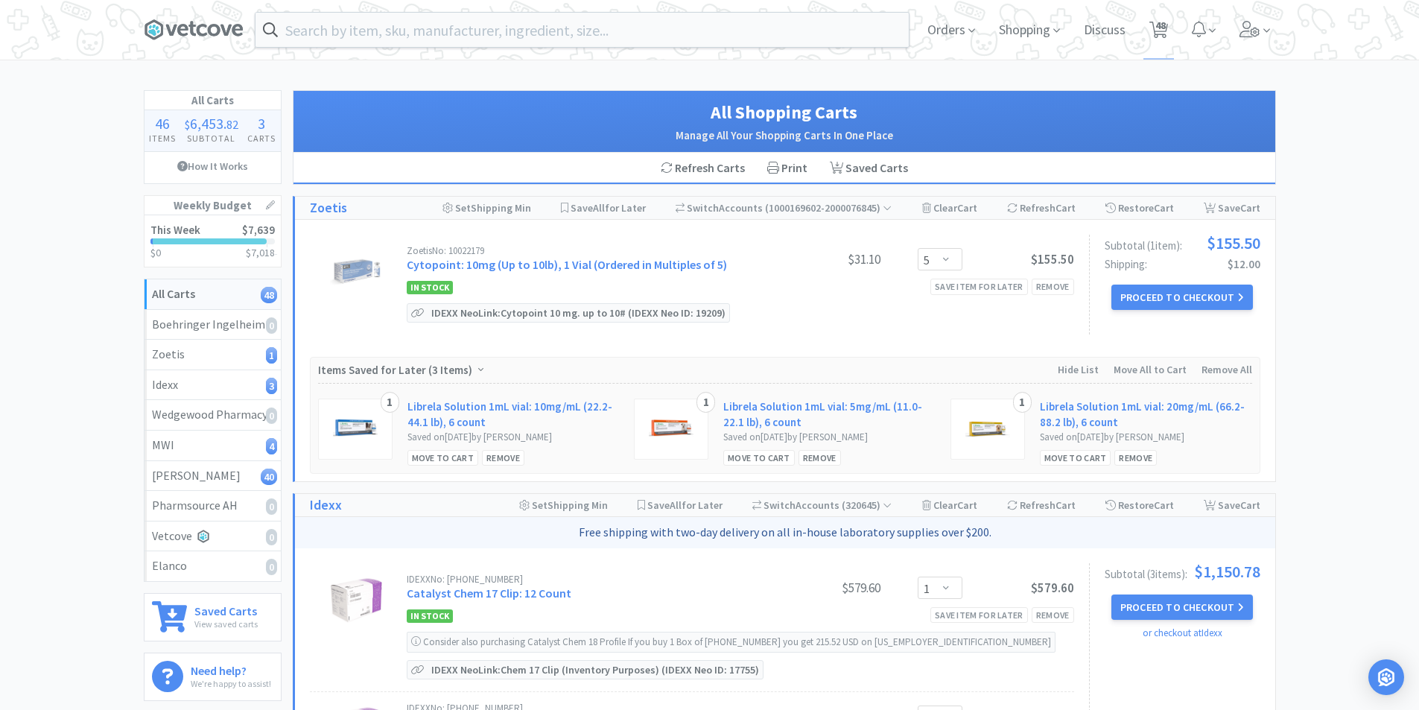
click at [208, 246] on link "This Week $7,639 $0 $ 7,018" at bounding box center [212, 240] width 136 height 51
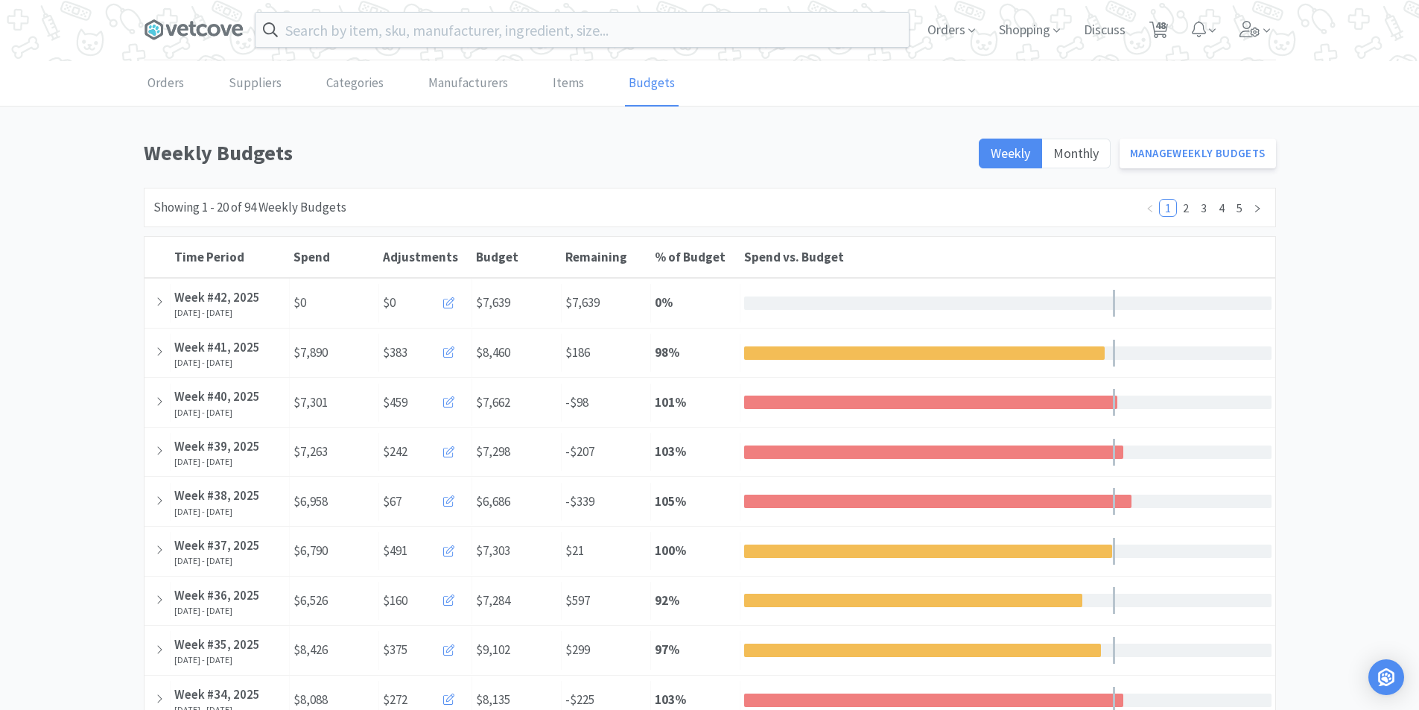
select select "5"
select select "1"
select select "3"
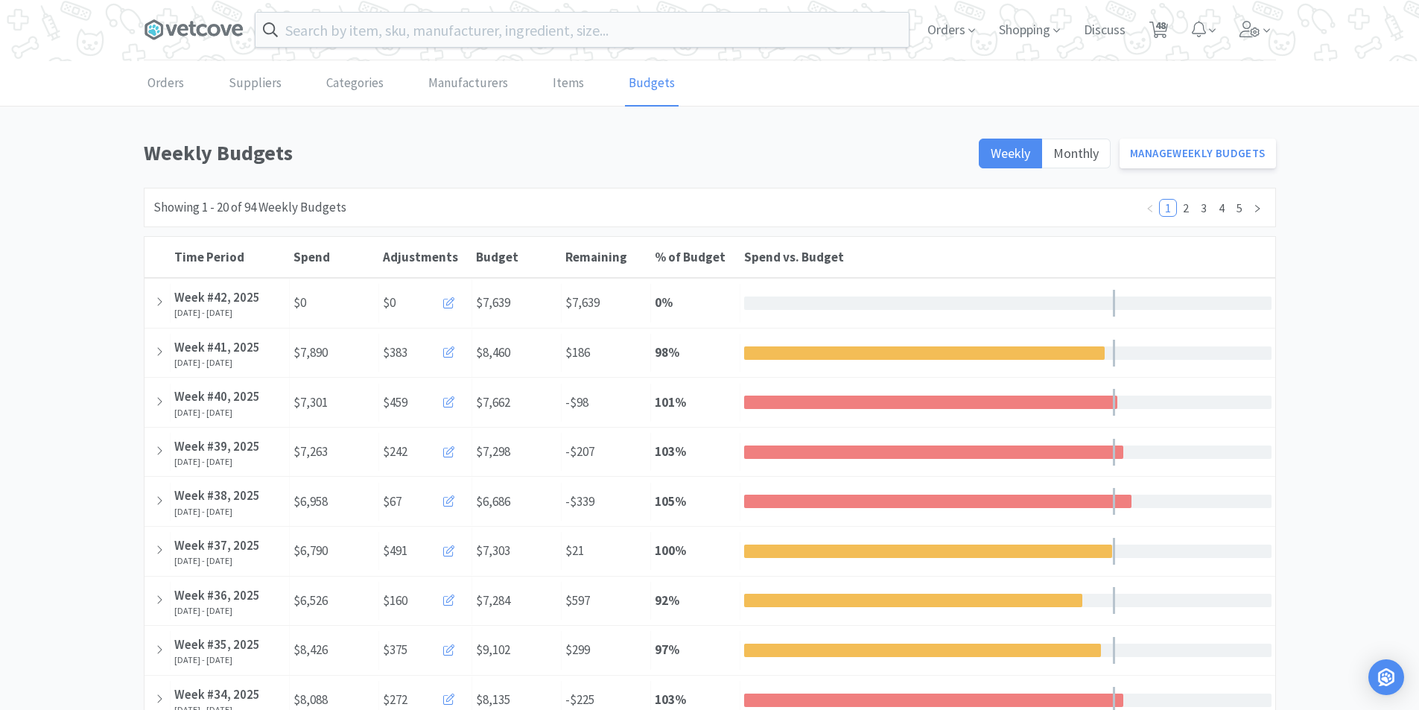
select select "1"
select select "3"
select select "5"
select select "6"
select select "1"
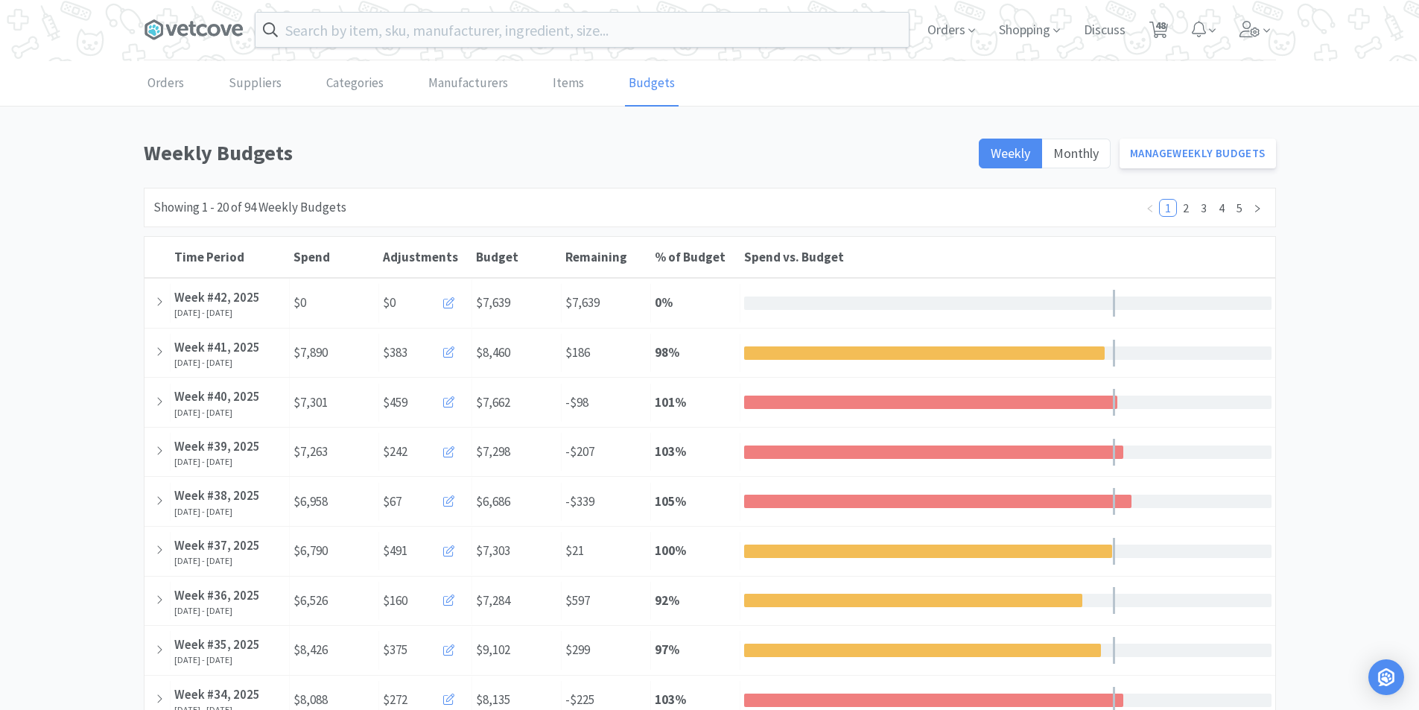
select select "1"
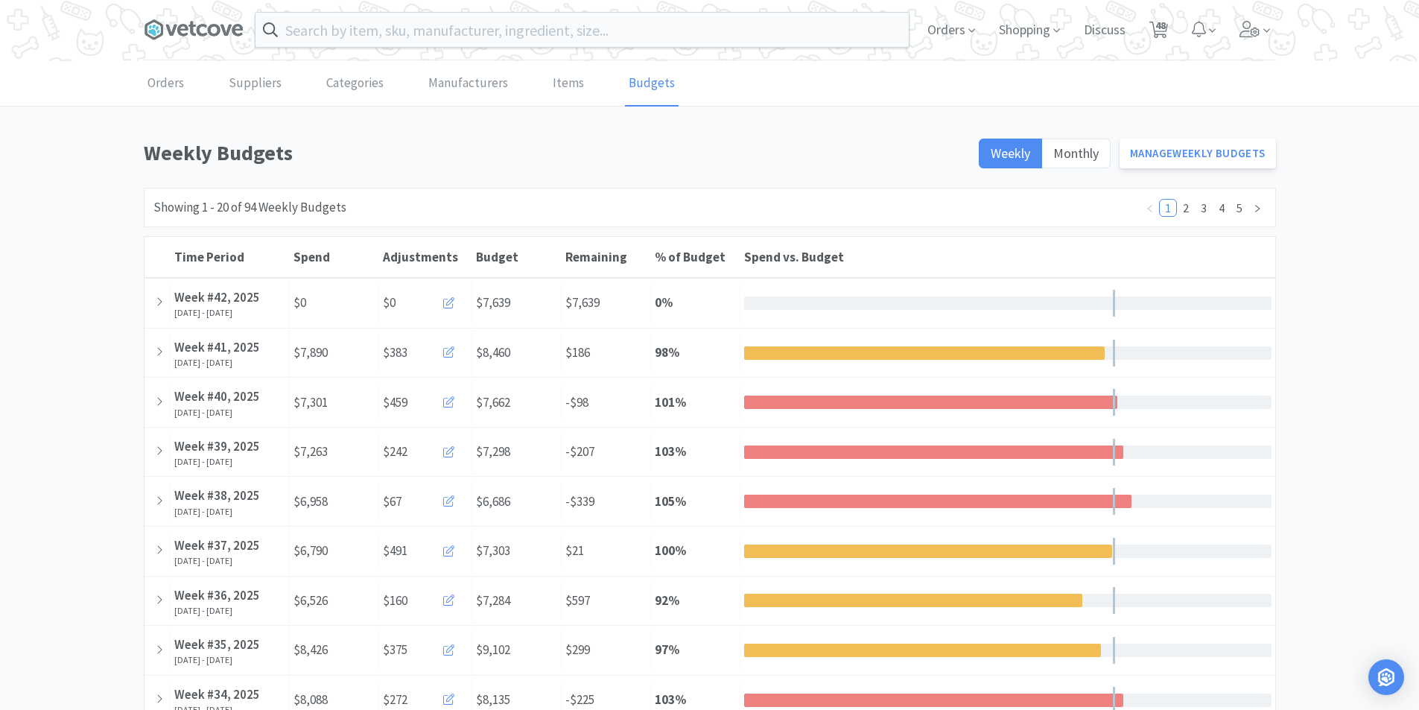
select select "5"
select select "1"
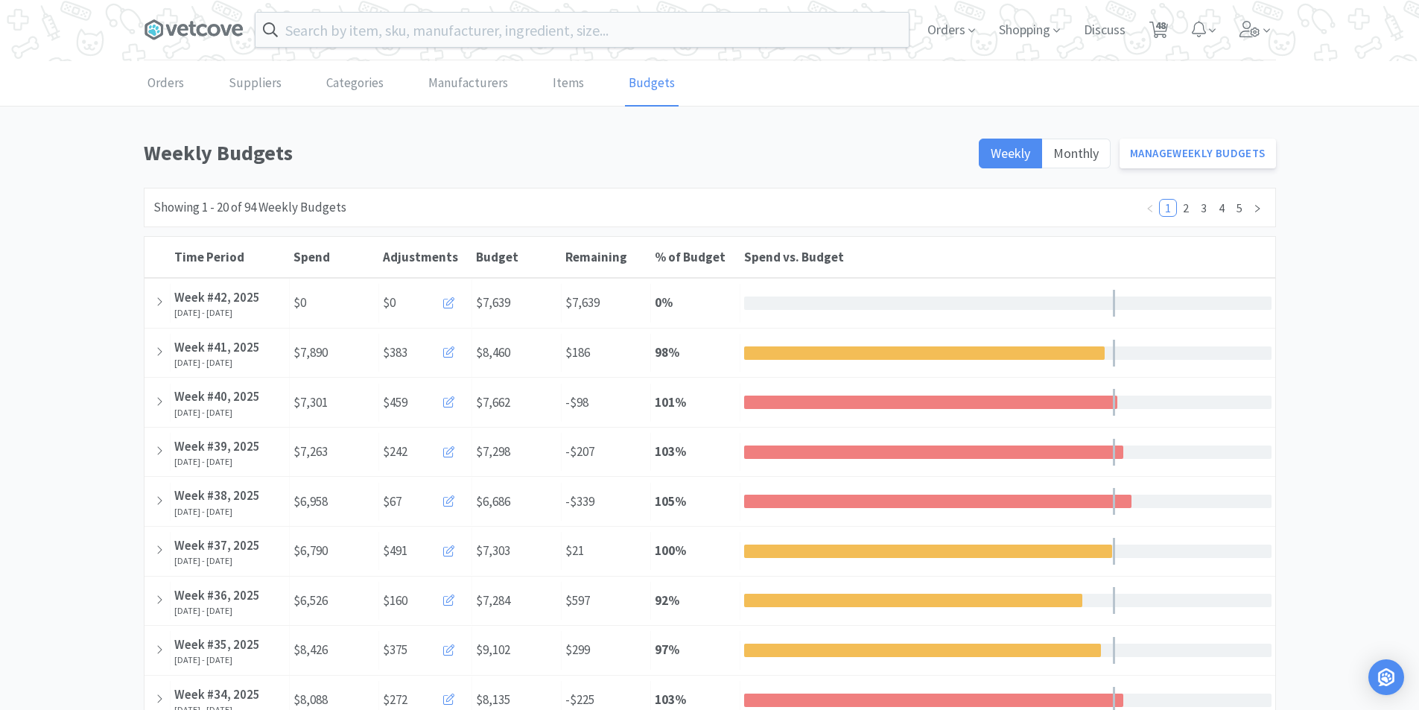
select select "1"
select select "2"
select select "1"
select select "3"
select select "1"
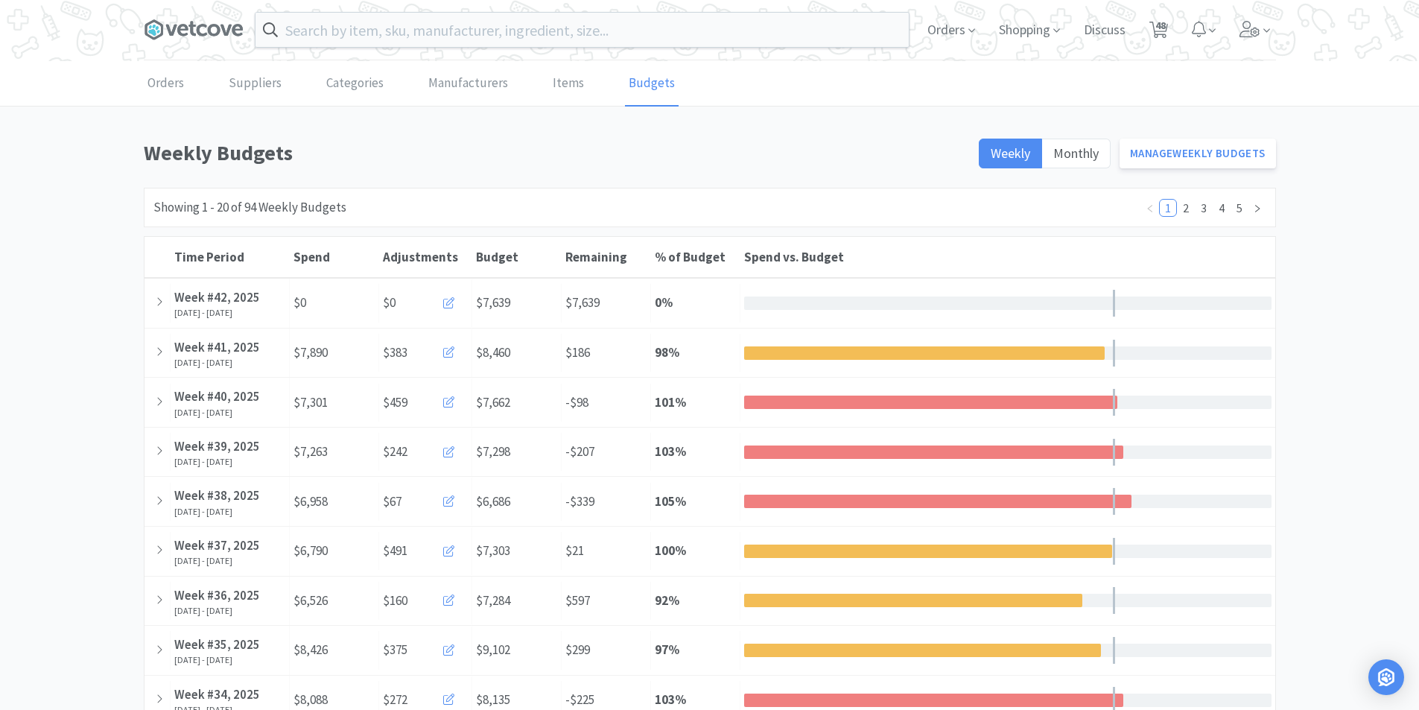
select select "1"
select select "4"
select select "5"
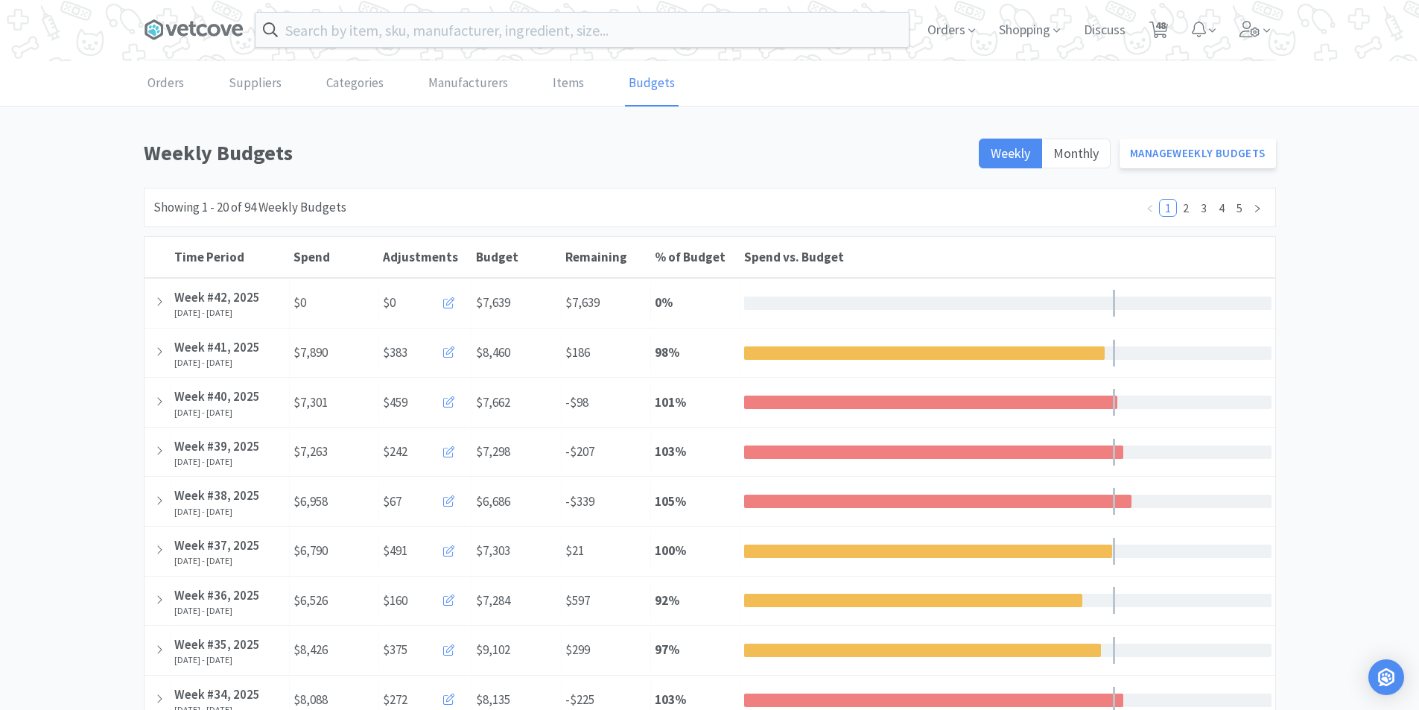
select select "5"
select select "1"
select select "2"
select select "1"
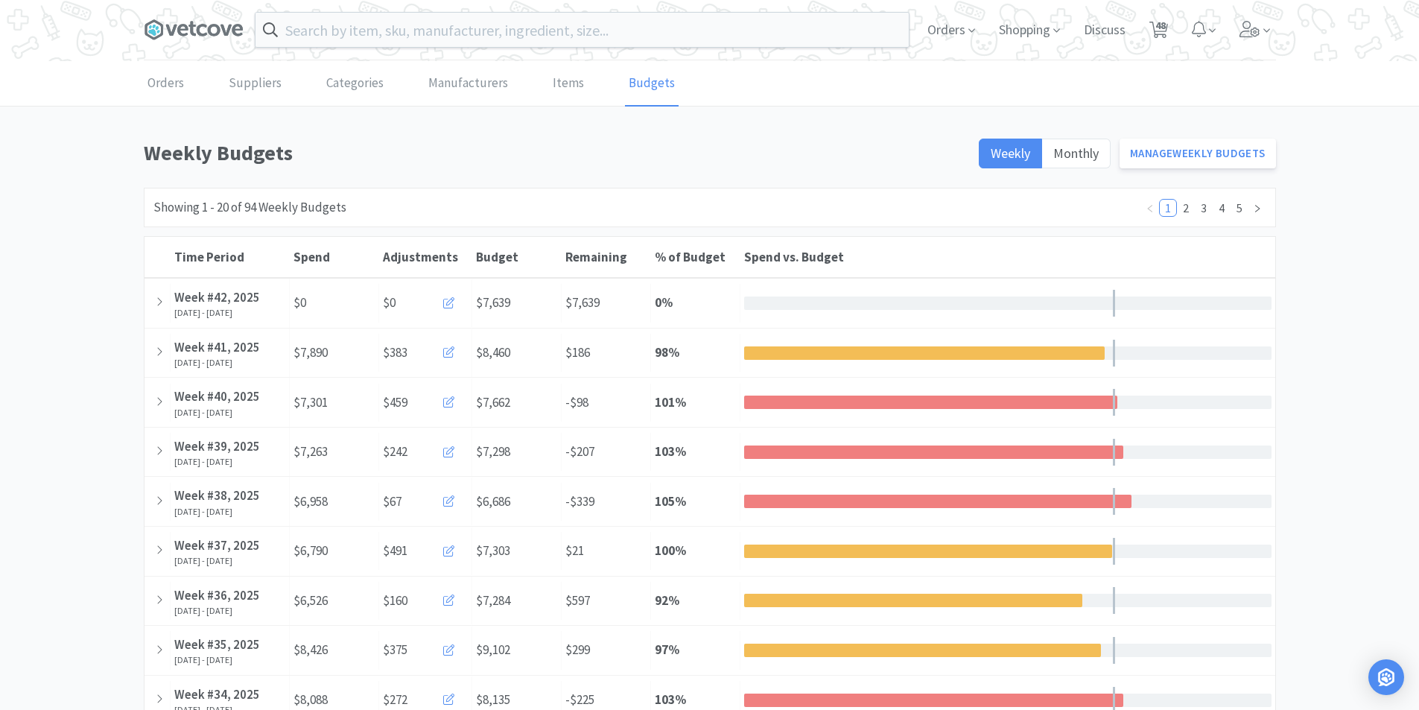
select select "1"
select select "2"
select select "1"
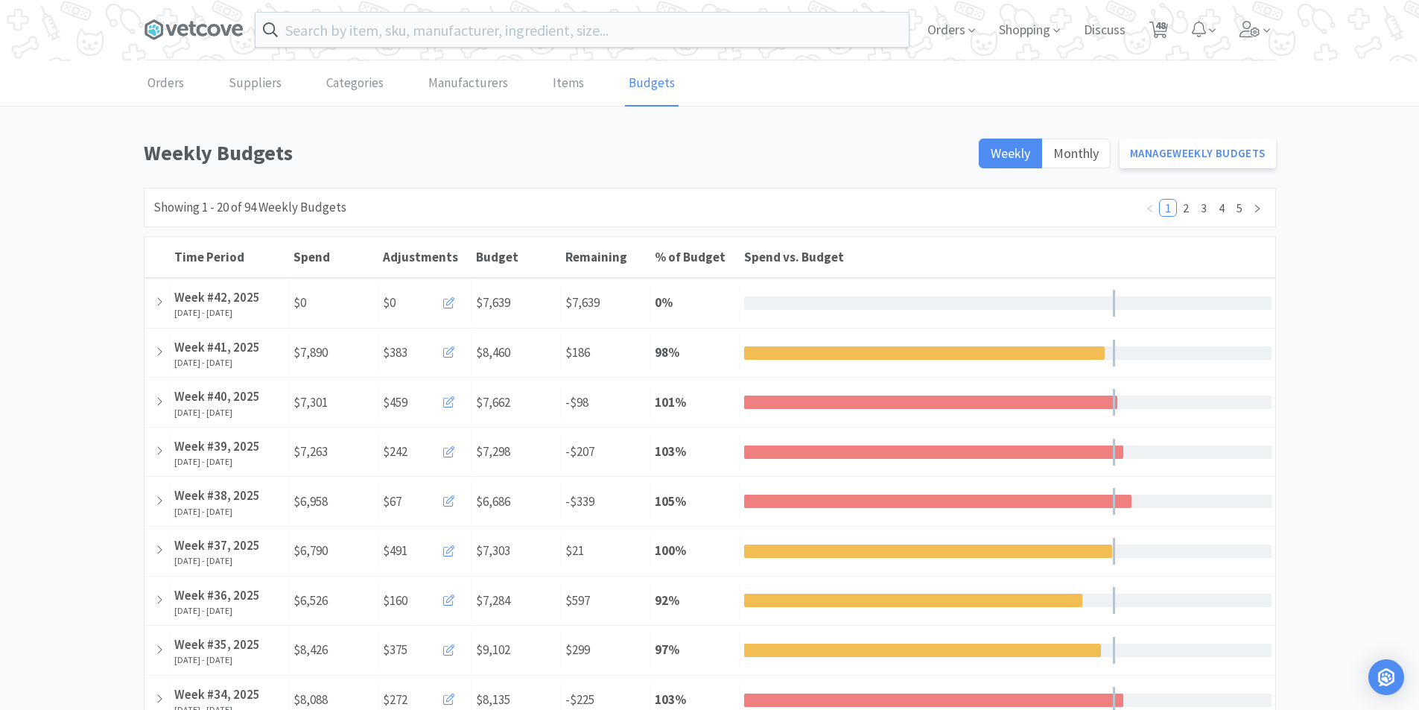
select select "2"
select select "1"
select select "2"
select select "1"
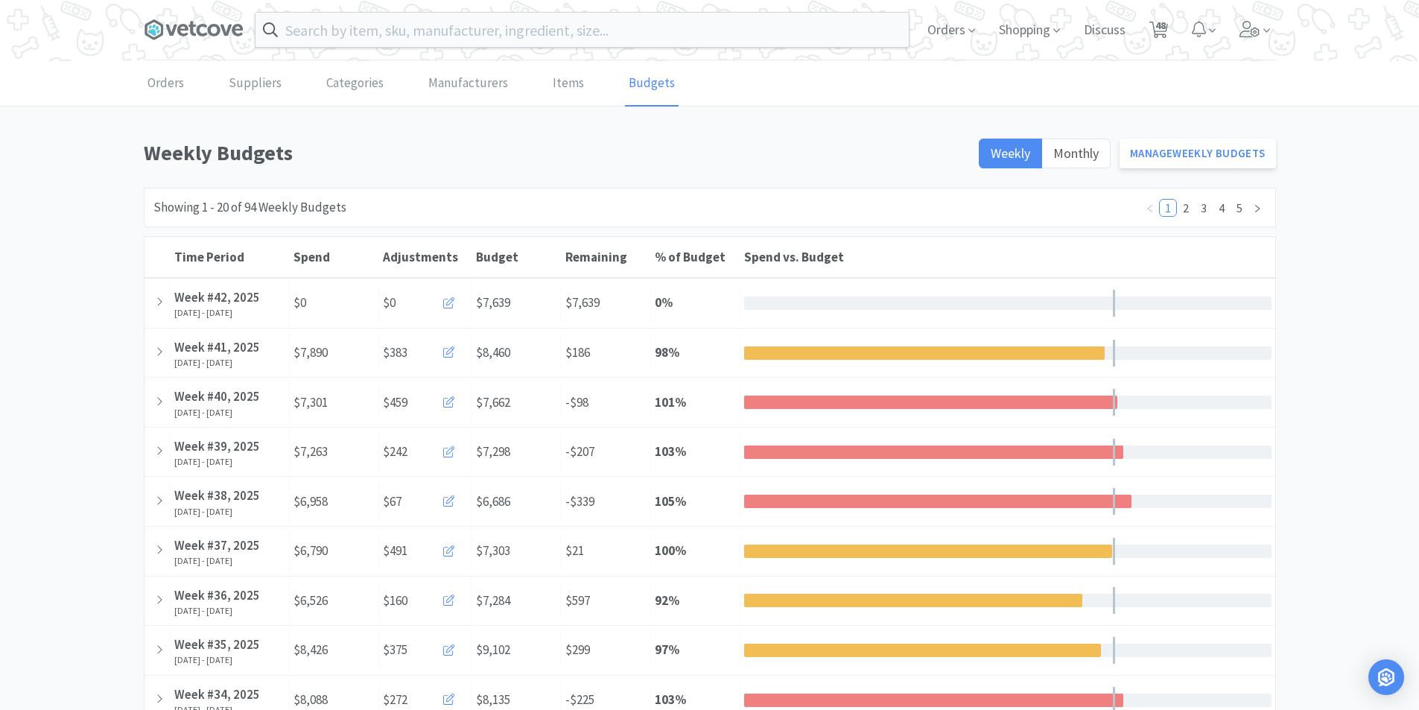
select select "3"
select select "1"
select select "4"
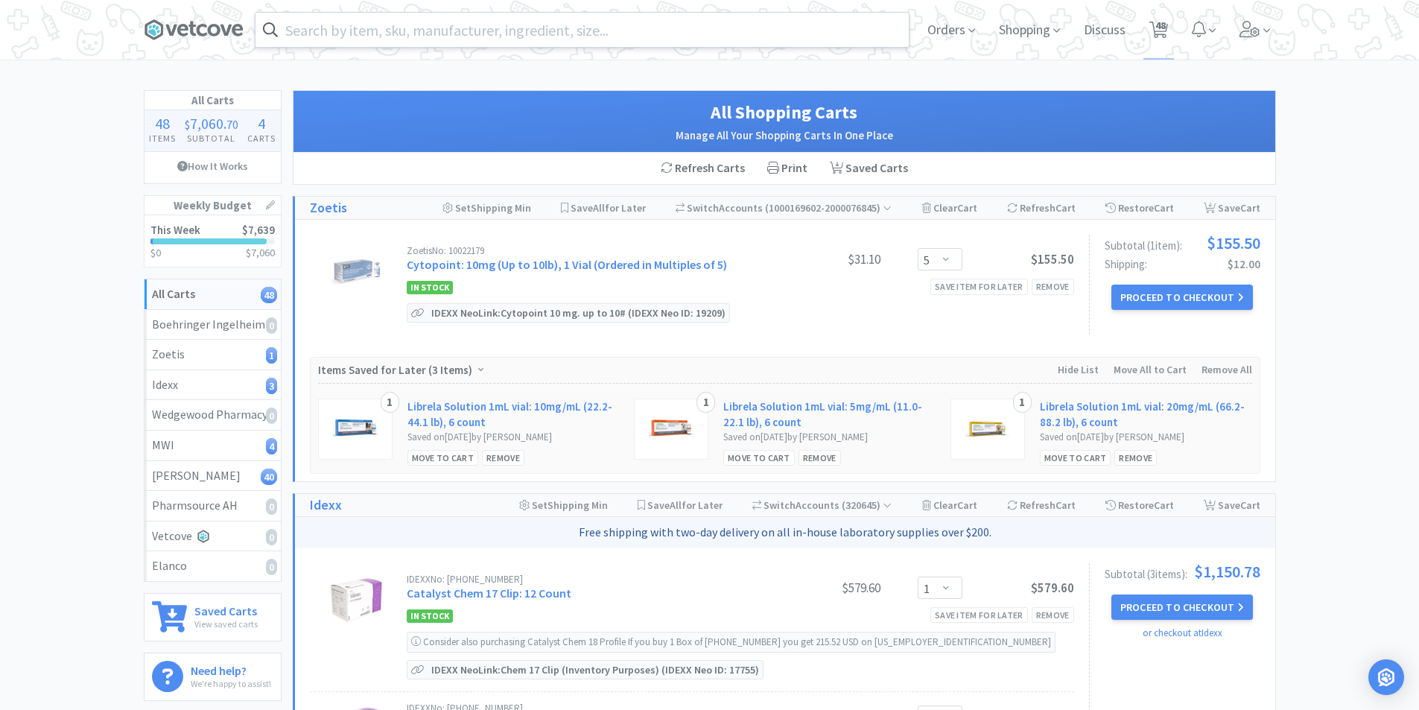
click at [467, 30] on input "text" at bounding box center [581, 30] width 653 height 34
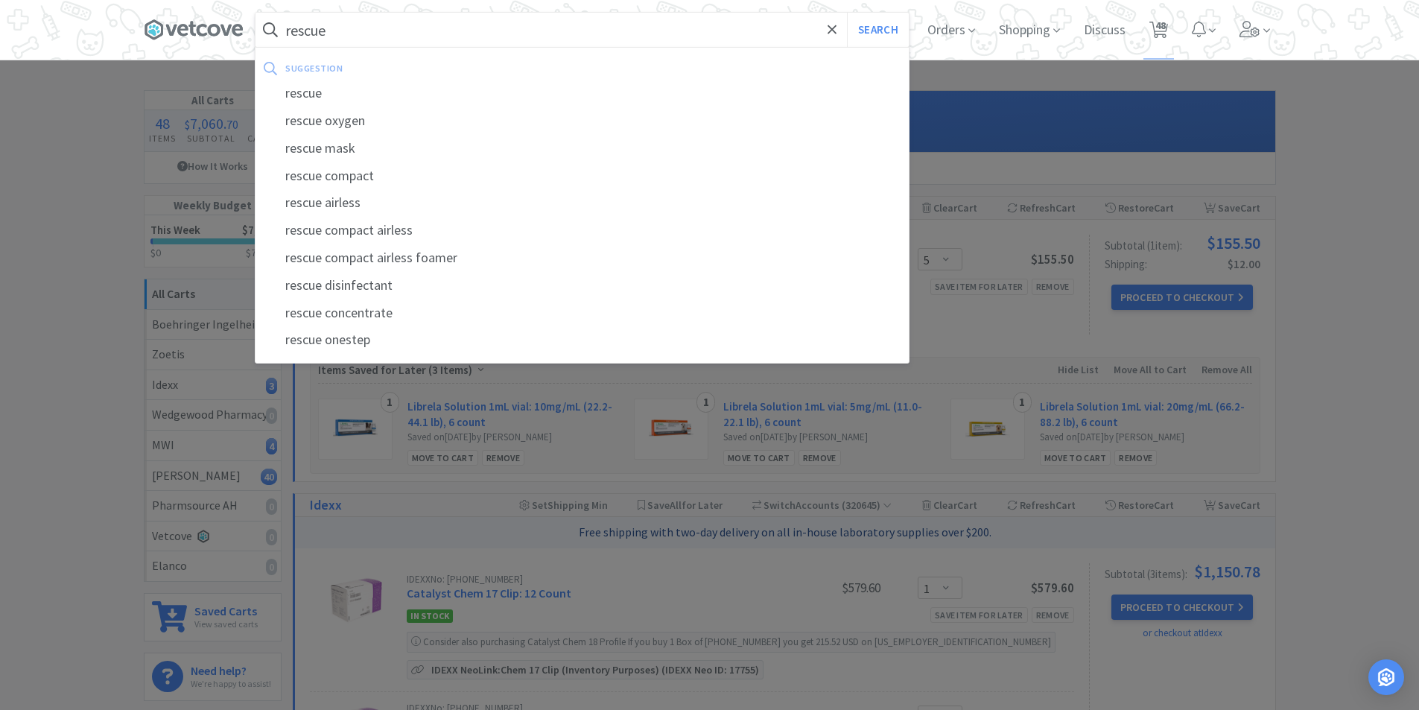
click at [381, 285] on div "rescue disinfectant" at bounding box center [581, 286] width 653 height 28
type input "rescue disinfectant"
select select "3"
select select "1"
select select "3"
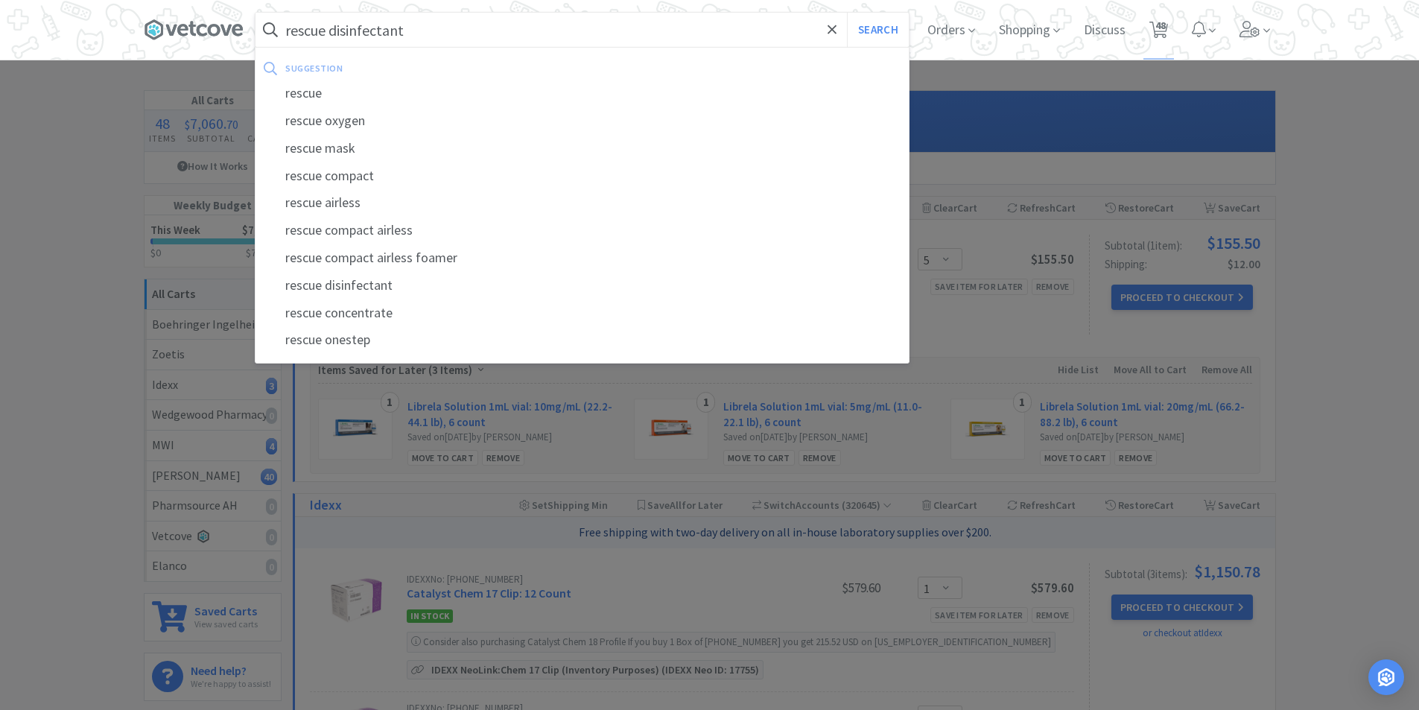
select select "5"
select select "6"
select select "1"
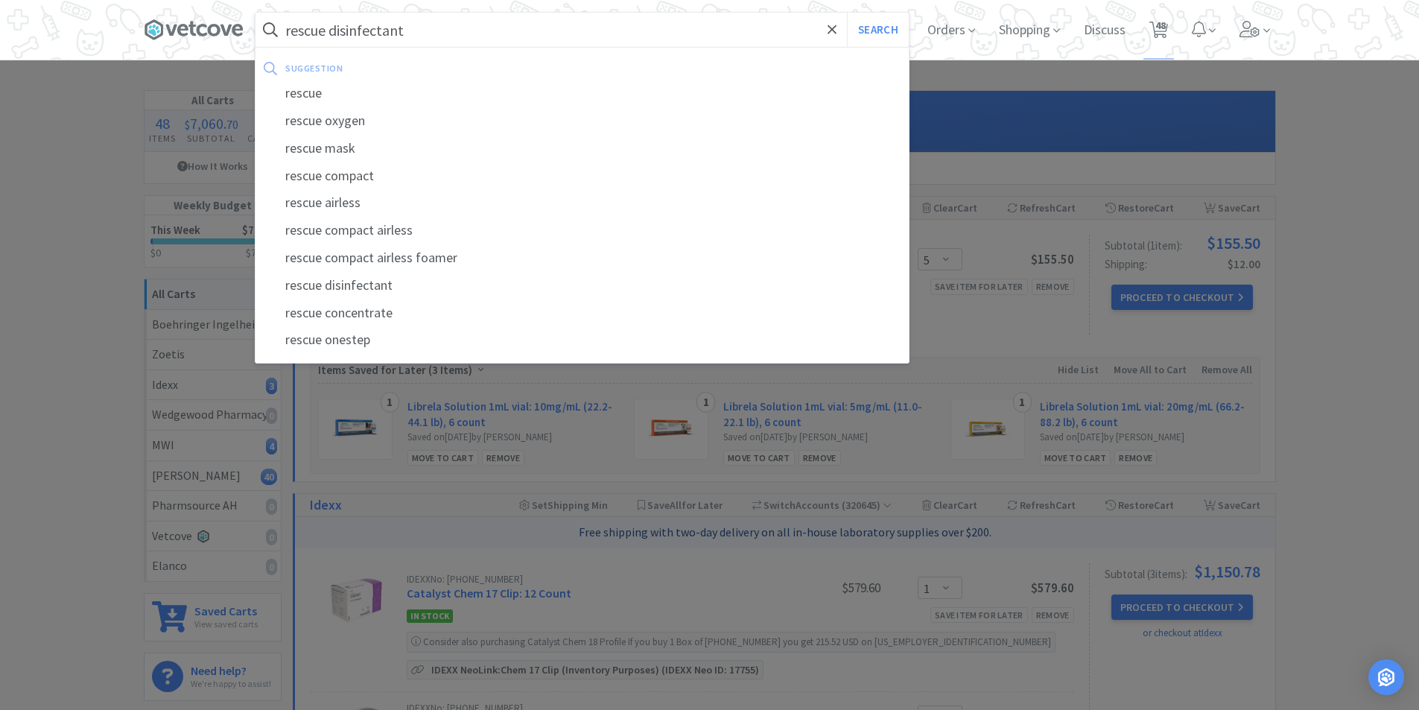
select select "1"
select select "5"
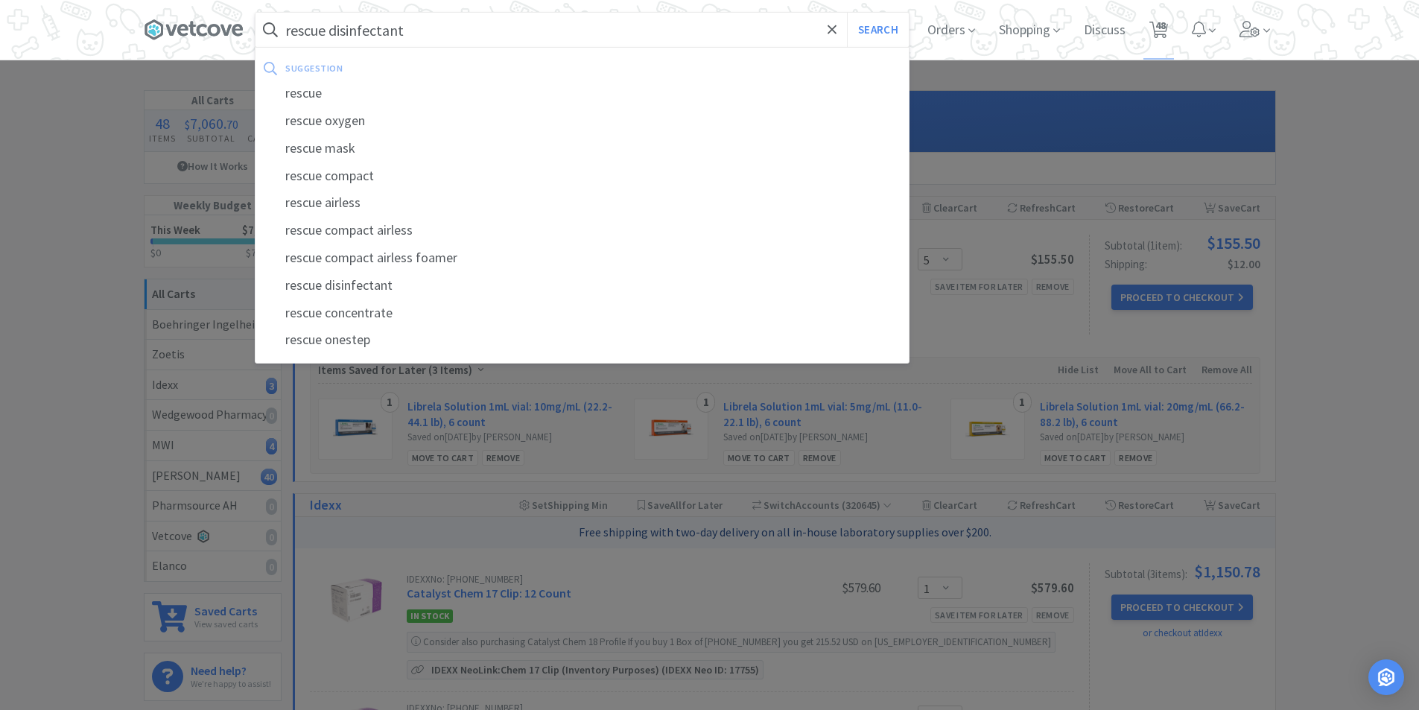
select select "1"
select select "2"
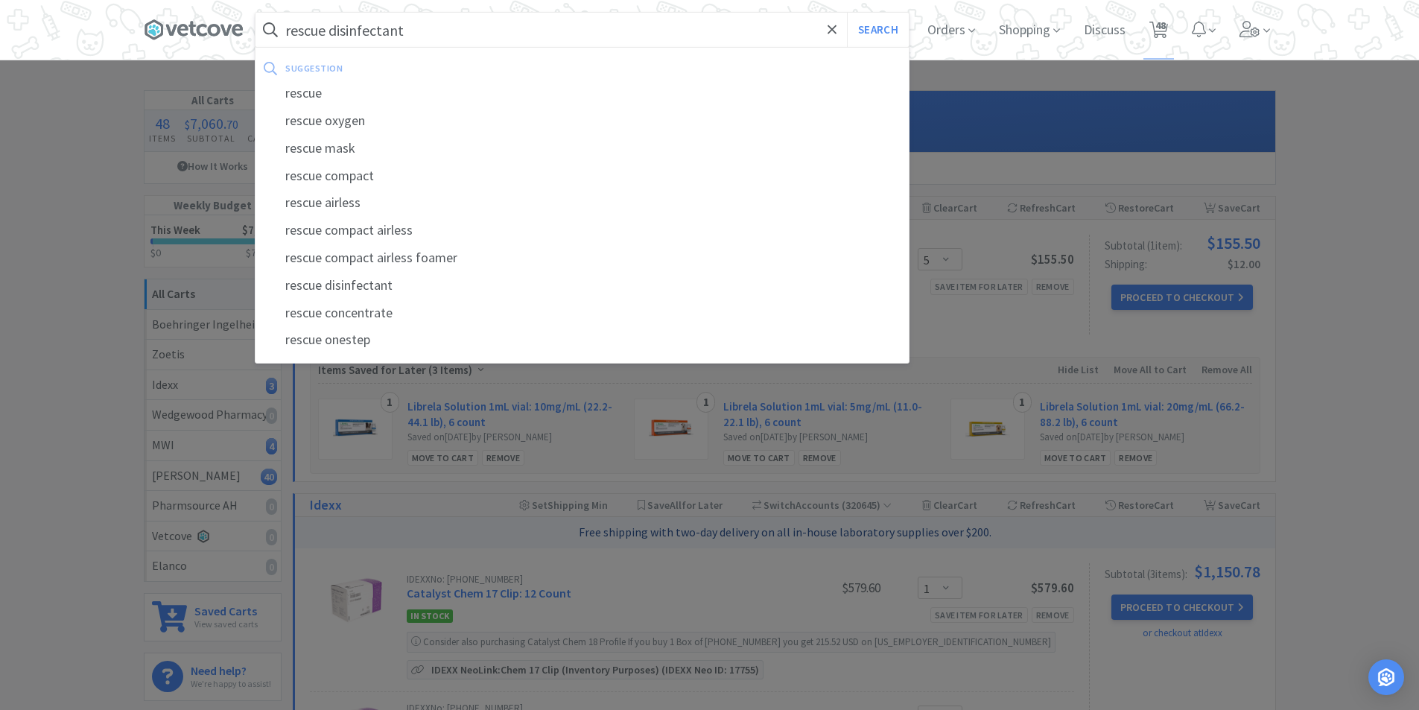
select select "1"
select select "3"
select select "1"
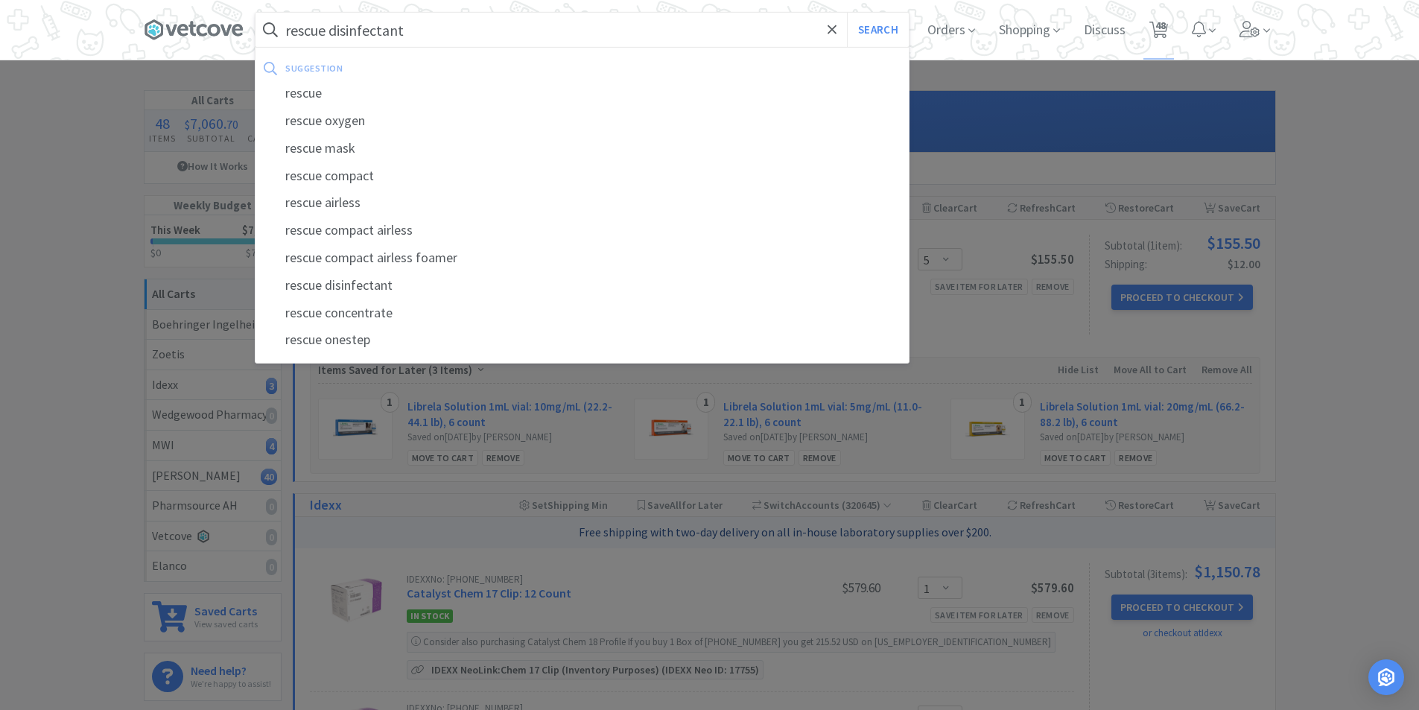
select select "1"
select select "4"
select select "5"
select select "1"
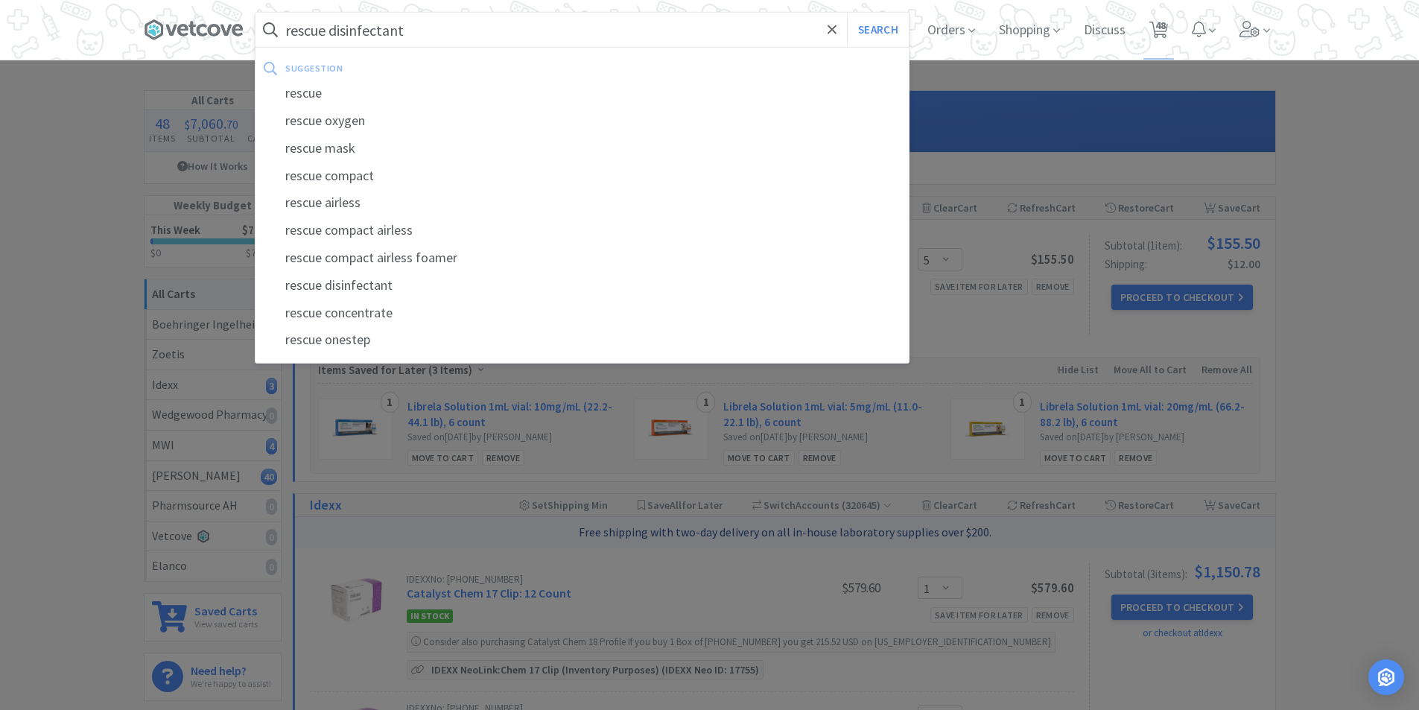
select select "2"
select select "1"
select select "2"
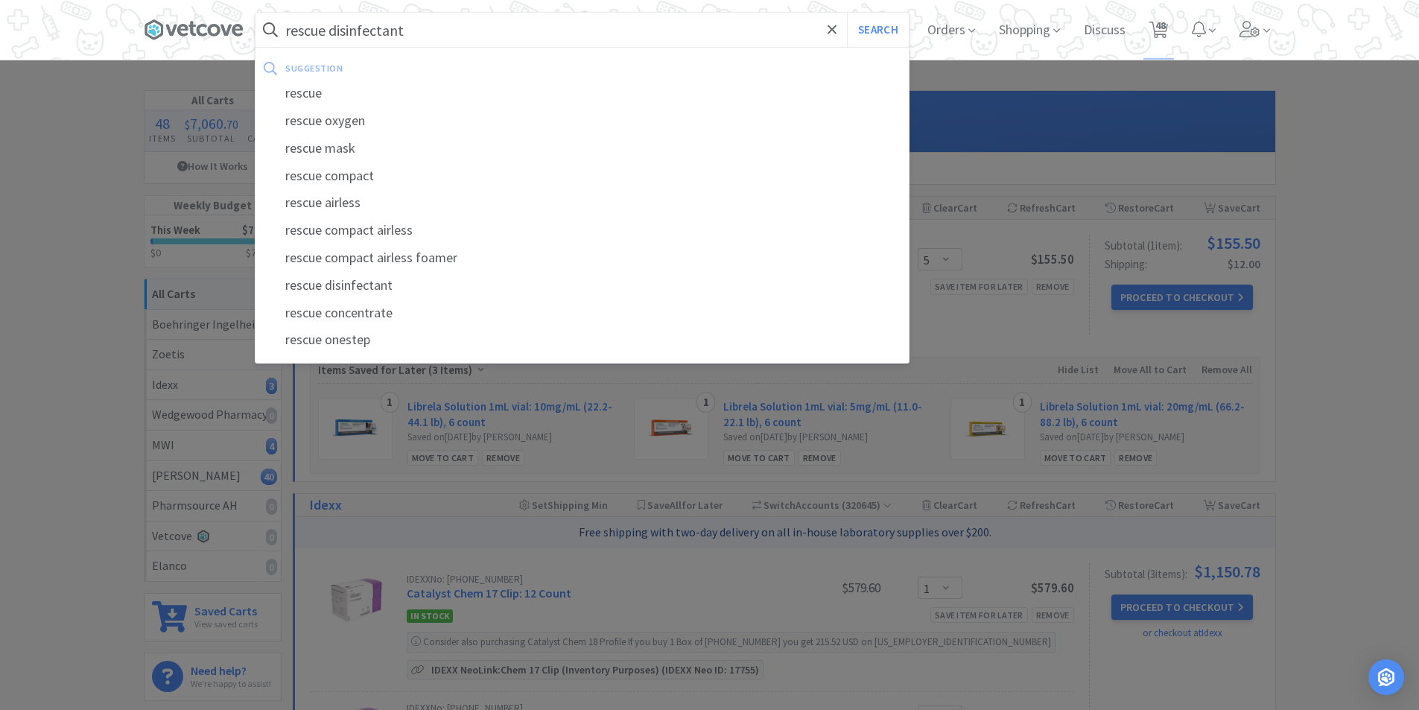
select select "2"
select select "1"
select select "2"
select select "1"
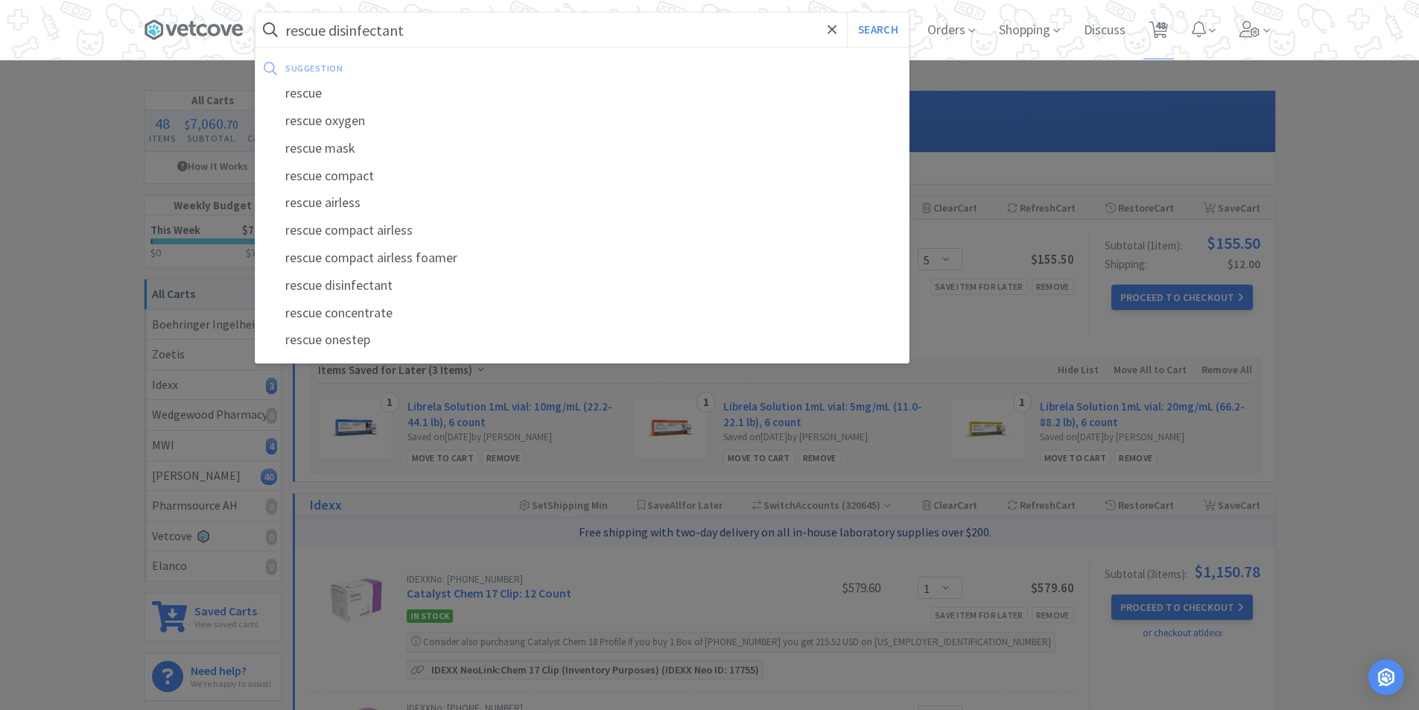
select select "1"
select select "2"
select select "1"
select select "3"
select select "1"
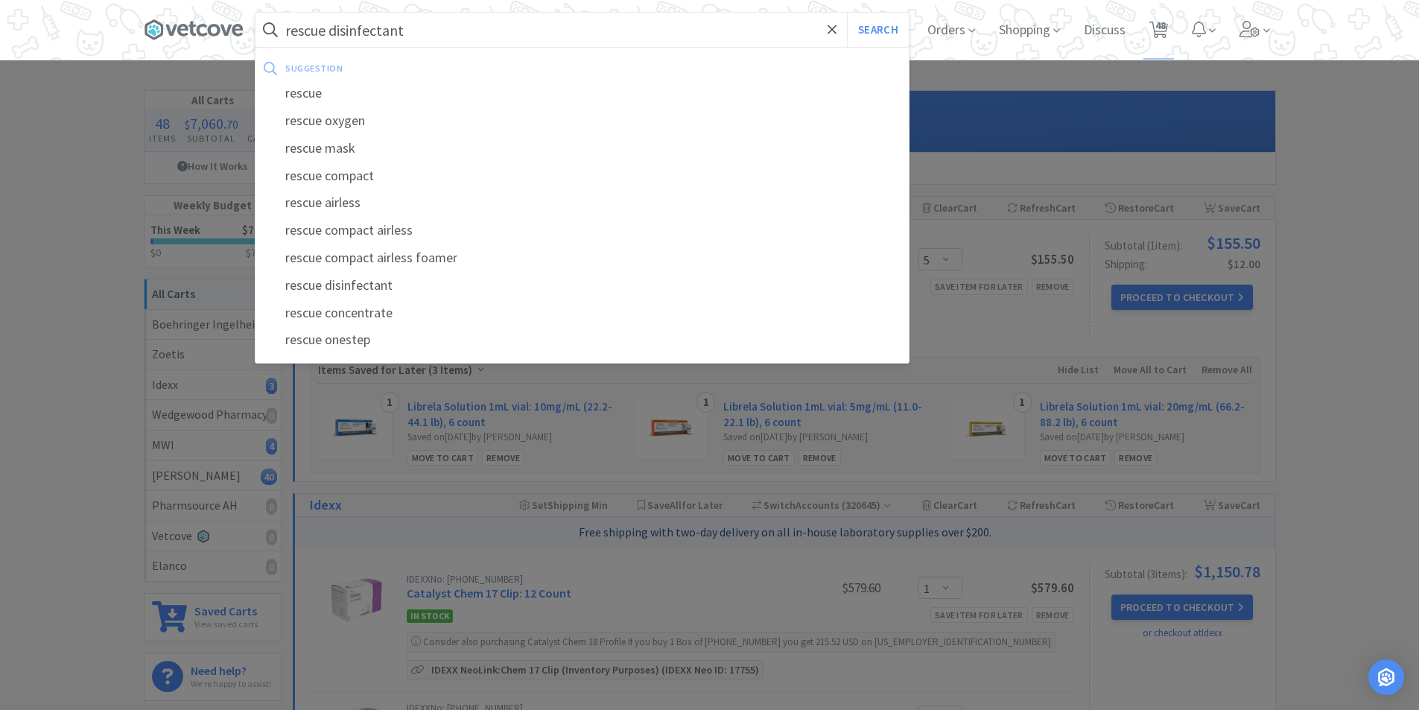
select select "4"
select select "1"
select select "5"
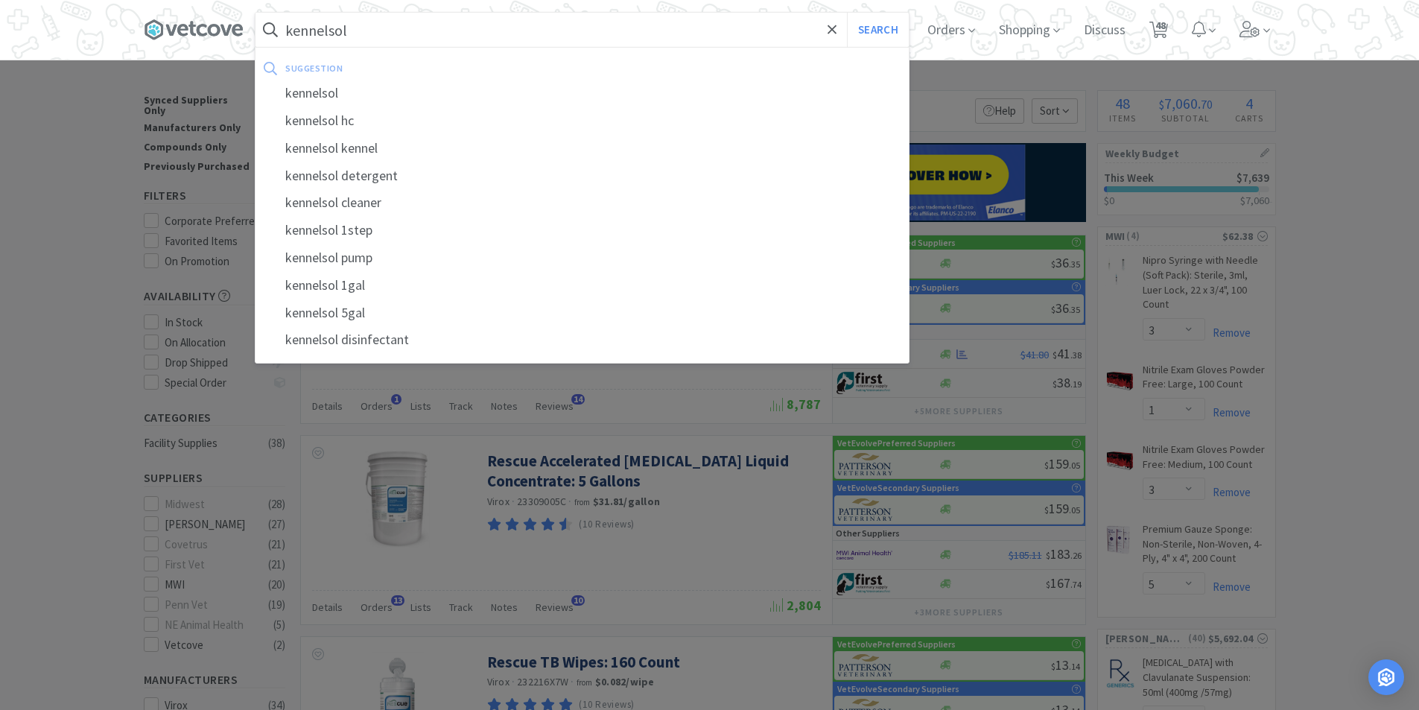
type input "kennelsol"
click at [847, 13] on button "Search" at bounding box center [878, 30] width 62 height 34
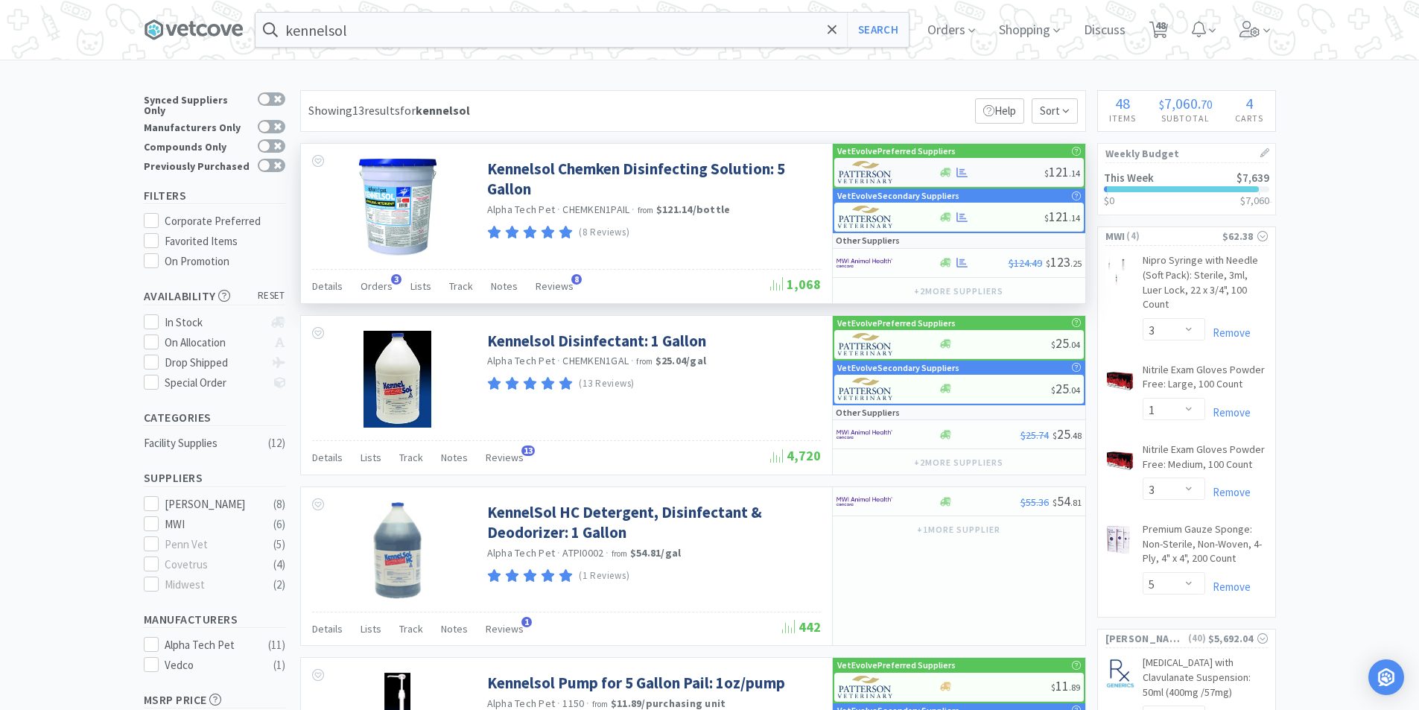
click at [869, 169] on img at bounding box center [866, 172] width 56 height 22
select select "1"
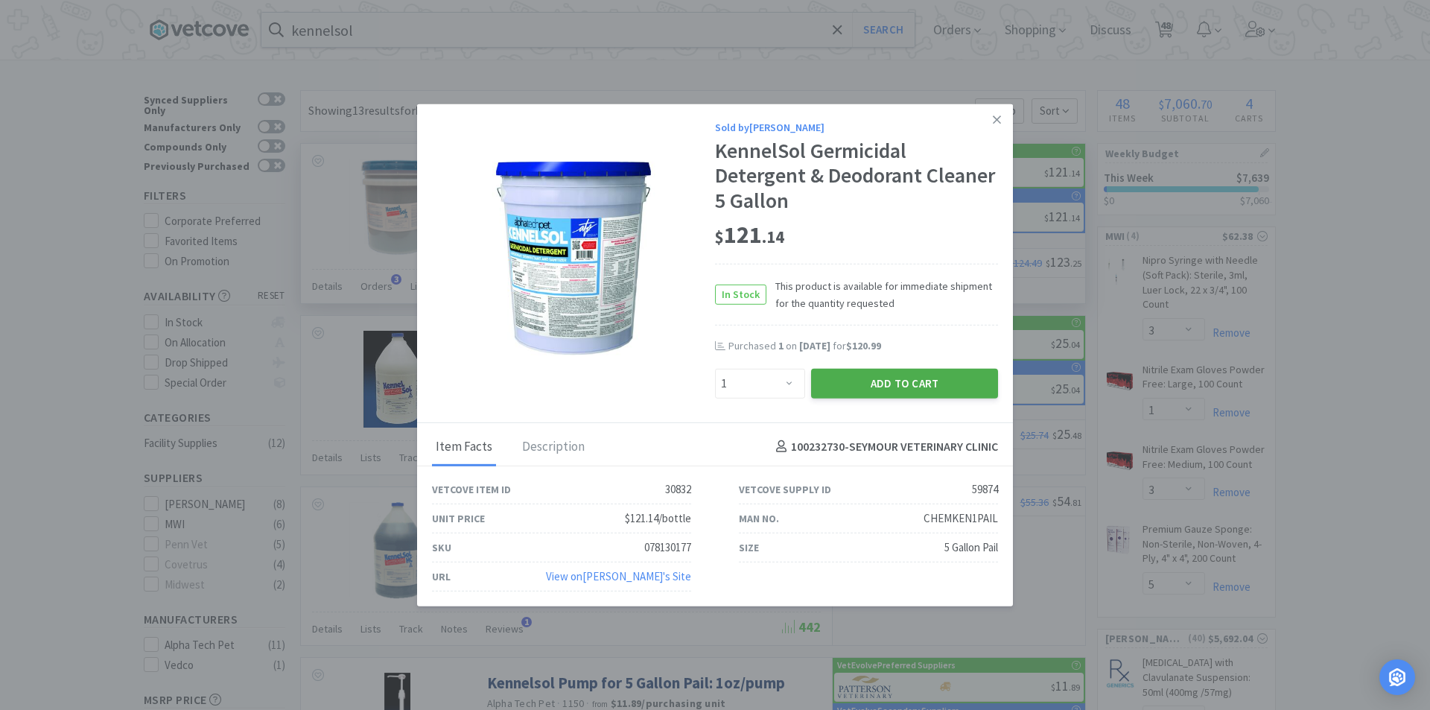
click at [892, 391] on button "Add to Cart" at bounding box center [904, 383] width 187 height 30
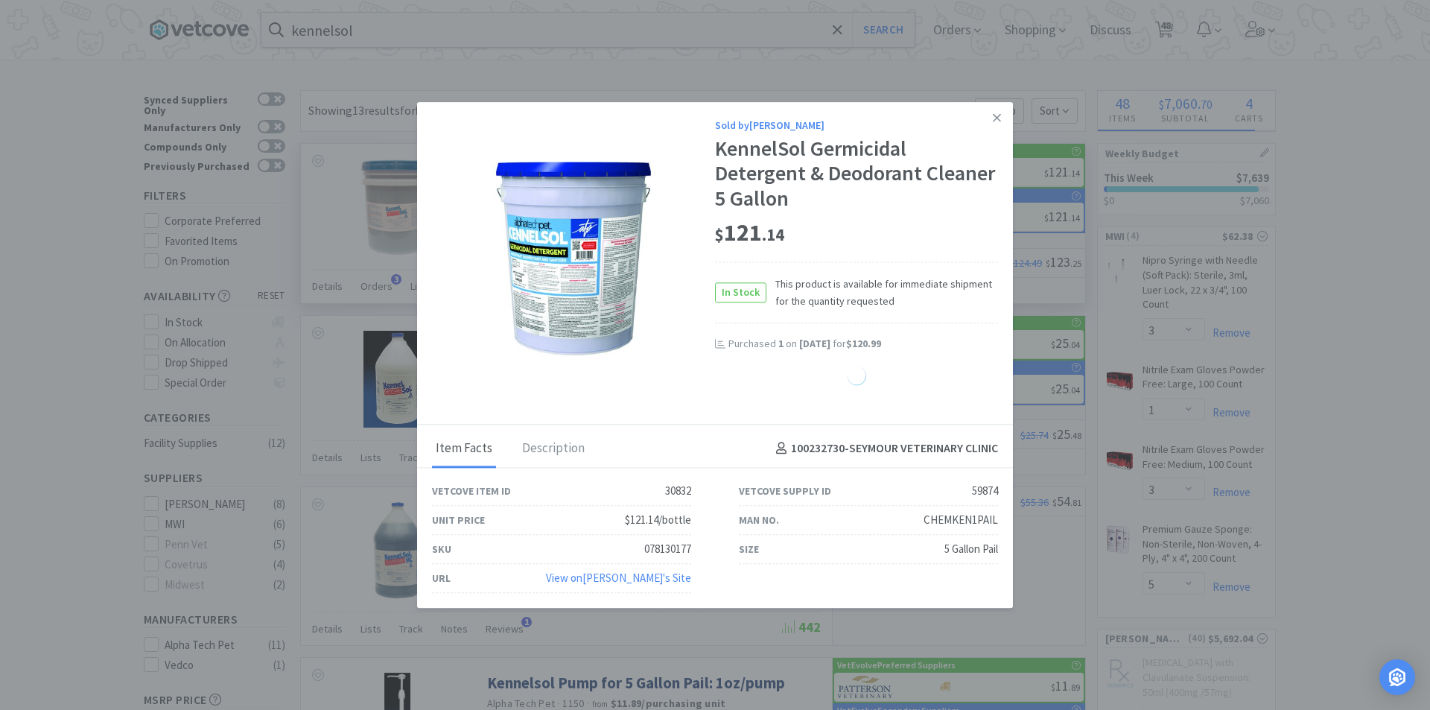
select select "1"
select select "4"
select select "5"
select select "1"
select select "2"
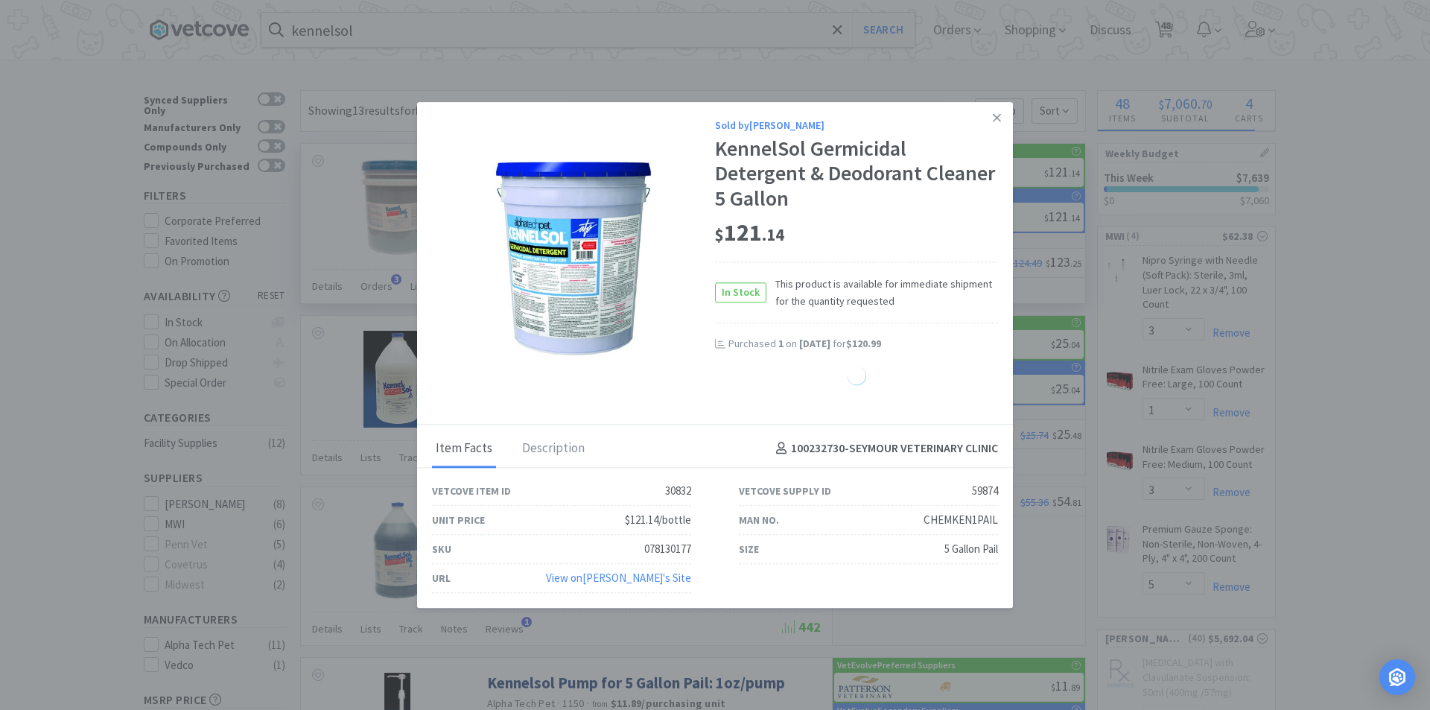
select select "1"
select select "2"
select select "1"
select select "2"
select select "1"
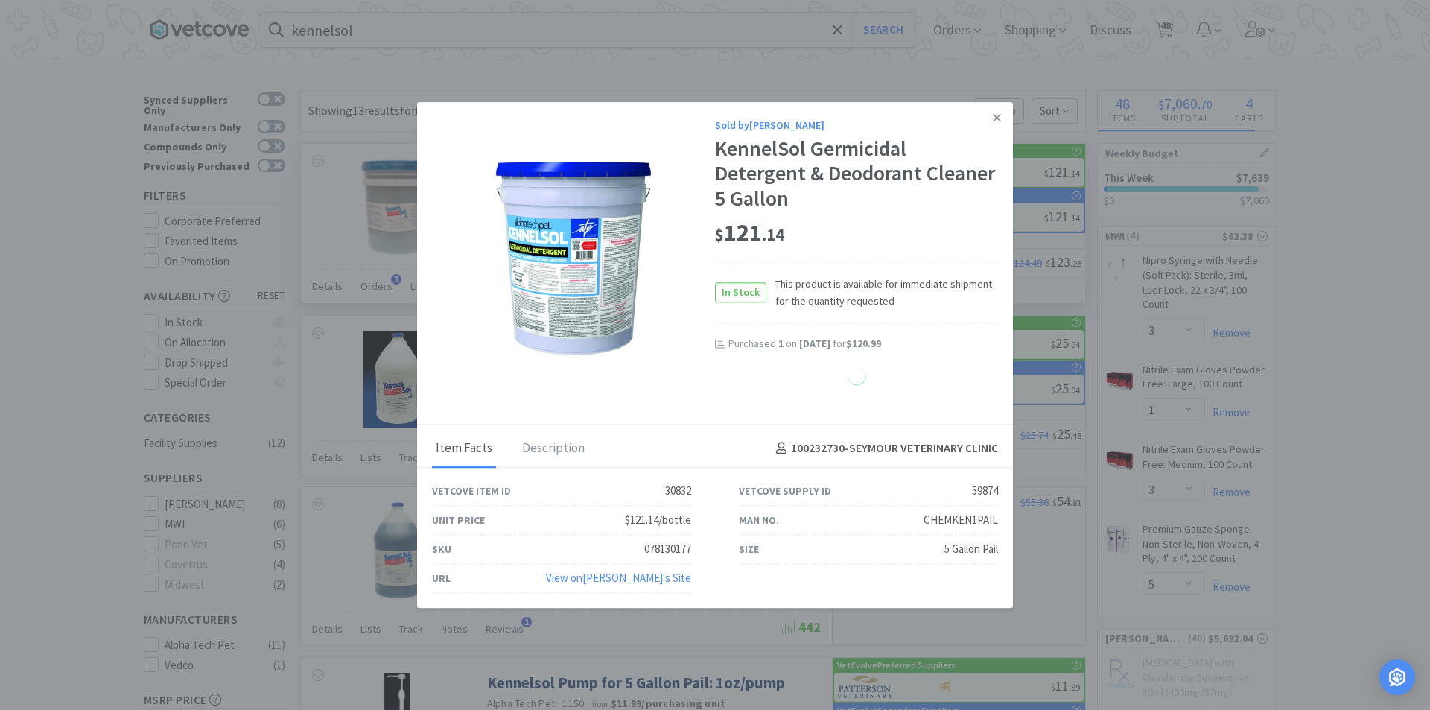
select select "2"
select select "1"
select select "3"
select select "1"
select select "4"
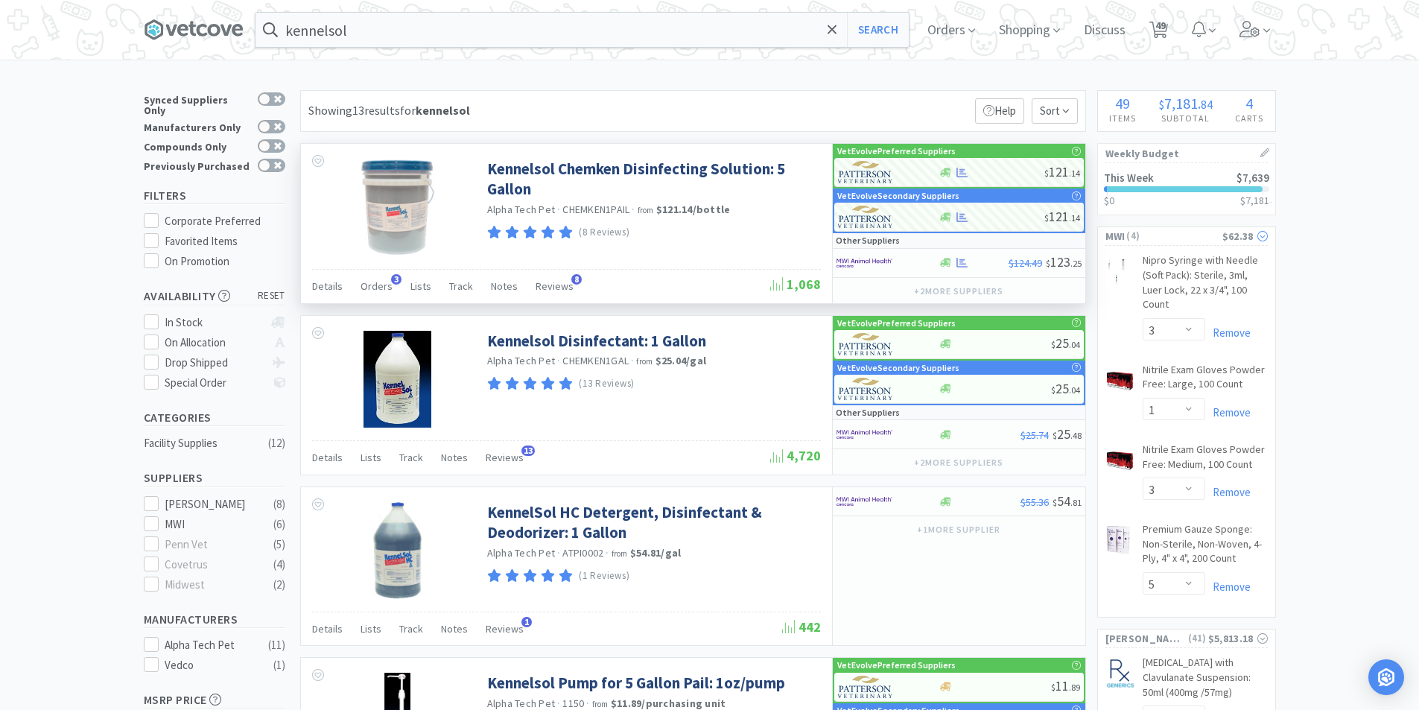
click at [1142, 238] on span "( 4 )" at bounding box center [1173, 236] width 97 height 15
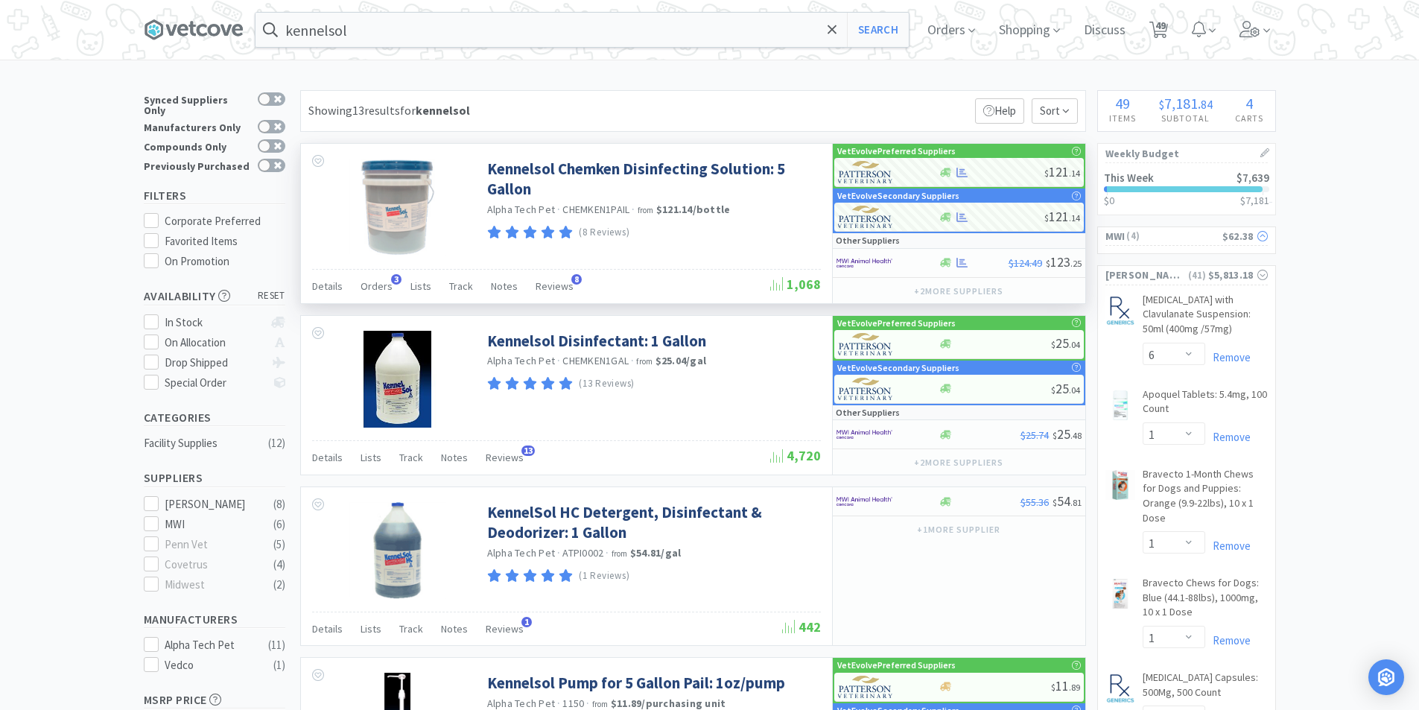
click at [1142, 238] on span "( 4 )" at bounding box center [1173, 236] width 97 height 15
select select "3"
select select "1"
select select "3"
select select "5"
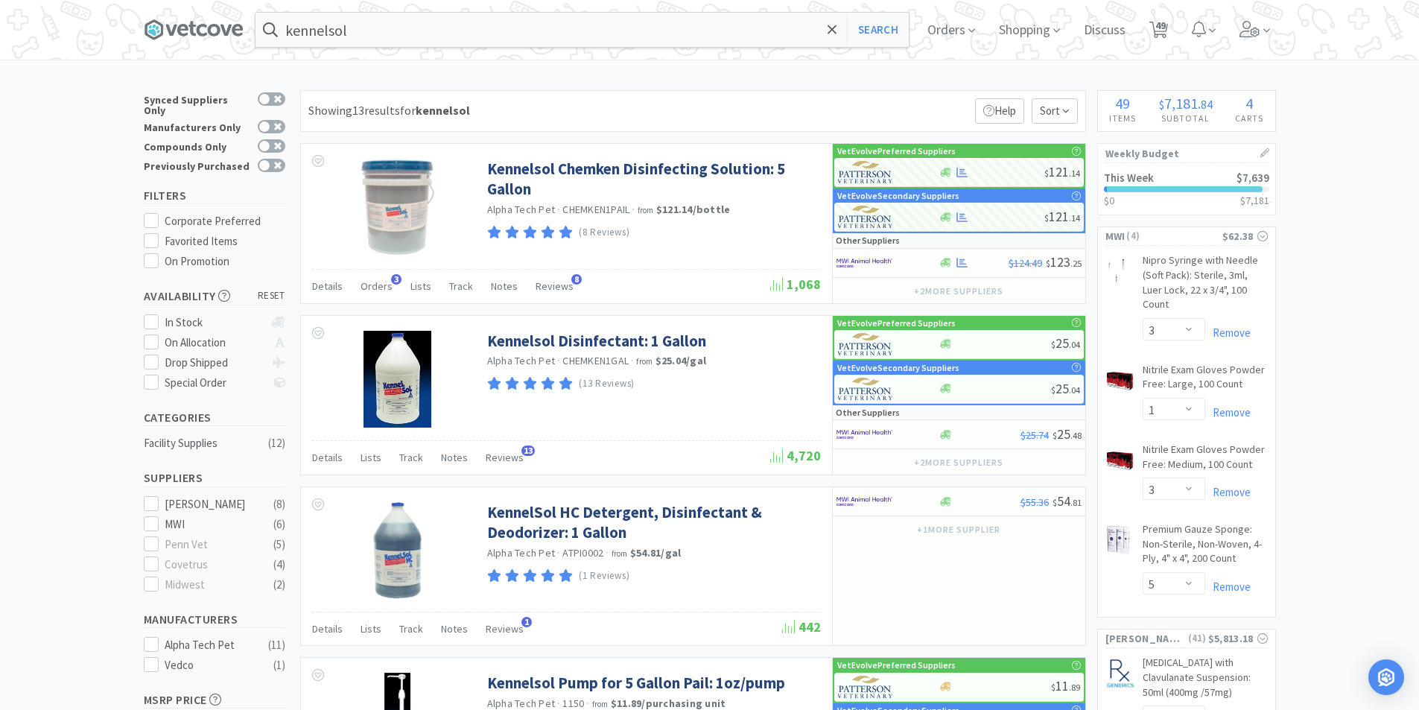
click at [1179, 203] on div "$0 $ 7,181" at bounding box center [1186, 200] width 165 height 10
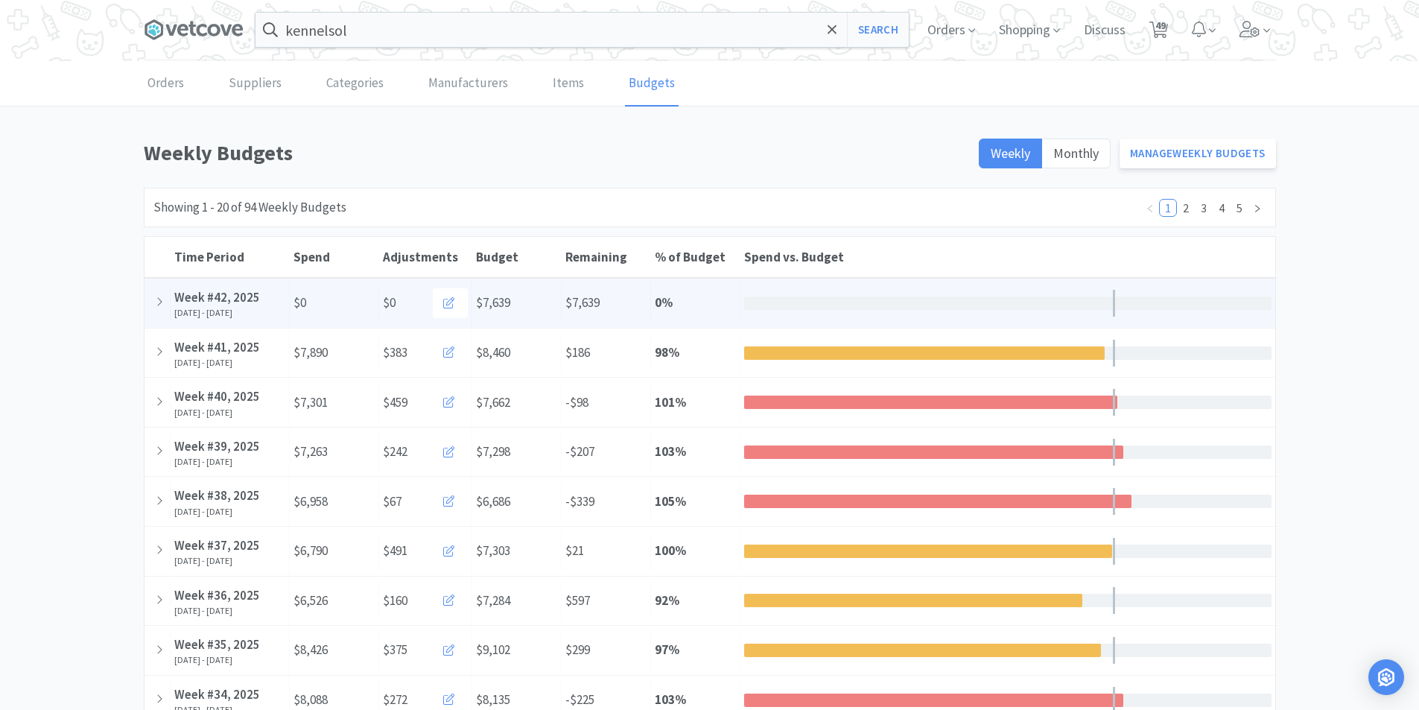
click at [792, 301] on div at bounding box center [1007, 302] width 527 height 13
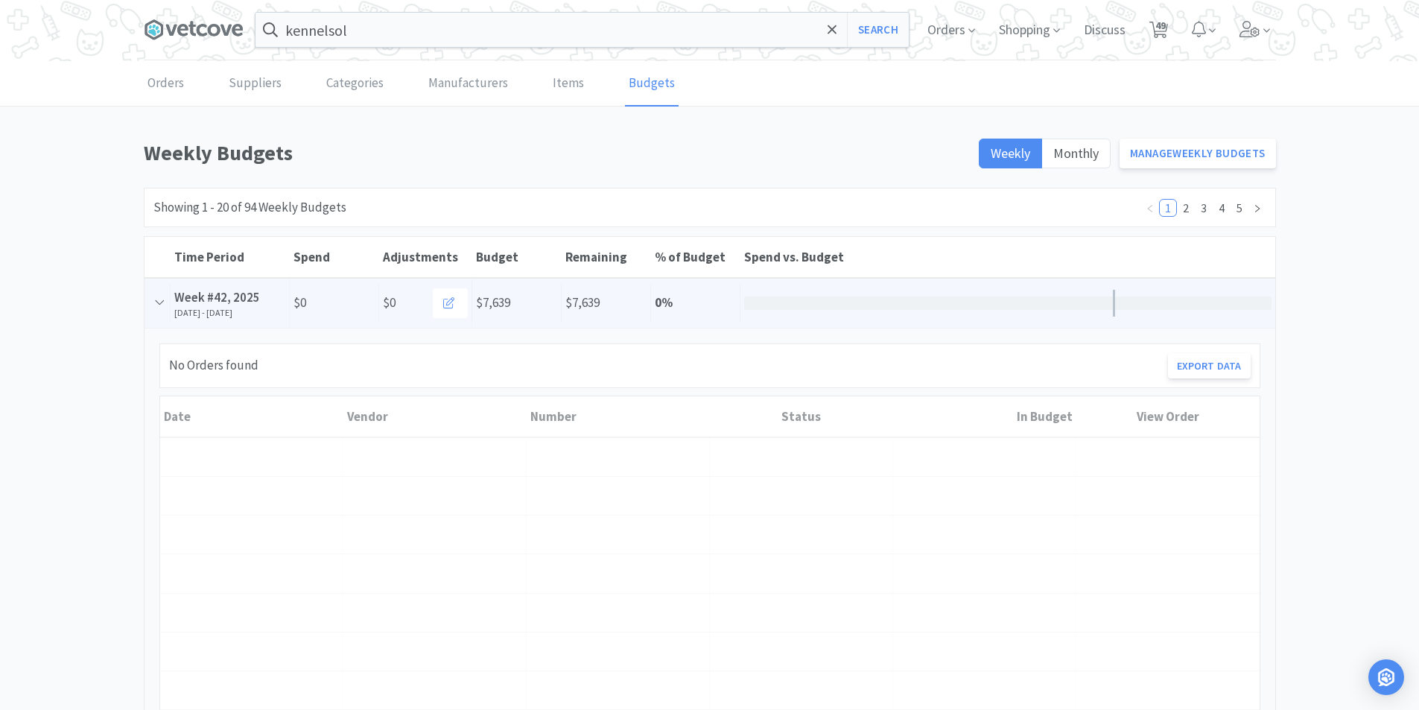
click at [156, 308] on span at bounding box center [160, 302] width 8 height 16
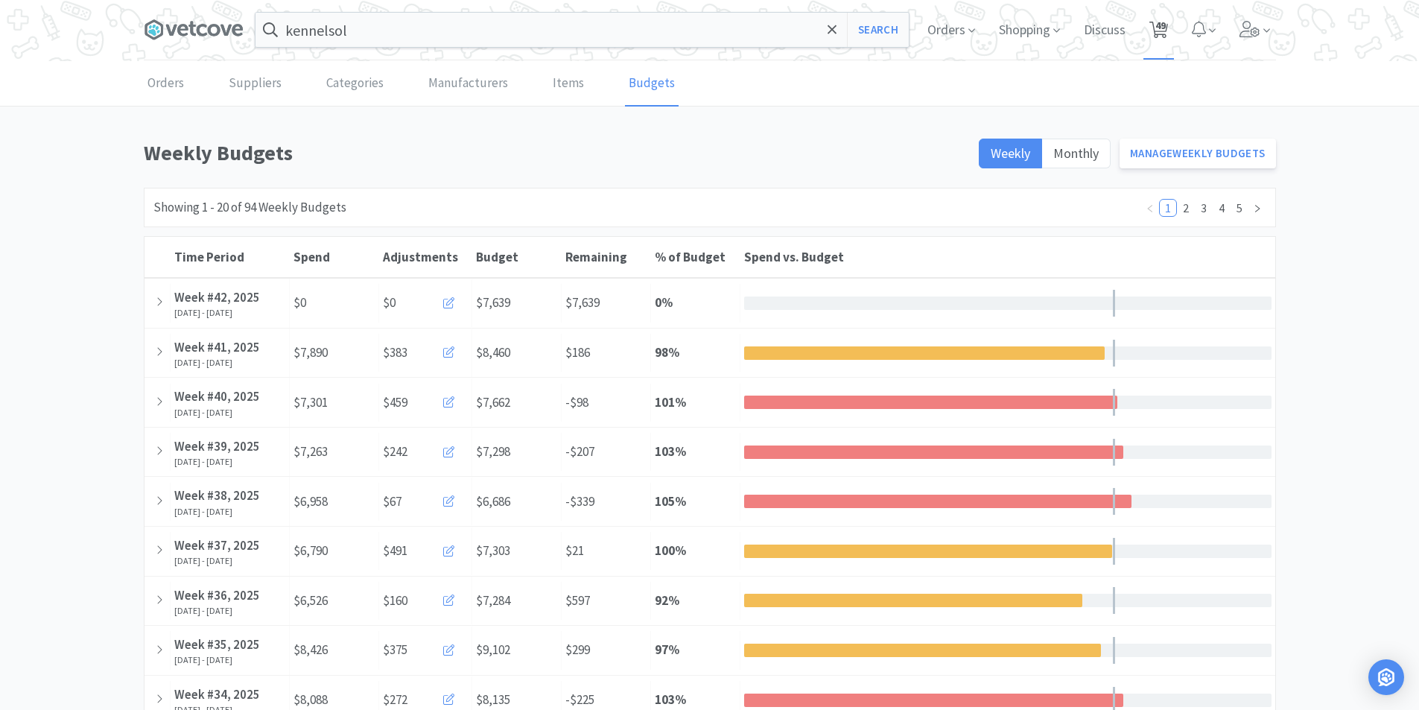
click at [1160, 28] on span "49" at bounding box center [1160, 26] width 10 height 60
select select "5"
select select "1"
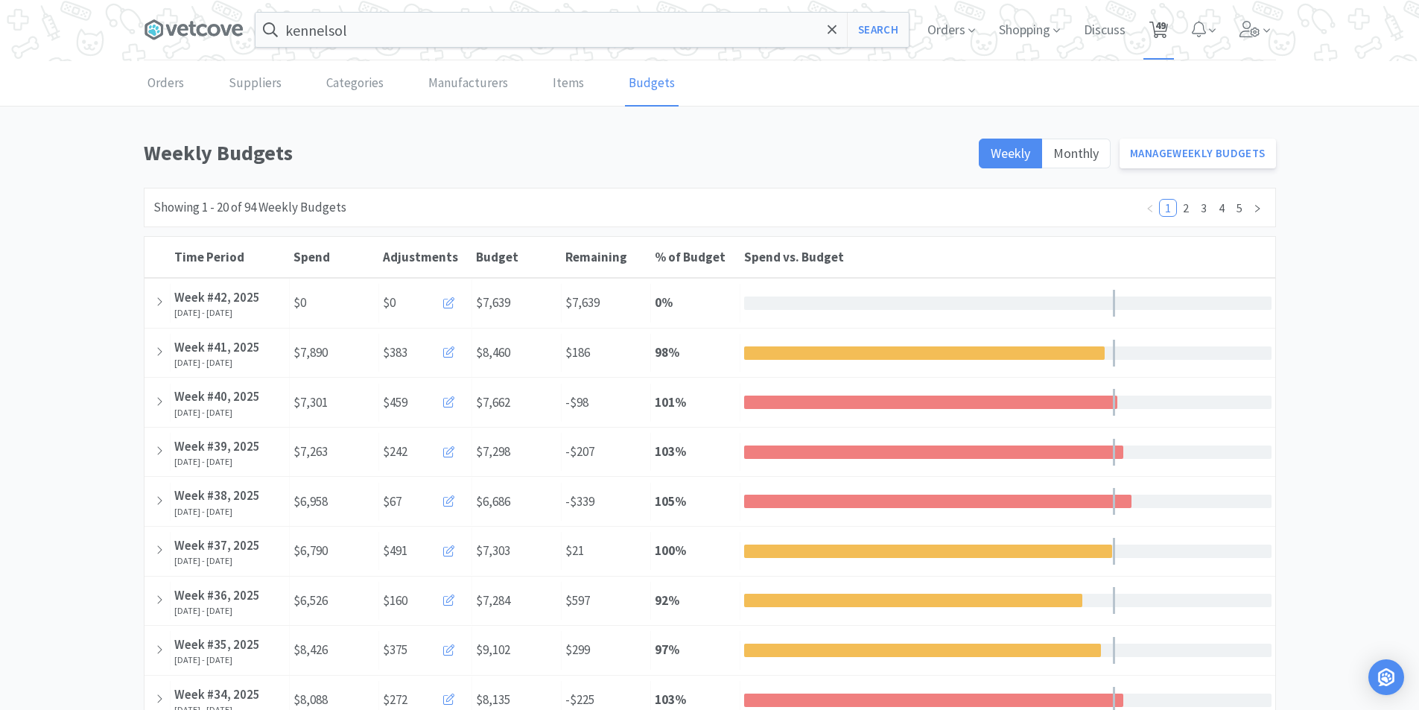
select select "3"
select select "1"
select select "3"
select select "5"
select select "6"
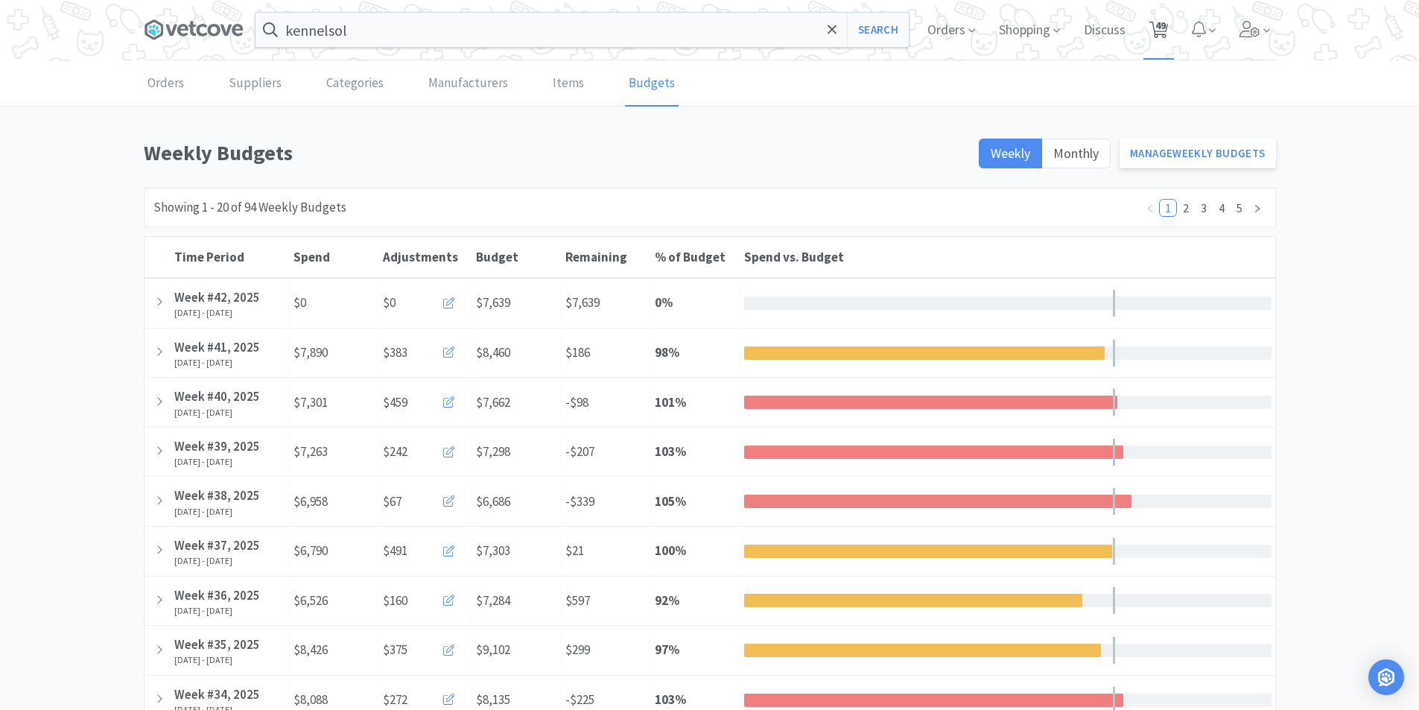
select select "1"
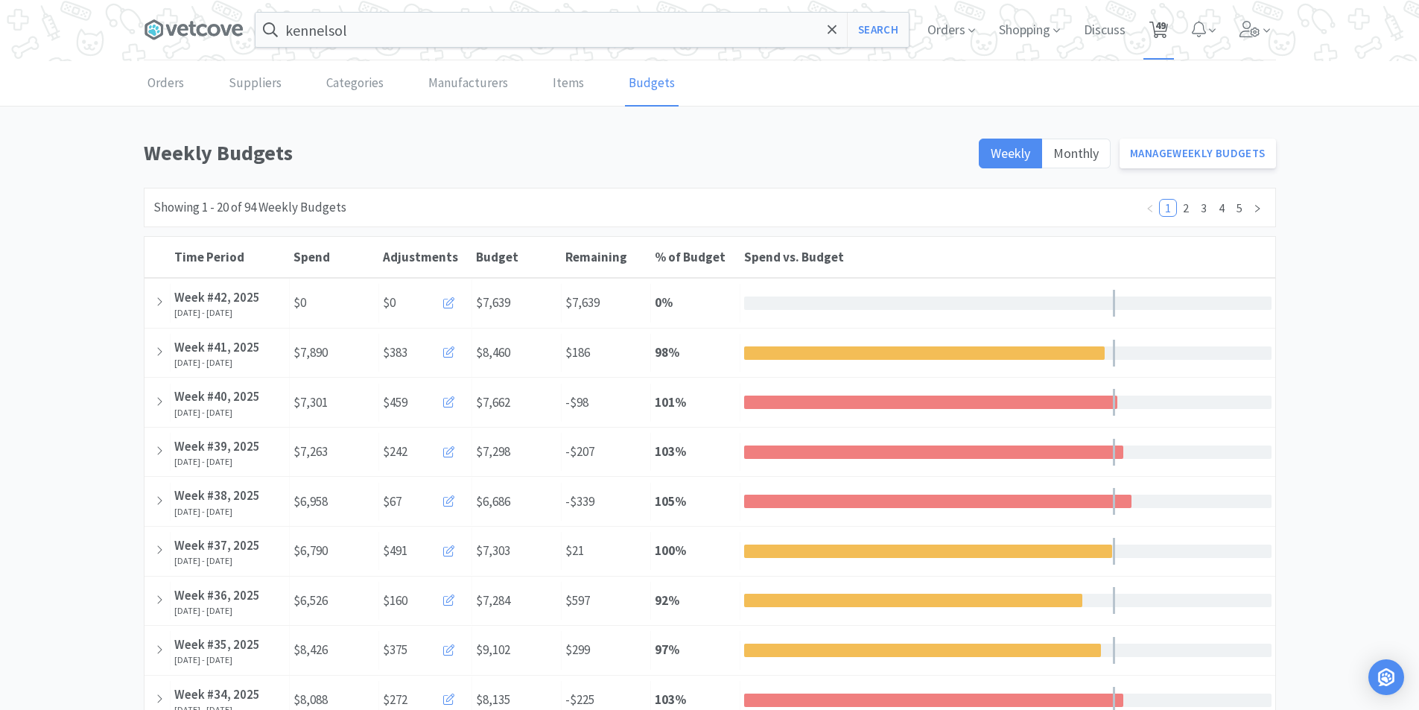
select select "1"
select select "5"
select select "1"
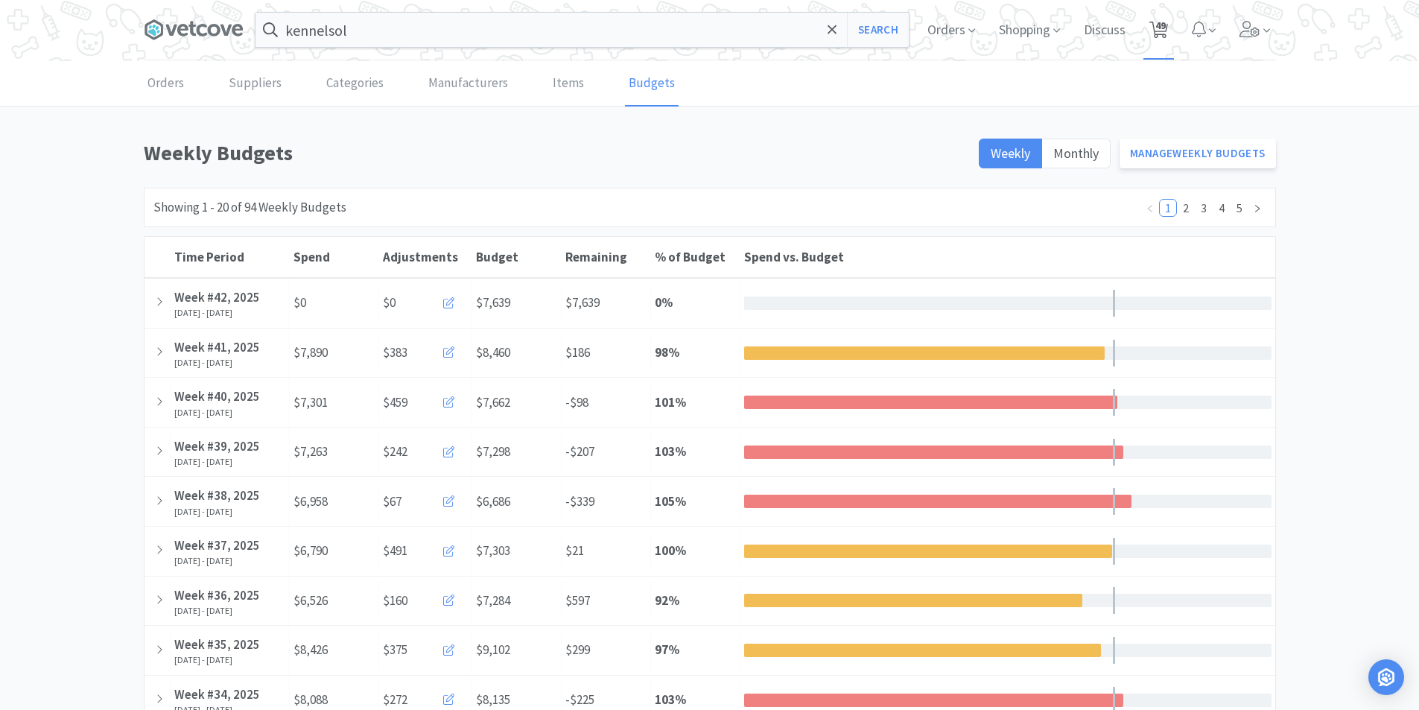
select select "1"
select select "2"
select select "1"
select select "3"
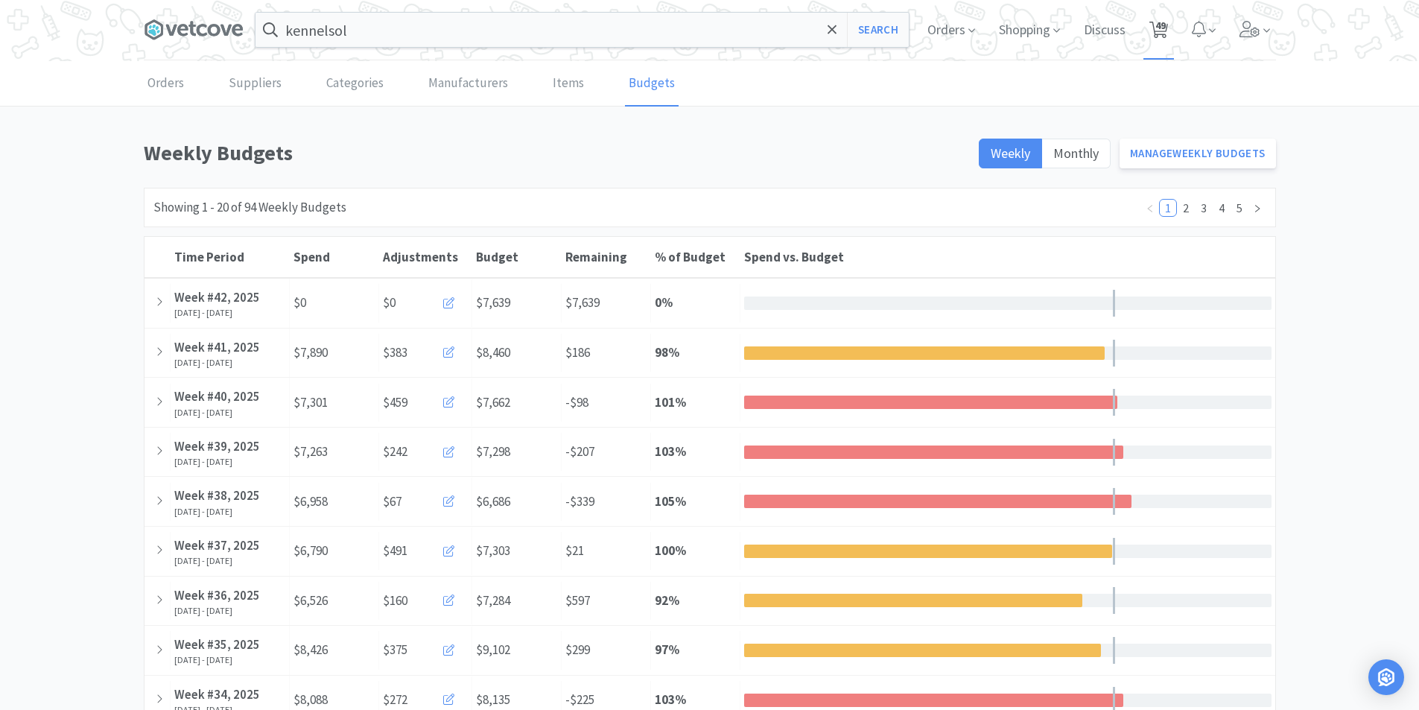
select select "1"
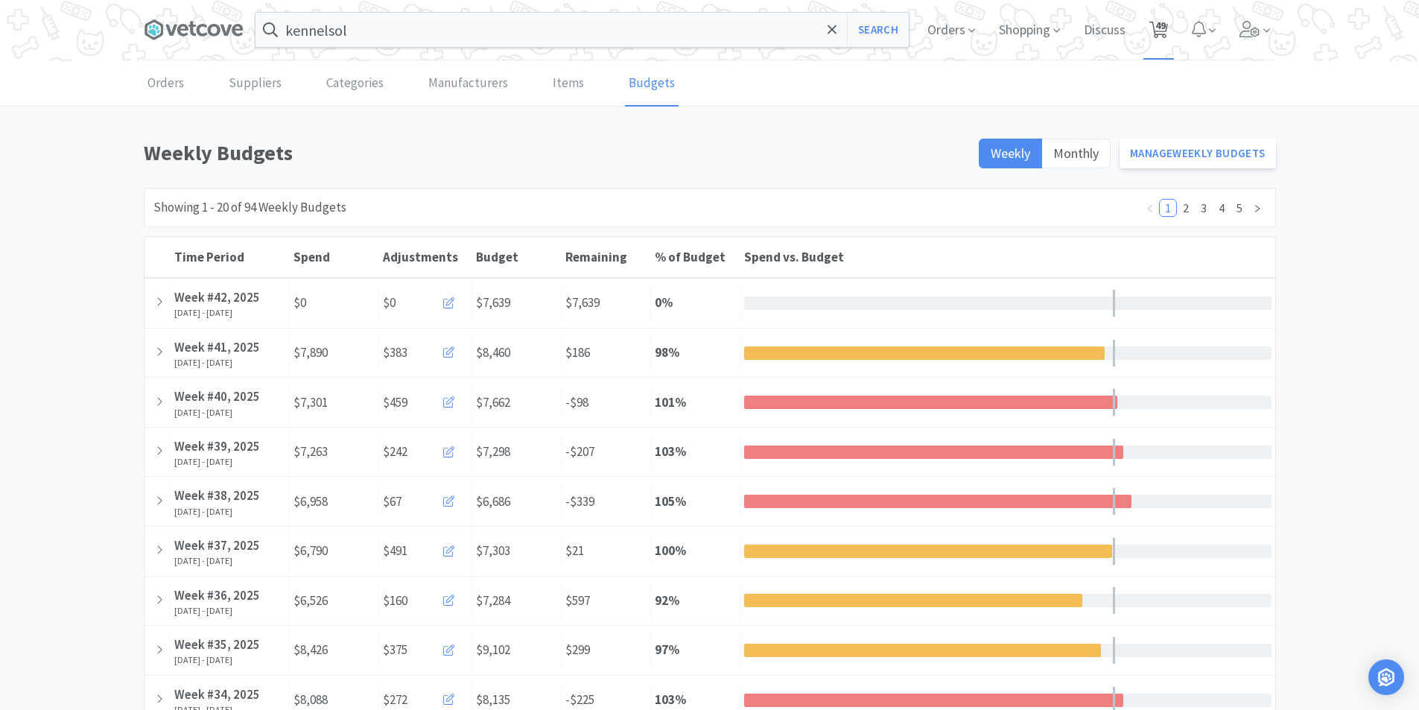
select select "4"
select select "5"
select select "1"
select select "2"
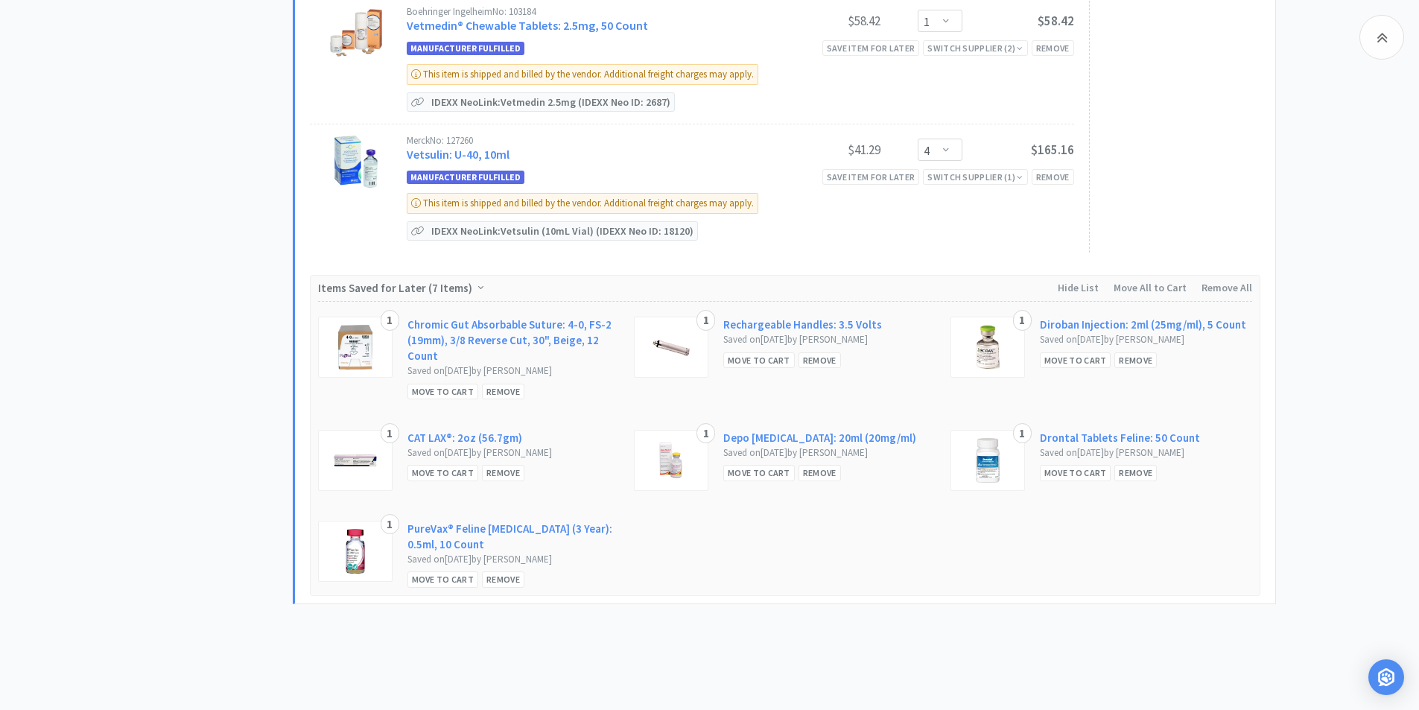
scroll to position [6182, 0]
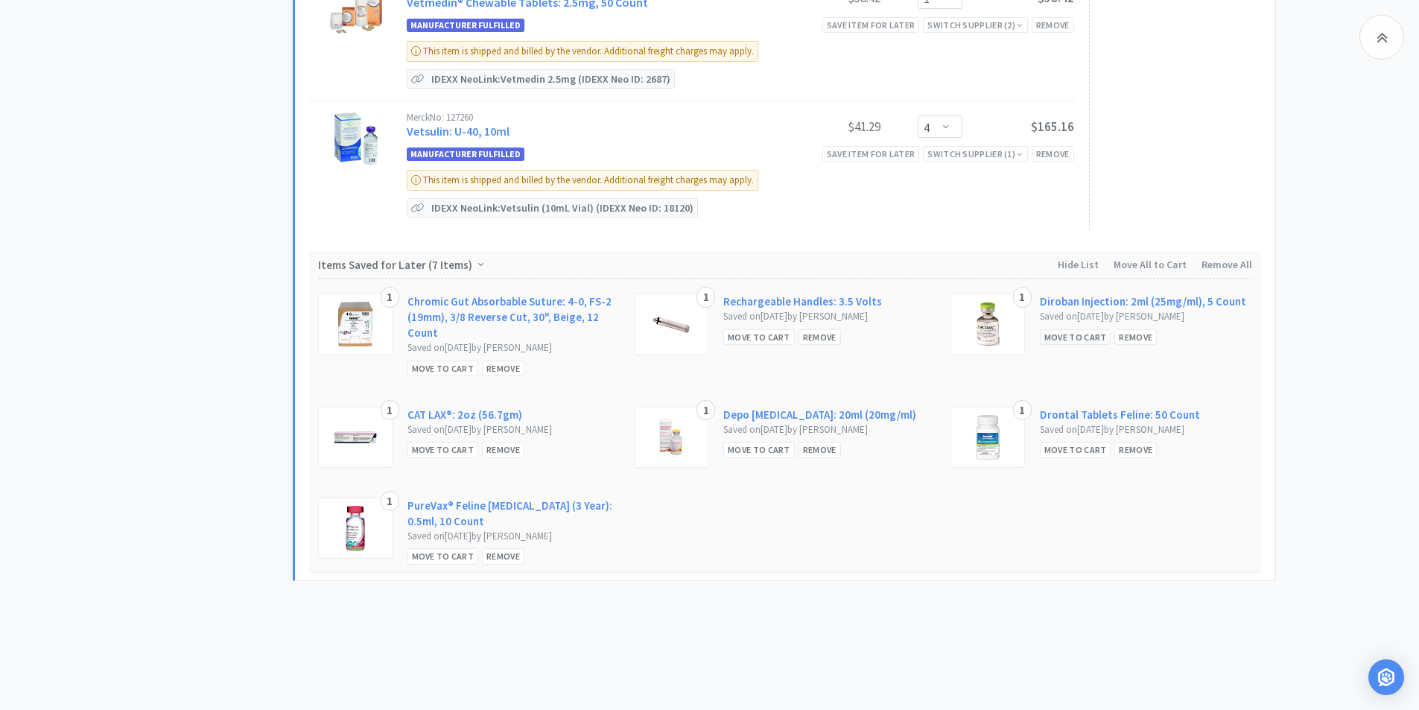
click at [1075, 334] on div "Move to Cart" at bounding box center [1076, 337] width 72 height 16
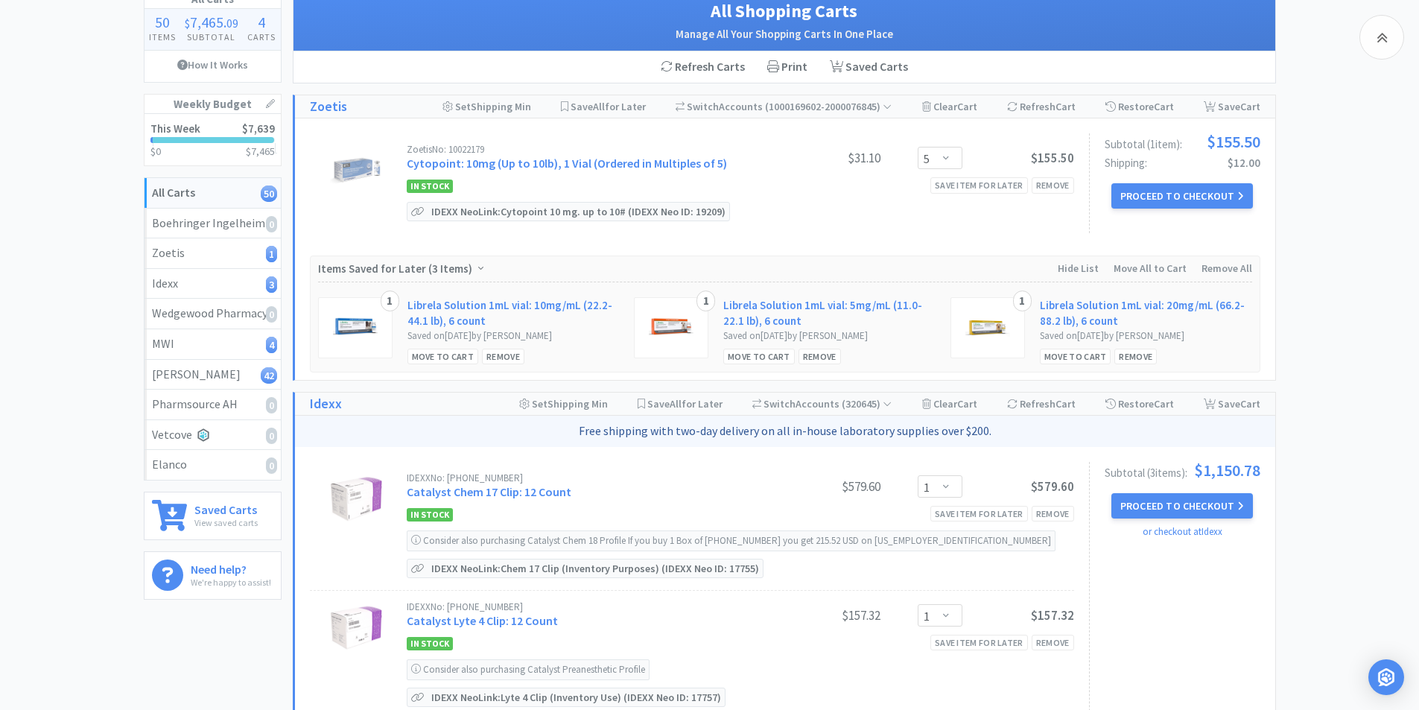
scroll to position [0, 0]
